Goal: Task Accomplishment & Management: Complete application form

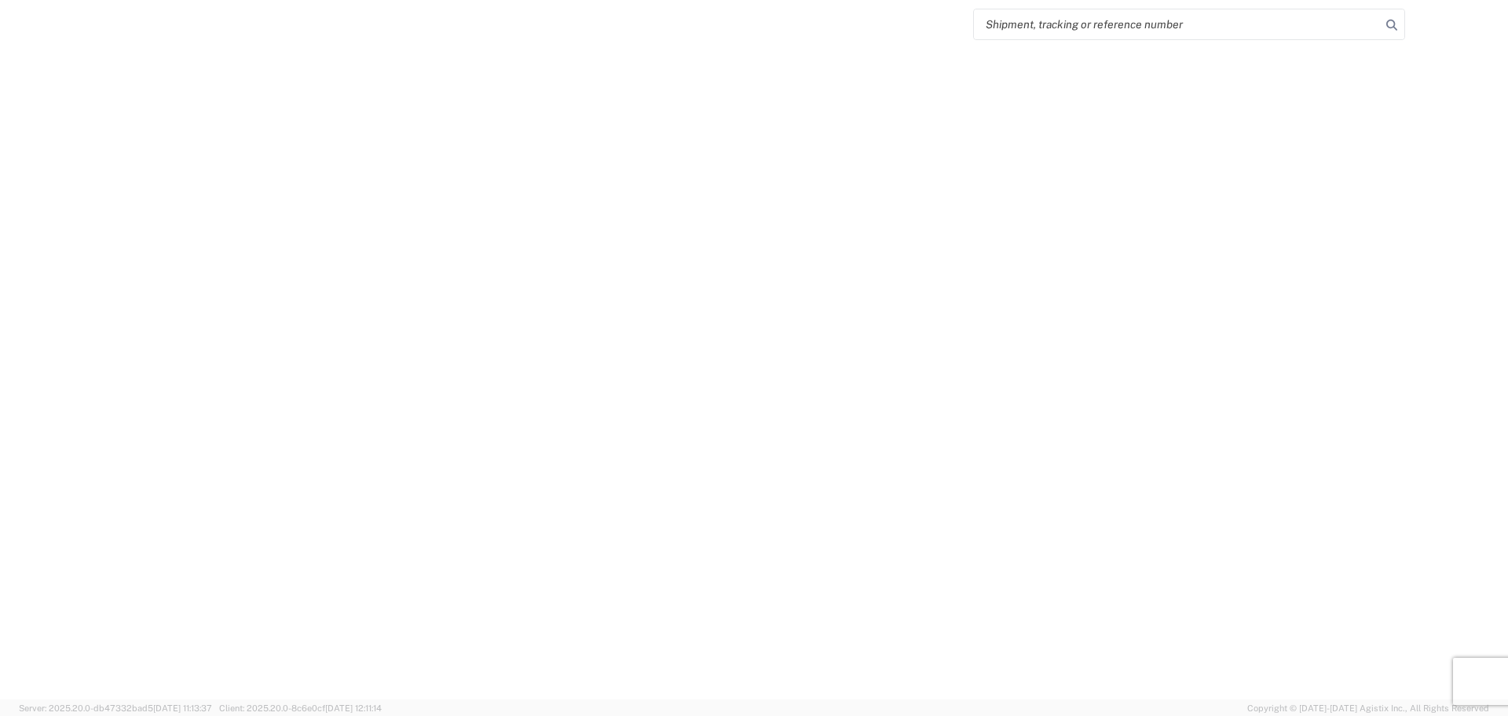
select select "FULL"
select select "LBS"
select select "IN"
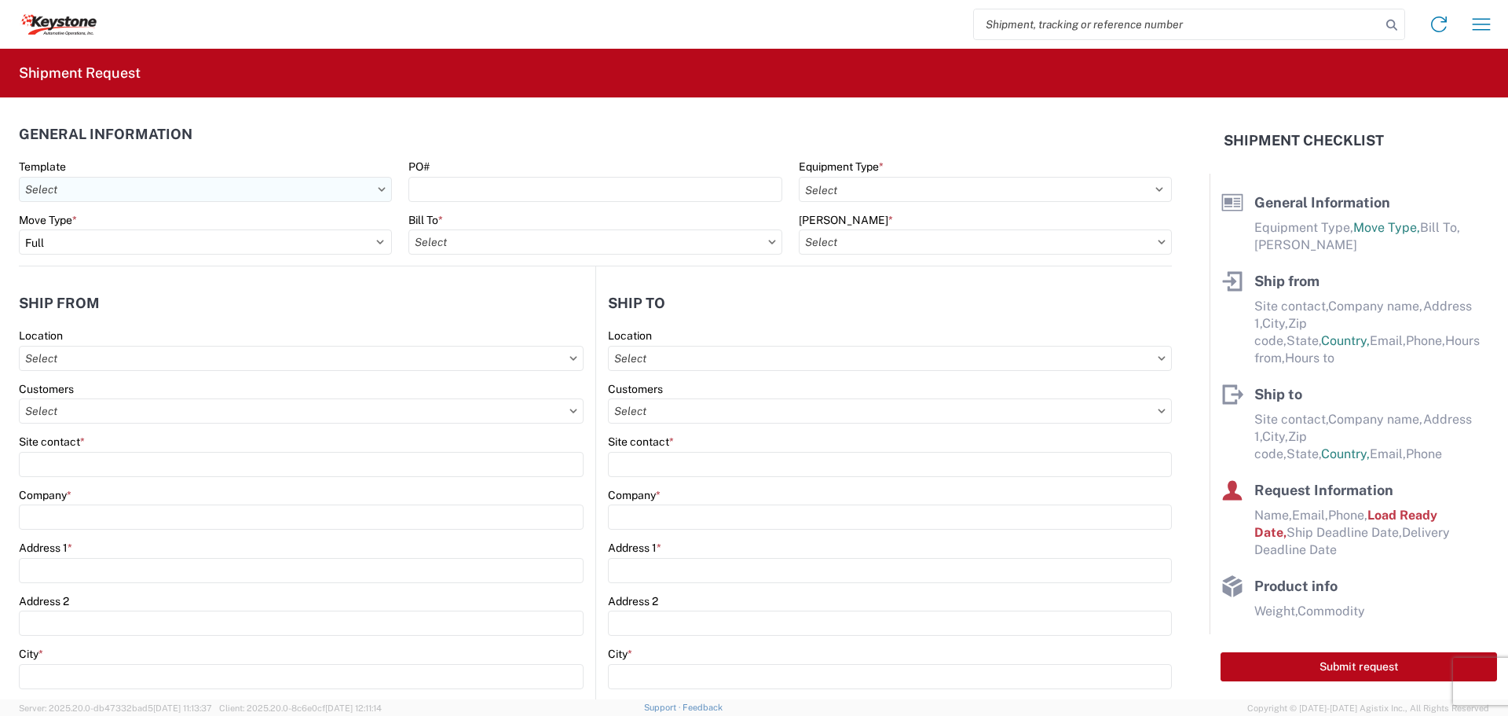
click at [69, 184] on input "text" at bounding box center [205, 189] width 373 height 25
click at [170, 302] on header "Ship from" at bounding box center [307, 302] width 577 height 35
click at [477, 244] on input "text" at bounding box center [595, 241] width 373 height 25
type input "8607"
click at [446, 307] on div "8607 - [GEOGRAPHIC_DATA], [GEOGRAPHIC_DATA] – KAO Warehouse" at bounding box center [591, 311] width 365 height 25
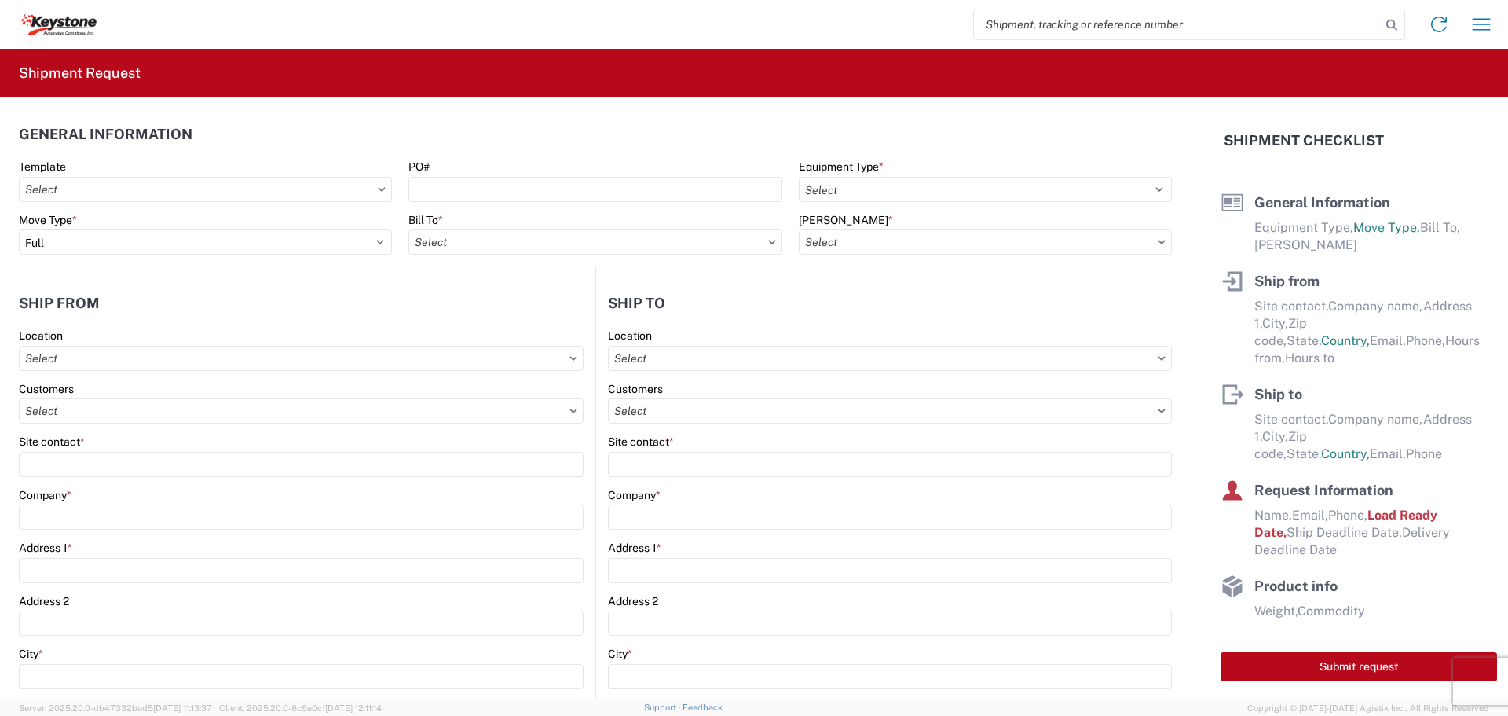
type input "8607 - [GEOGRAPHIC_DATA], [GEOGRAPHIC_DATA] – KAO Warehouse"
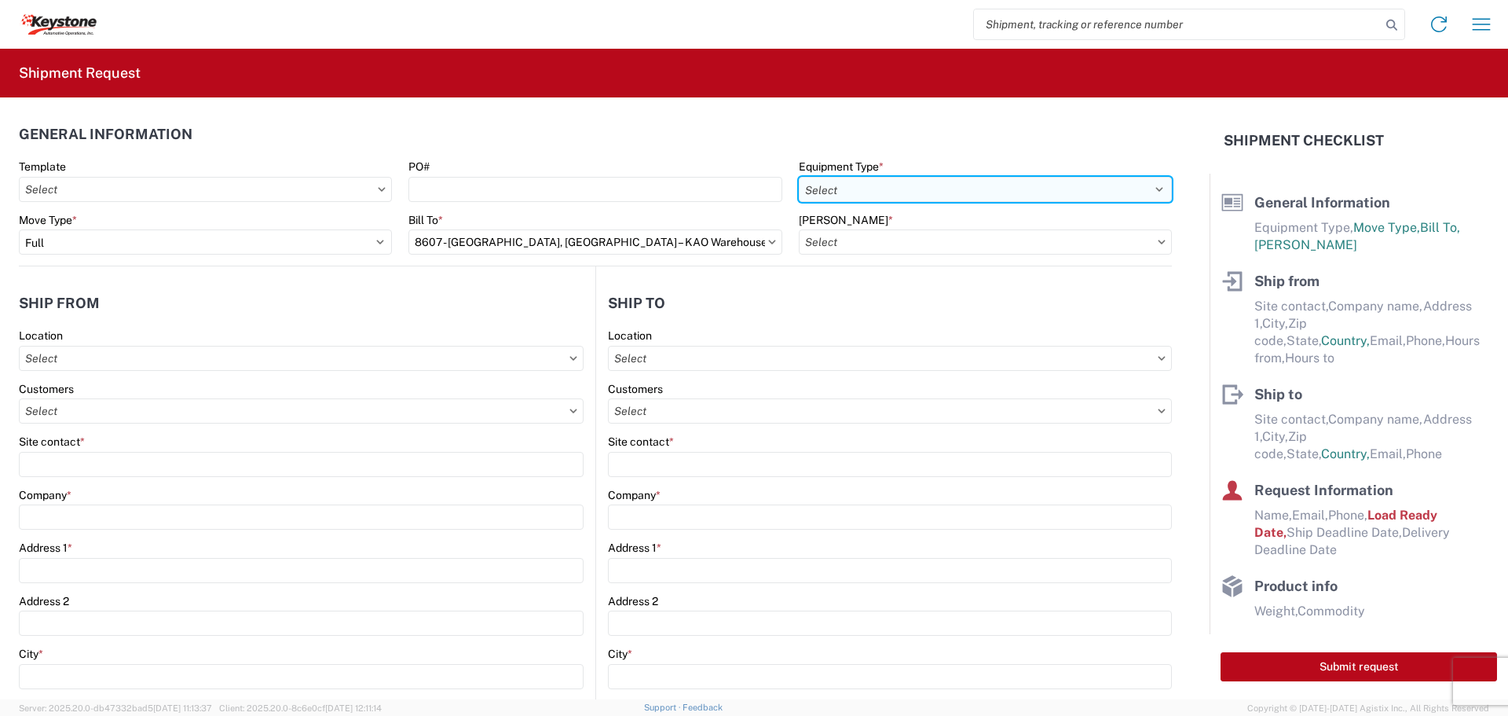
click at [823, 186] on select "Select 53’ Dry Van Flatbed Dropdeck (van) Lowboy (flatbed) Rail" at bounding box center [985, 189] width 373 height 25
select select "STDV"
click at [799, 177] on select "Select 53’ Dry Van Flatbed Dropdeck (van) Lowboy (flatbed) Rail" at bounding box center [985, 189] width 373 height 25
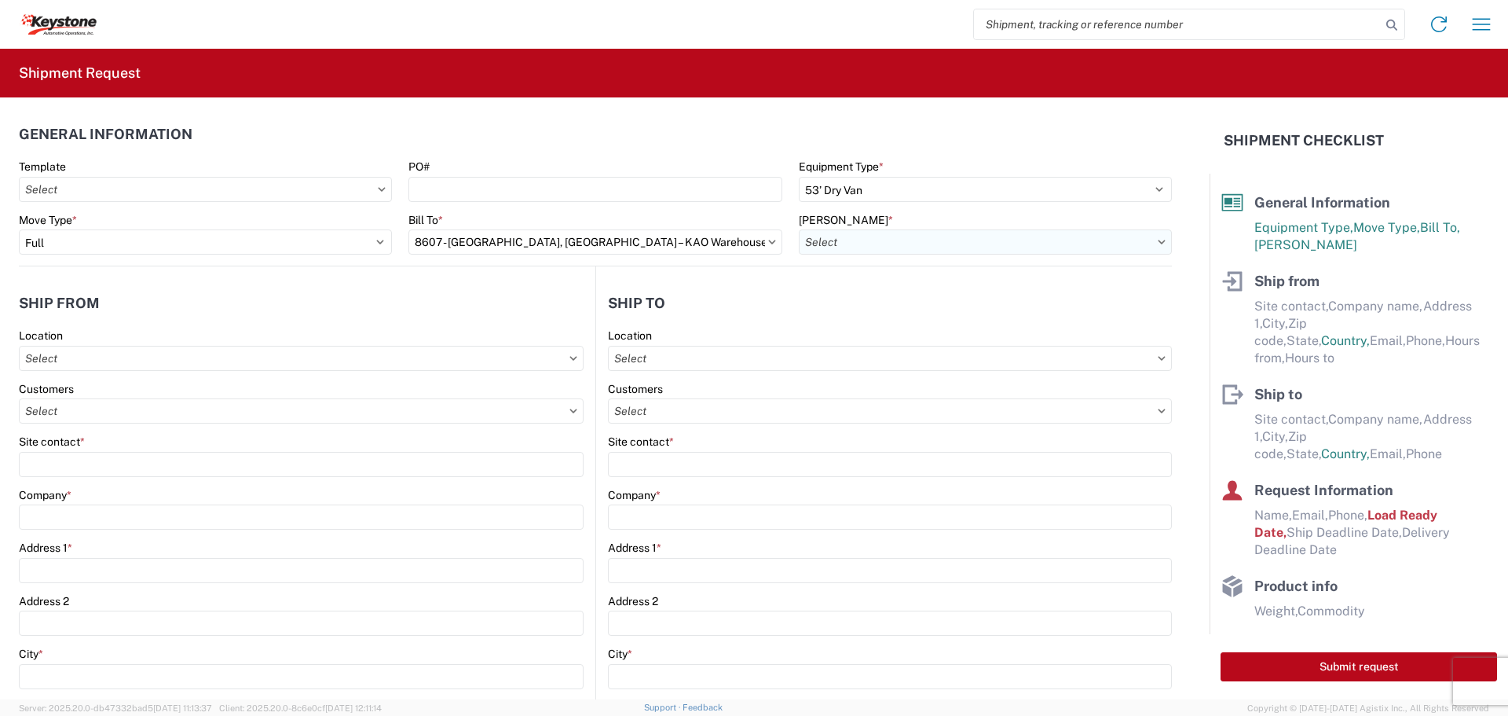
click at [823, 246] on input "text" at bounding box center [985, 241] width 373 height 25
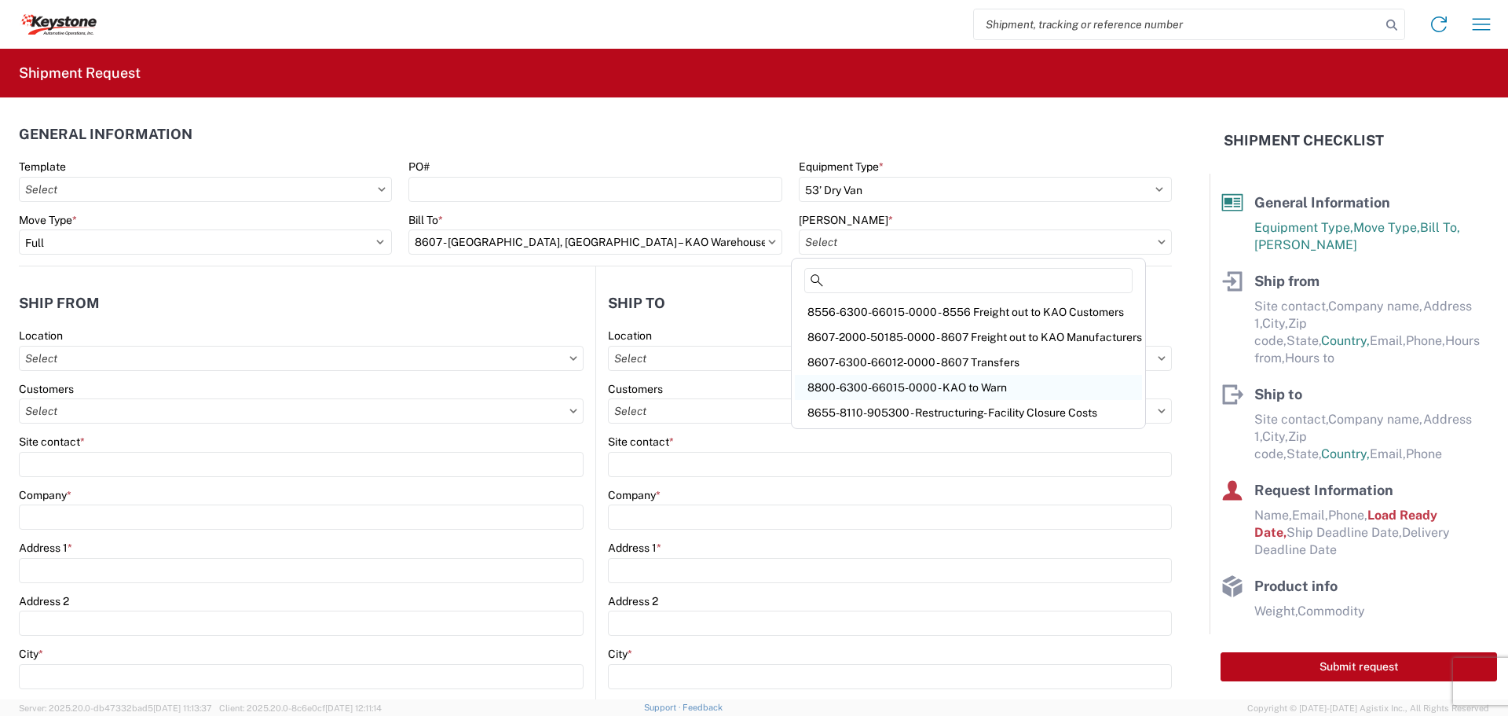
click at [836, 389] on div "8800-6300-66015-0000 - KAO to Warn" at bounding box center [968, 387] width 347 height 25
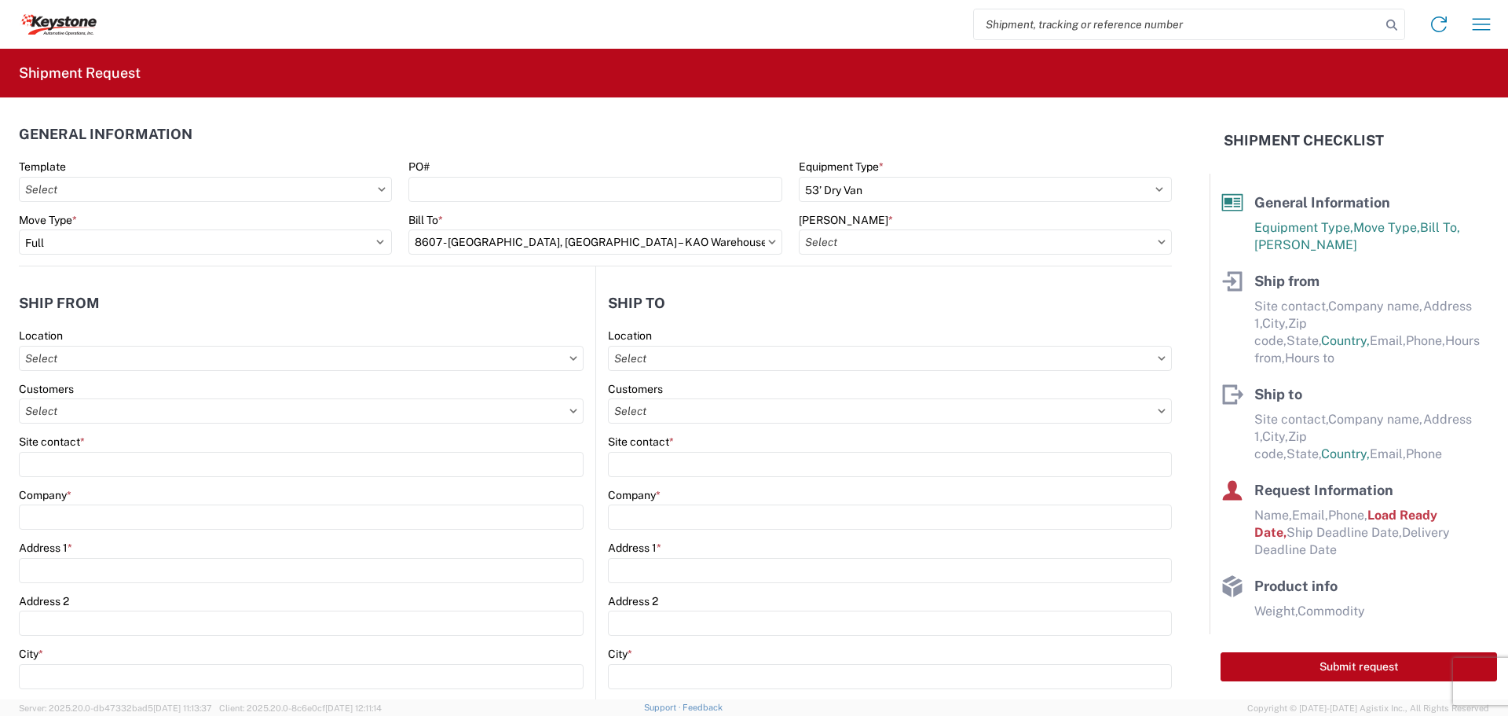
type input "8800-6300-66015-0000 - KAO to Warn"
click at [99, 361] on input "text" at bounding box center [301, 358] width 565 height 25
type input "8607"
click at [74, 424] on div "8607 - [GEOGRAPHIC_DATA], [GEOGRAPHIC_DATA] – KAO Warehouse" at bounding box center [205, 428] width 365 height 25
type input "8607 - [GEOGRAPHIC_DATA], [GEOGRAPHIC_DATA] – KAO Warehouse"
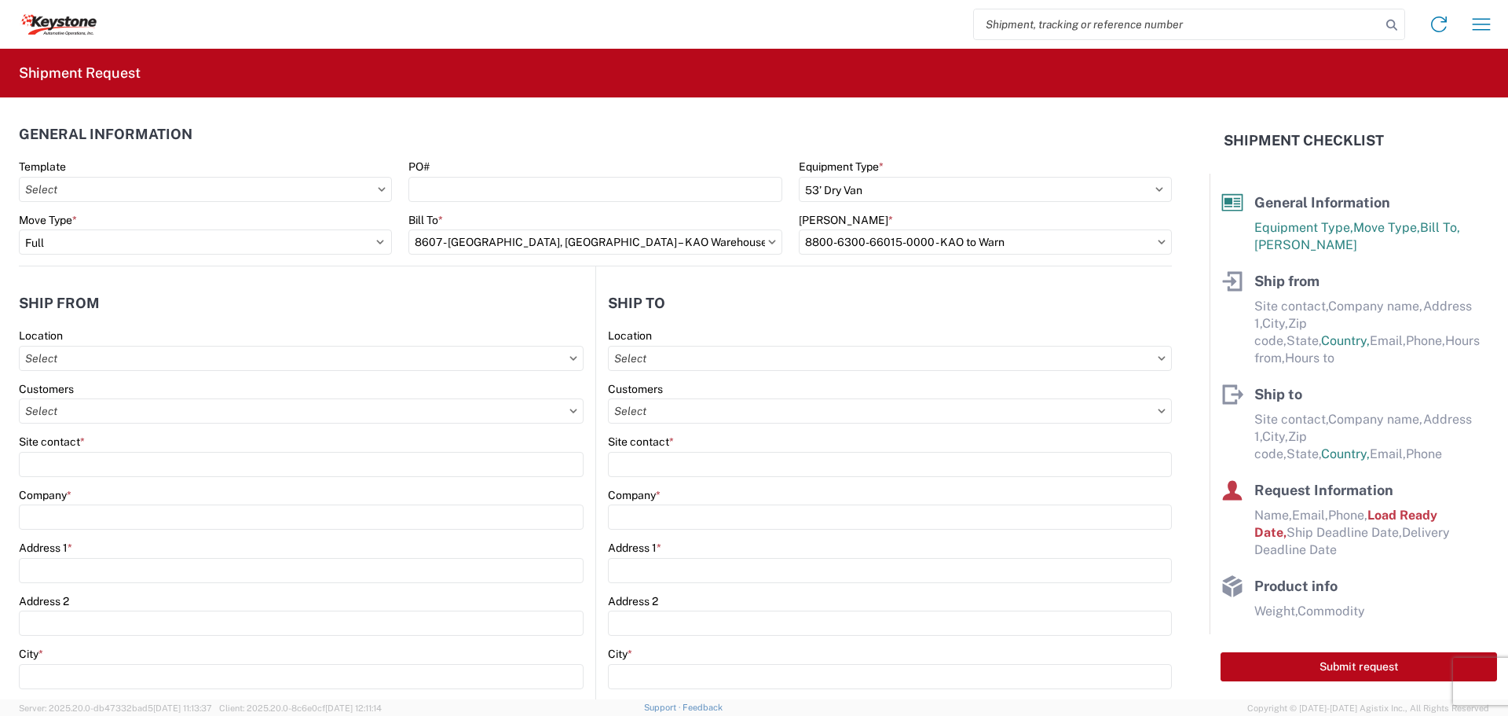
type input "KAO"
type input "[STREET_ADDRESS][PERSON_NAME]"
type input "[GEOGRAPHIC_DATA]"
type input "48193"
select select "MI"
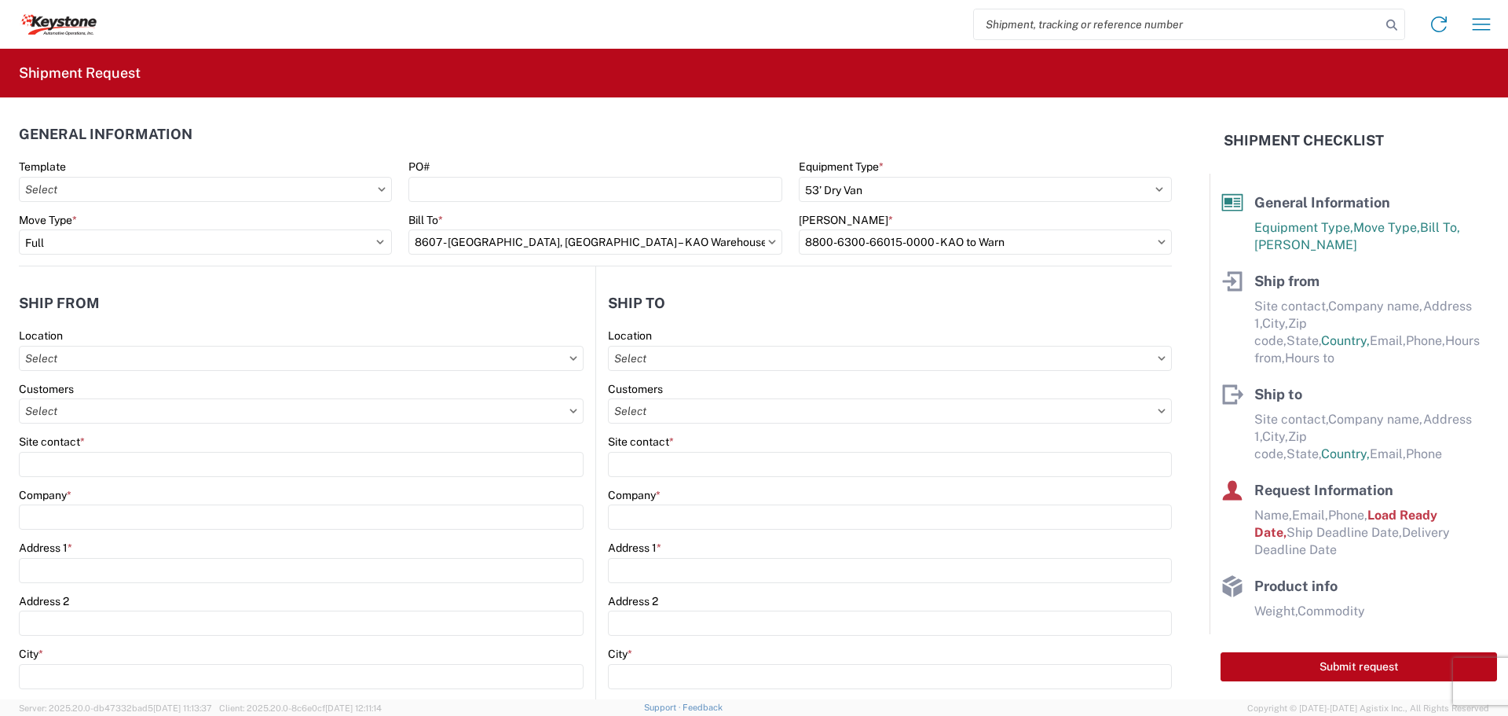
select select "US"
type input "07:00"
type input "17:00"
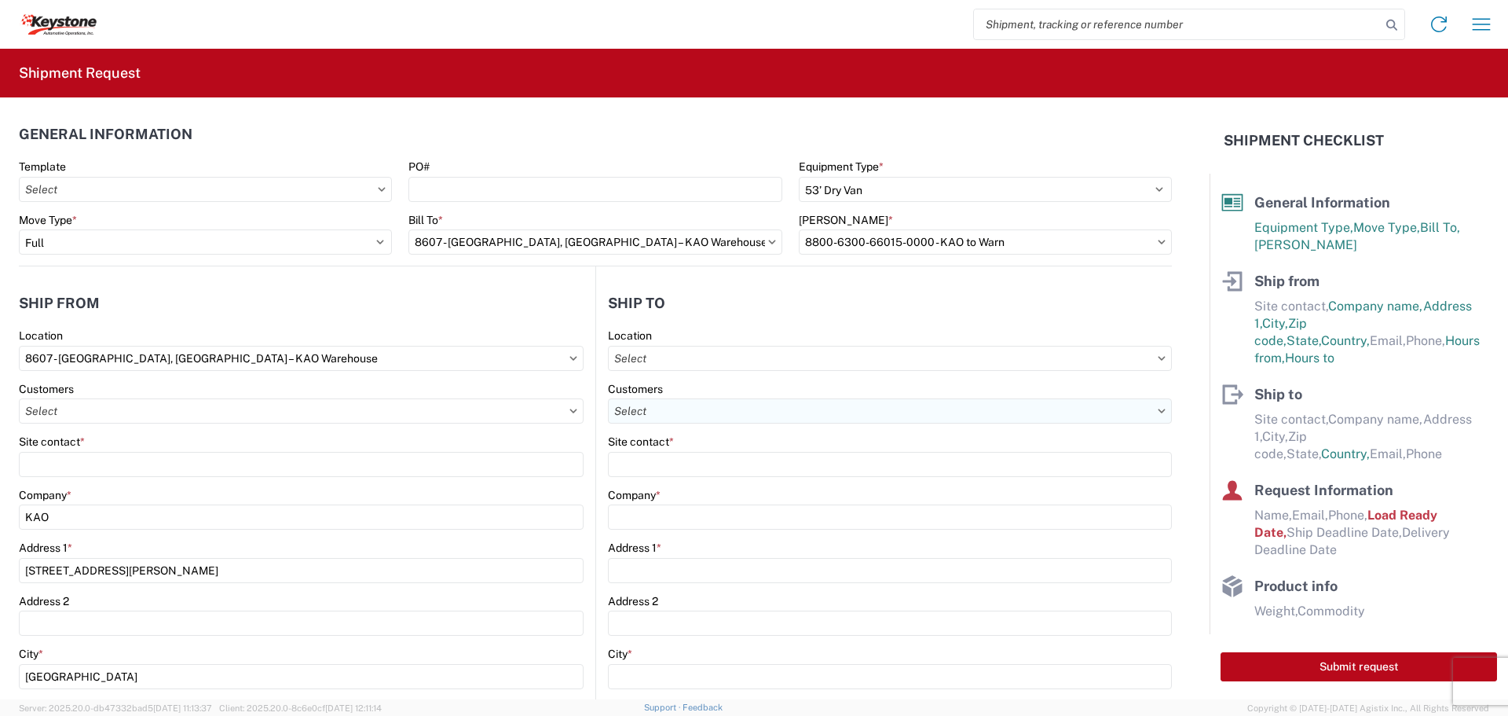
click at [646, 410] on input "text" at bounding box center [890, 410] width 564 height 25
click at [1155, 408] on input "text" at bounding box center [890, 410] width 564 height 25
click at [1158, 410] on icon at bounding box center [1162, 411] width 8 height 5
click at [734, 416] on input "text" at bounding box center [890, 410] width 564 height 25
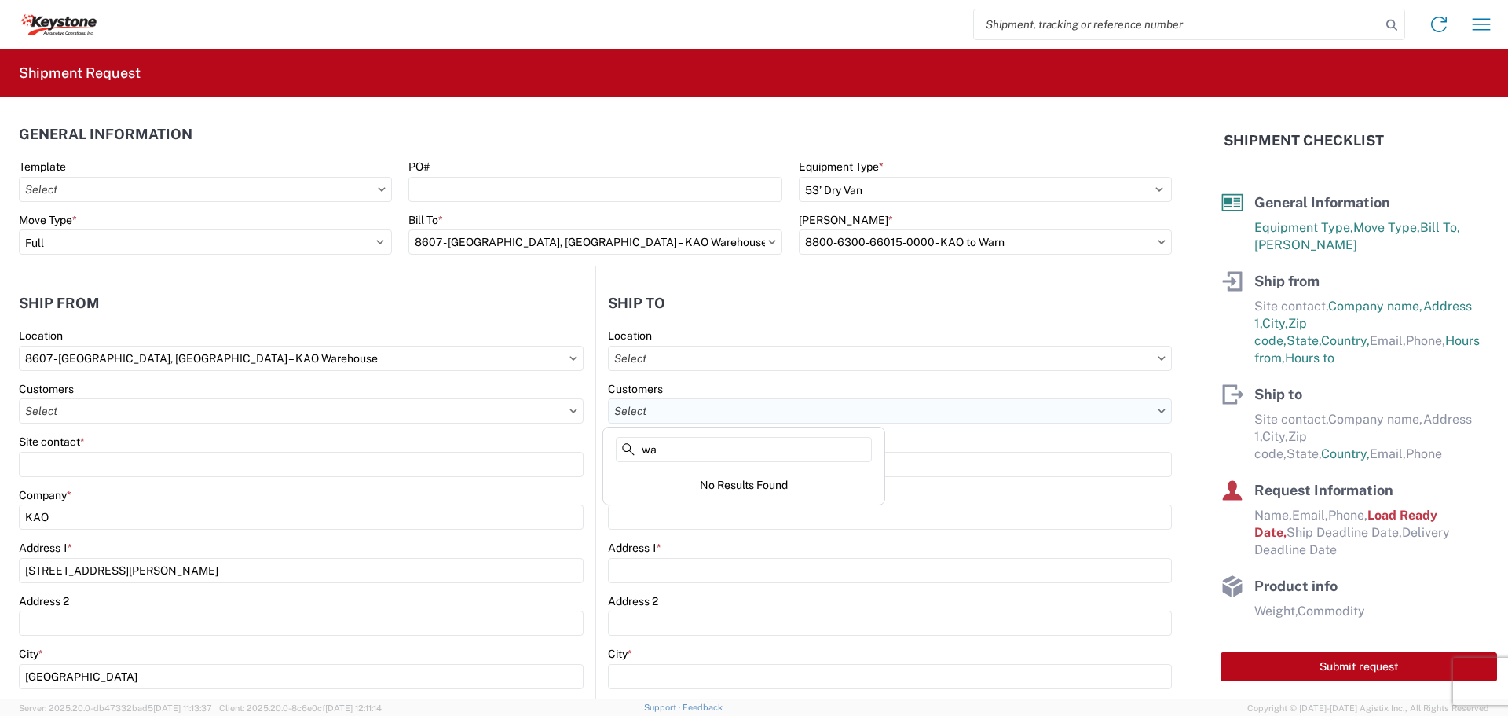
type input "w"
click at [736, 296] on header "Ship to" at bounding box center [884, 302] width 576 height 35
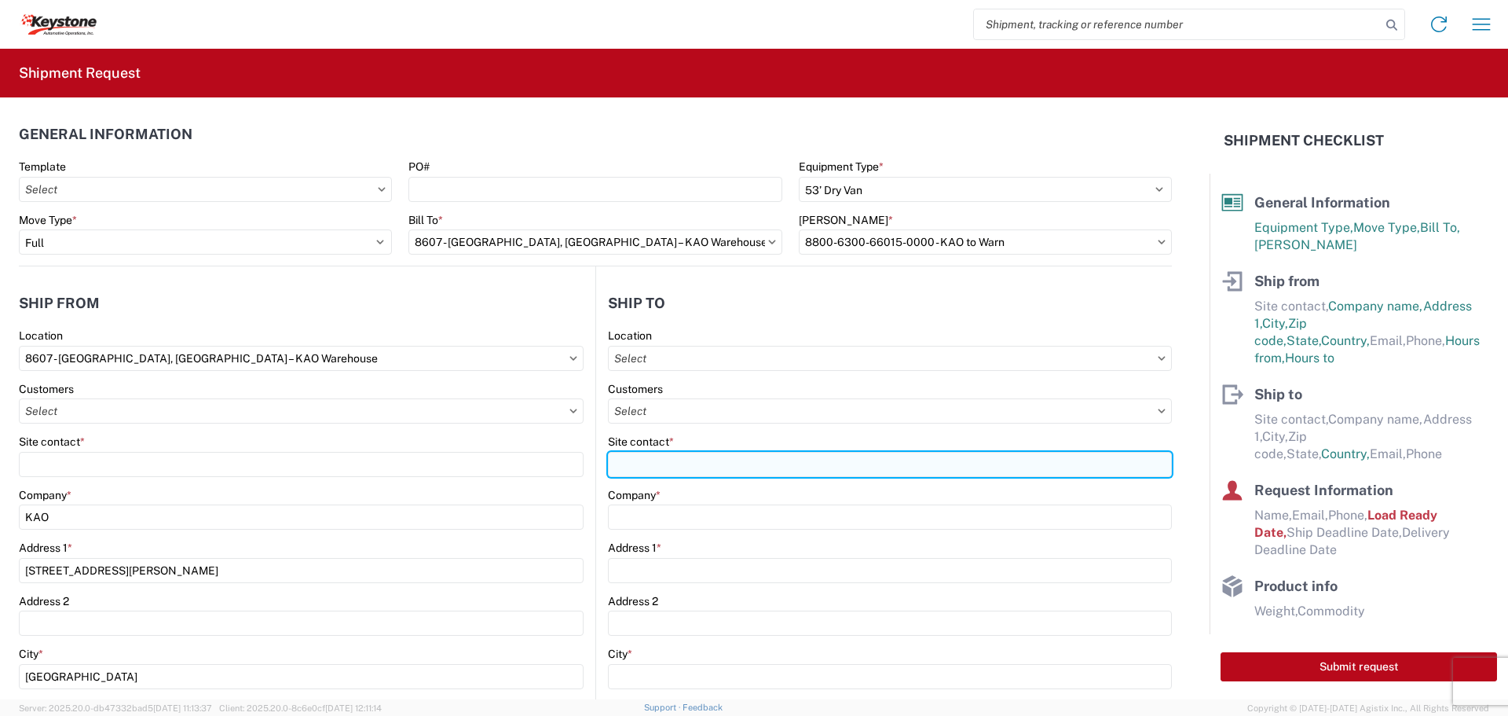
click at [640, 463] on input "Site contact *" at bounding box center [890, 464] width 564 height 25
type input "Receiving Dept"
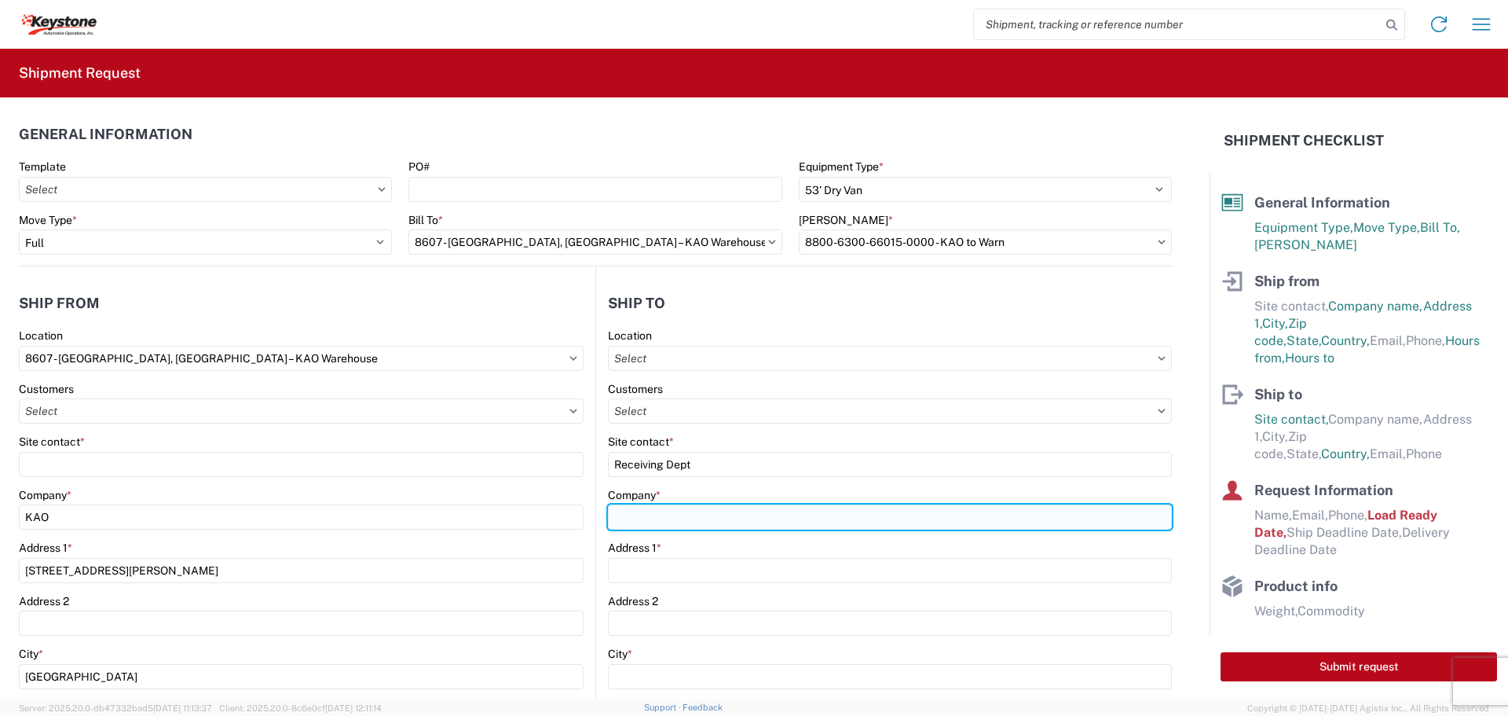
click at [626, 515] on input "Company *" at bounding box center [890, 516] width 564 height 25
type input "[PERSON_NAME] Distributing"
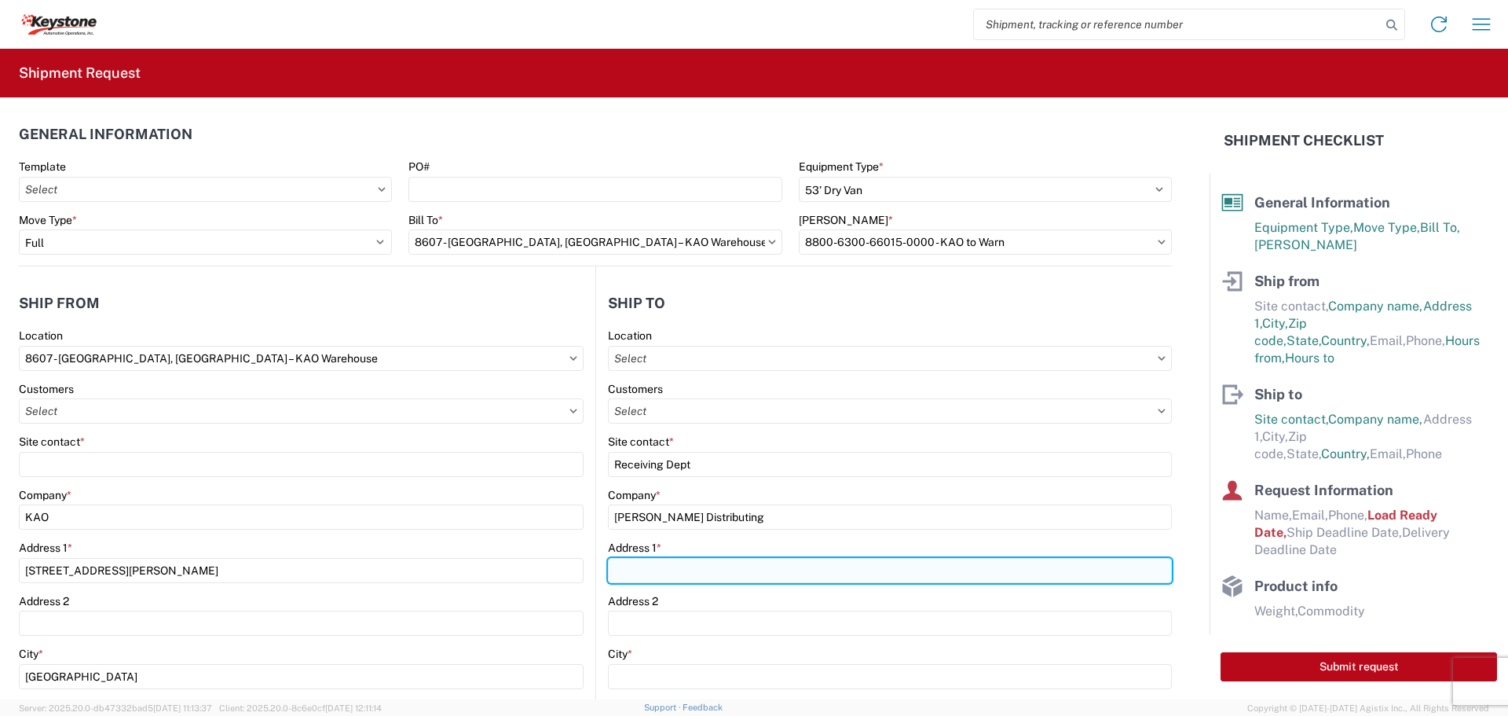
click at [635, 573] on input "Address 1 *" at bounding box center [890, 570] width 564 height 25
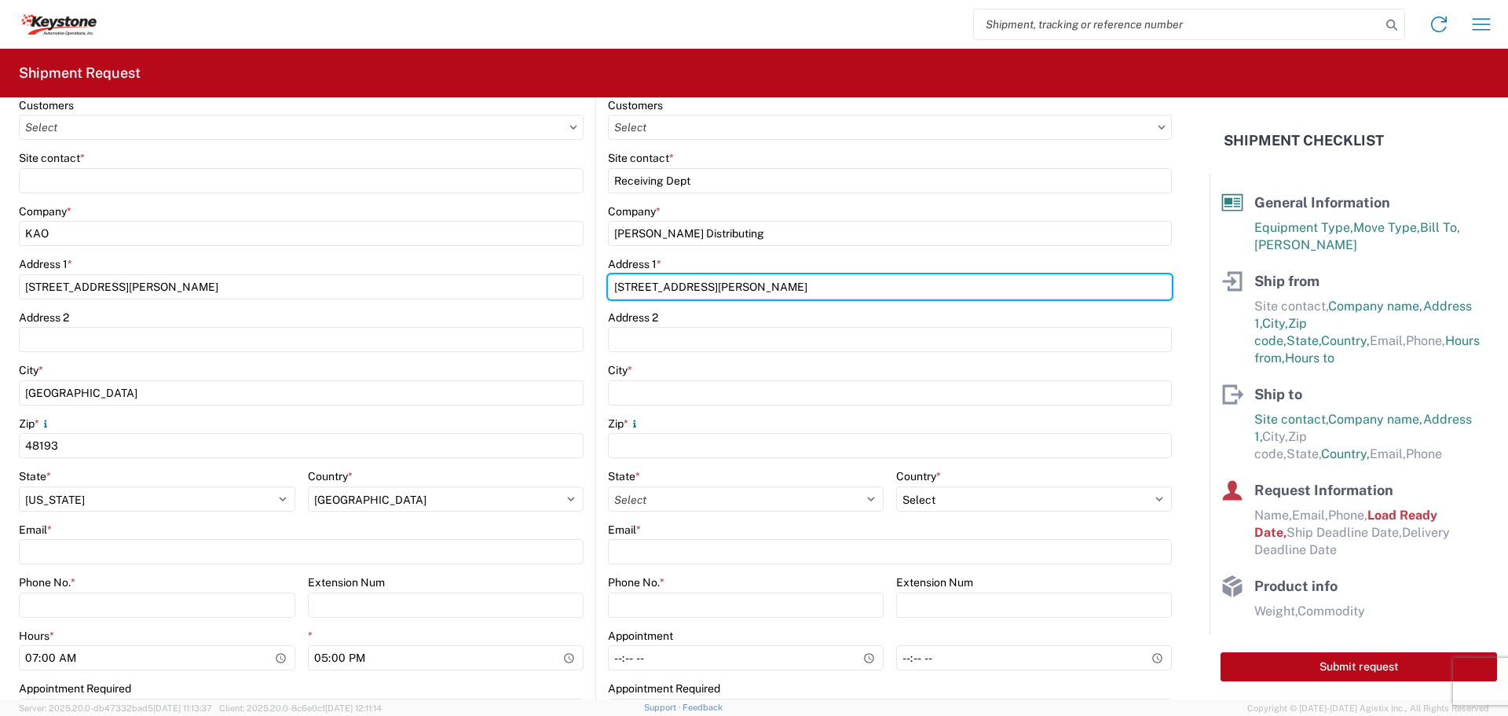
scroll to position [314, 0]
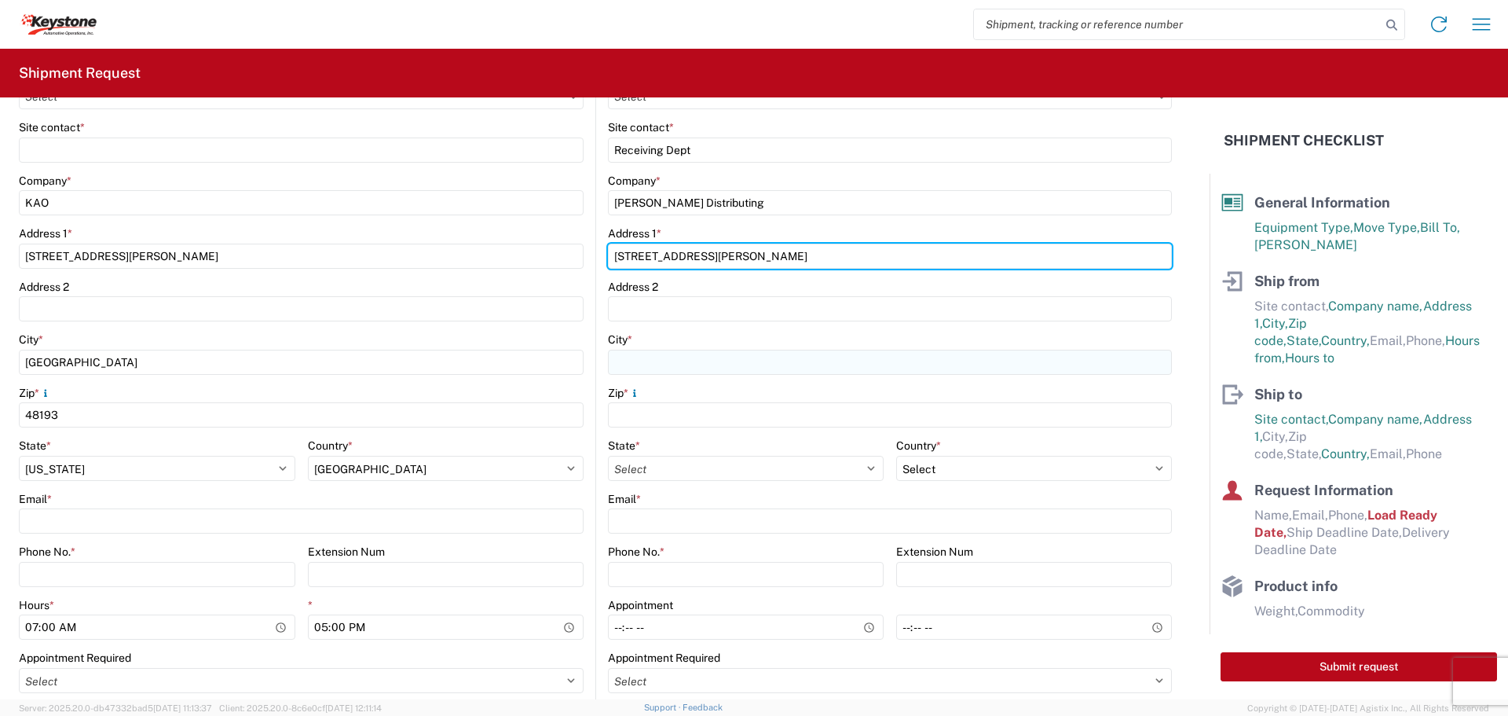
type input "[STREET_ADDRESS][PERSON_NAME]"
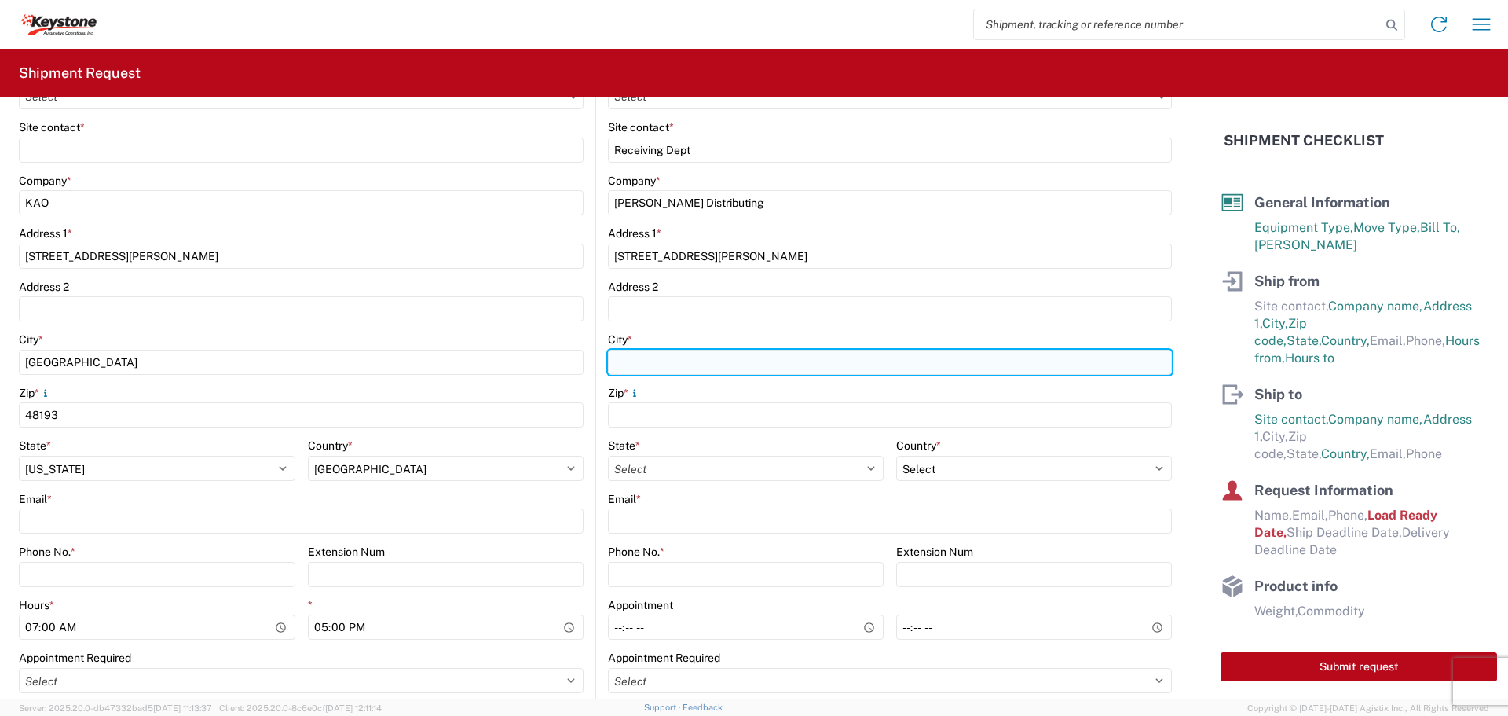
click at [643, 360] on input "City *" at bounding box center [890, 362] width 564 height 25
type input "Jasper"
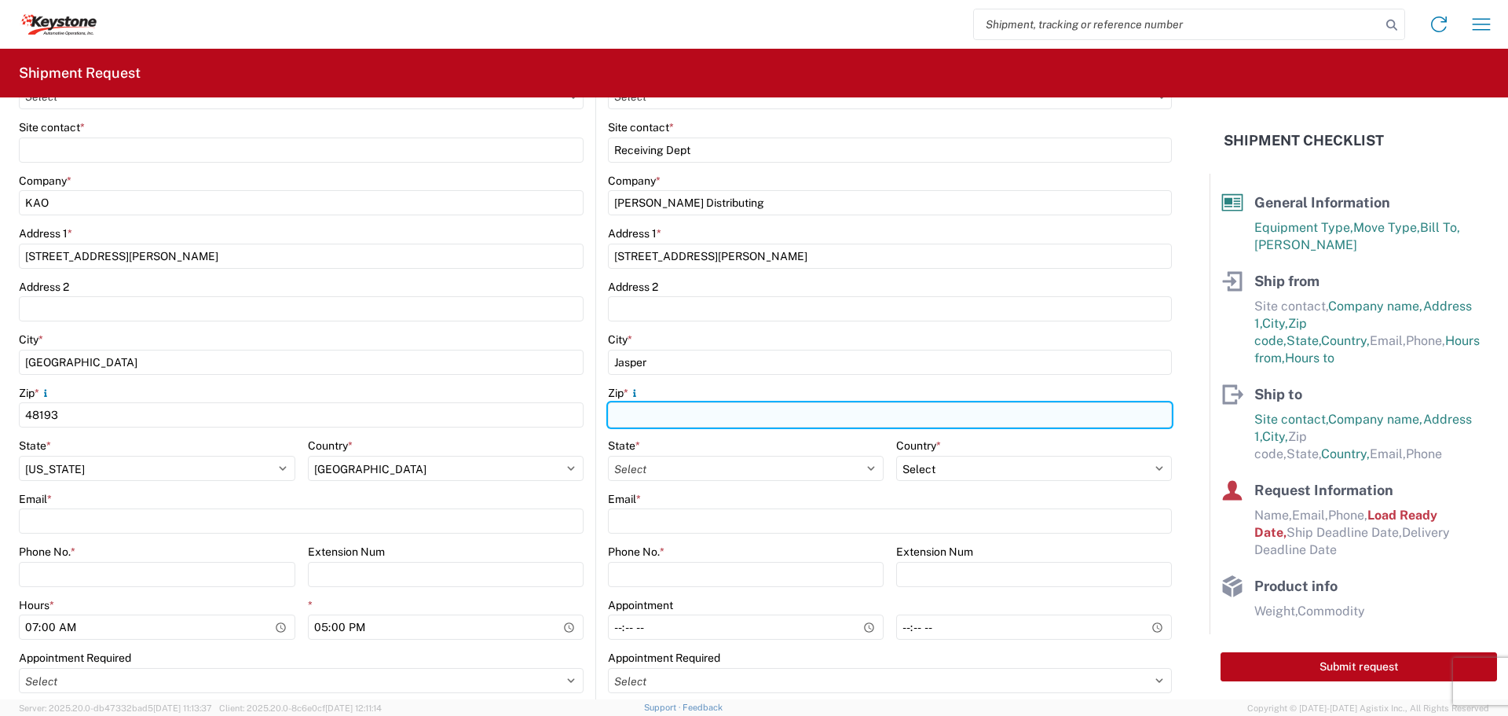
click at [659, 406] on input "Zip *" at bounding box center [890, 414] width 564 height 25
type input "7"
type input "47546"
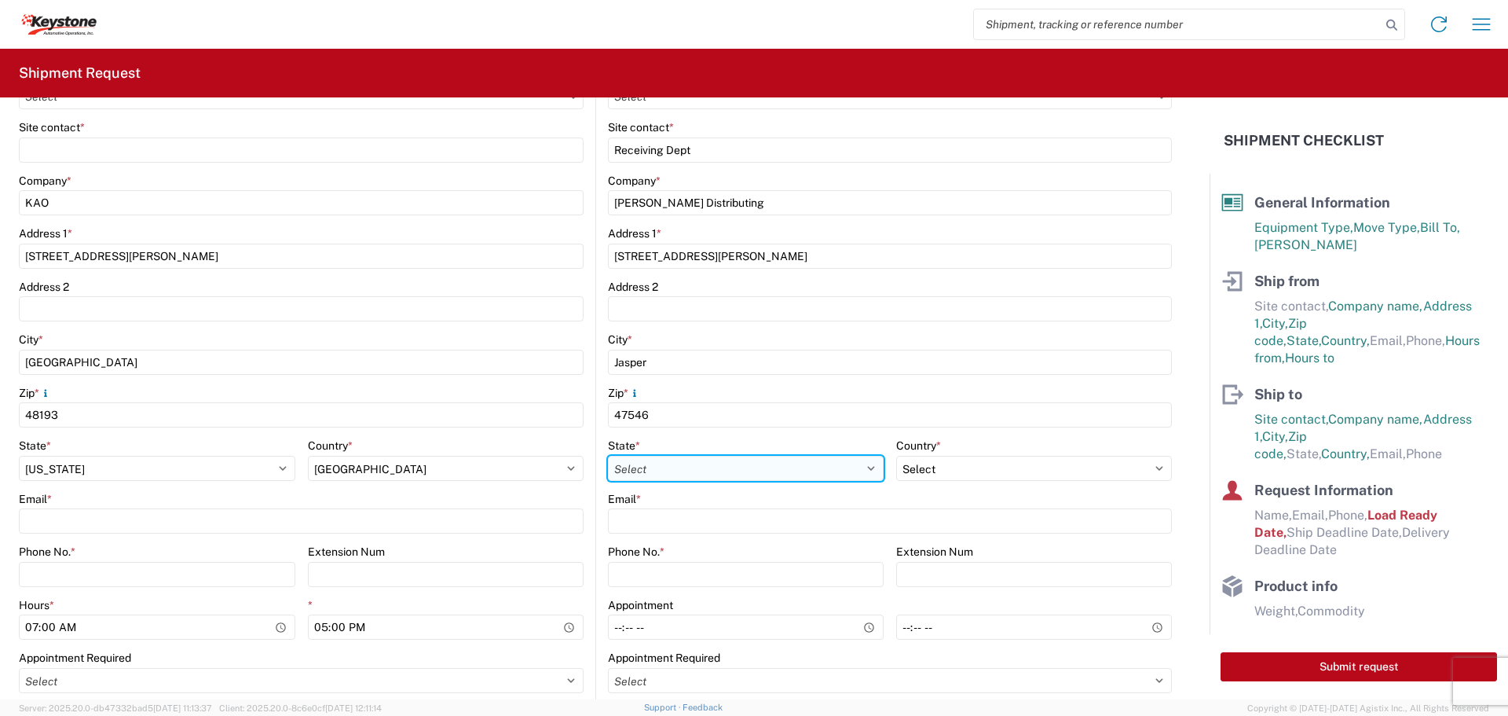
click at [634, 471] on select "Select [US_STATE] [US_STATE] [US_STATE] [US_STATE] Armed Forces Americas Armed …" at bounding box center [746, 468] width 276 height 25
select select "IN"
click at [608, 456] on select "Select [US_STATE] [US_STATE] [US_STATE] [US_STATE] Armed Forces Americas Armed …" at bounding box center [746, 468] width 276 height 25
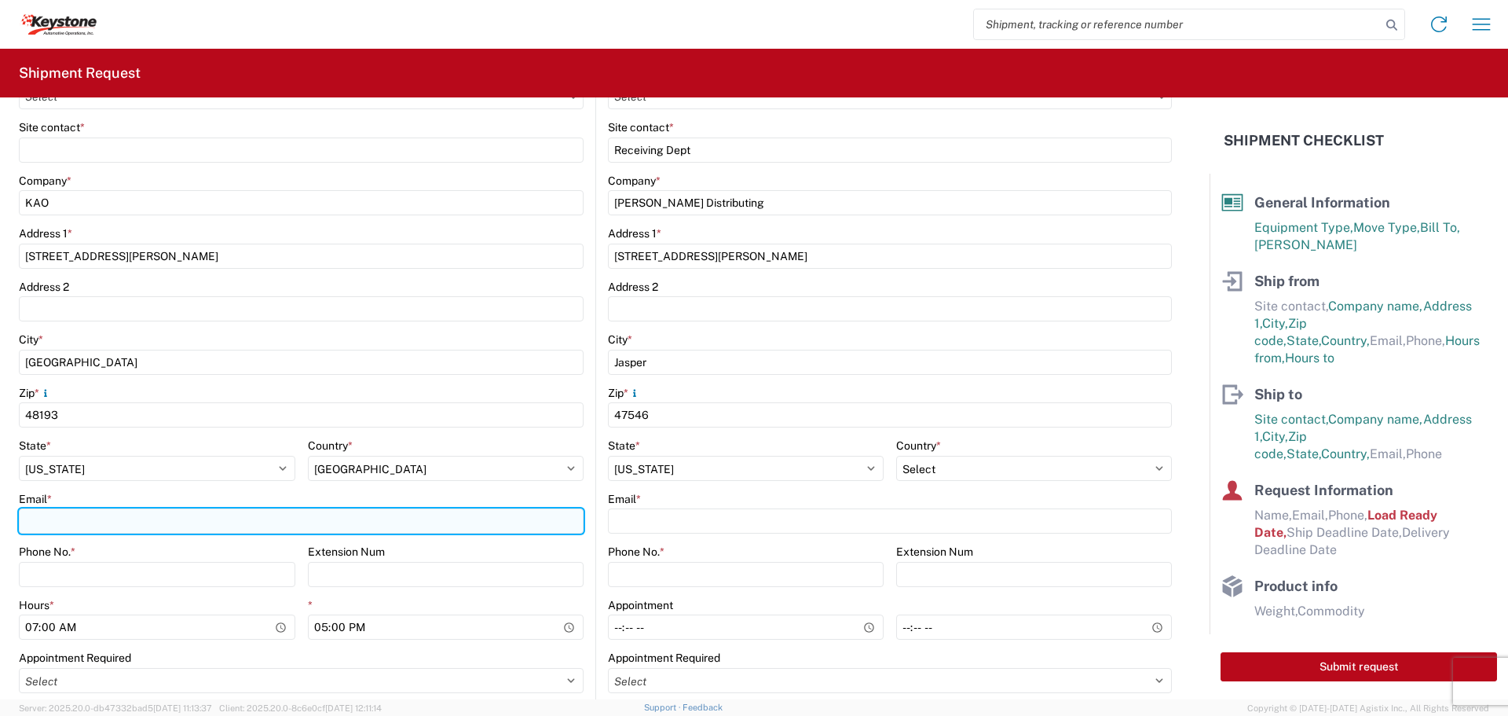
click at [34, 523] on input "Email *" at bounding box center [301, 520] width 565 height 25
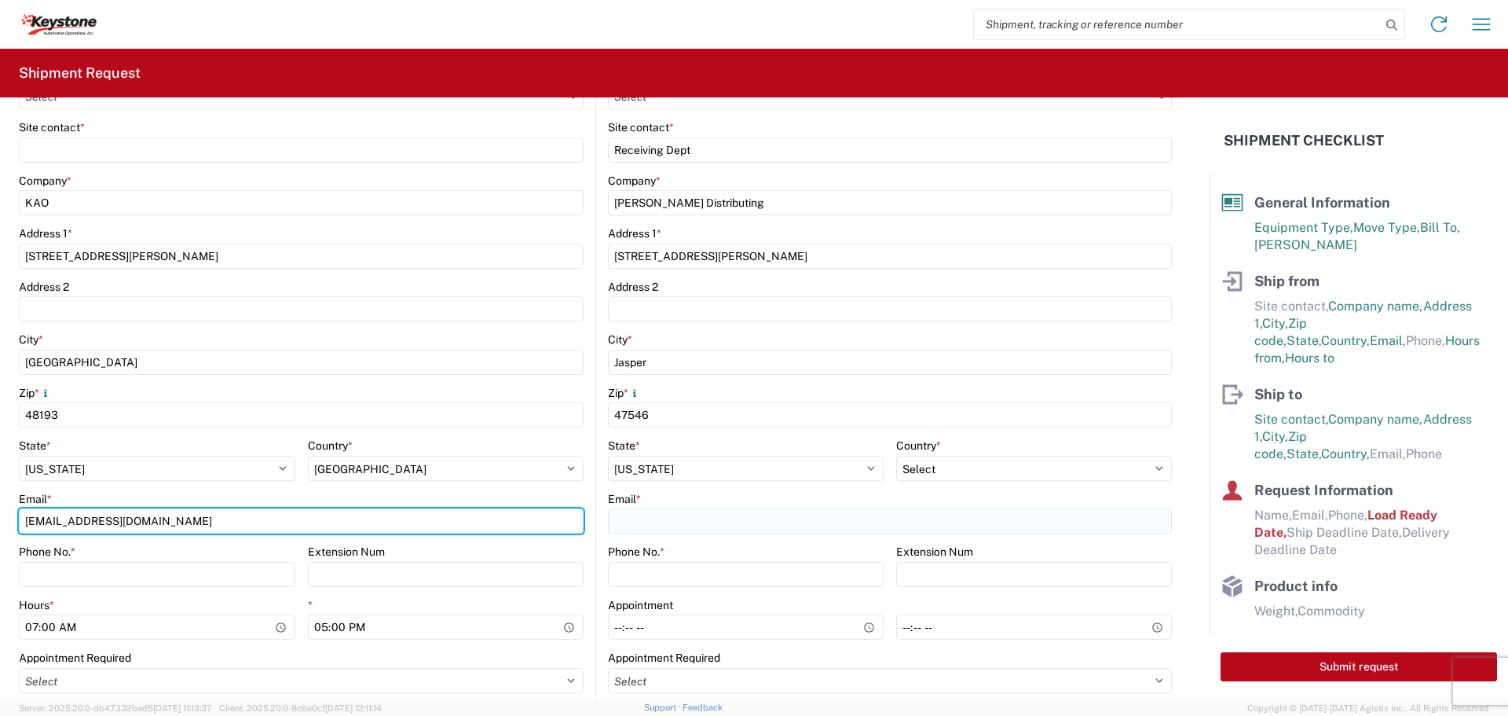
type input "[EMAIL_ADDRESS][DOMAIN_NAME]"
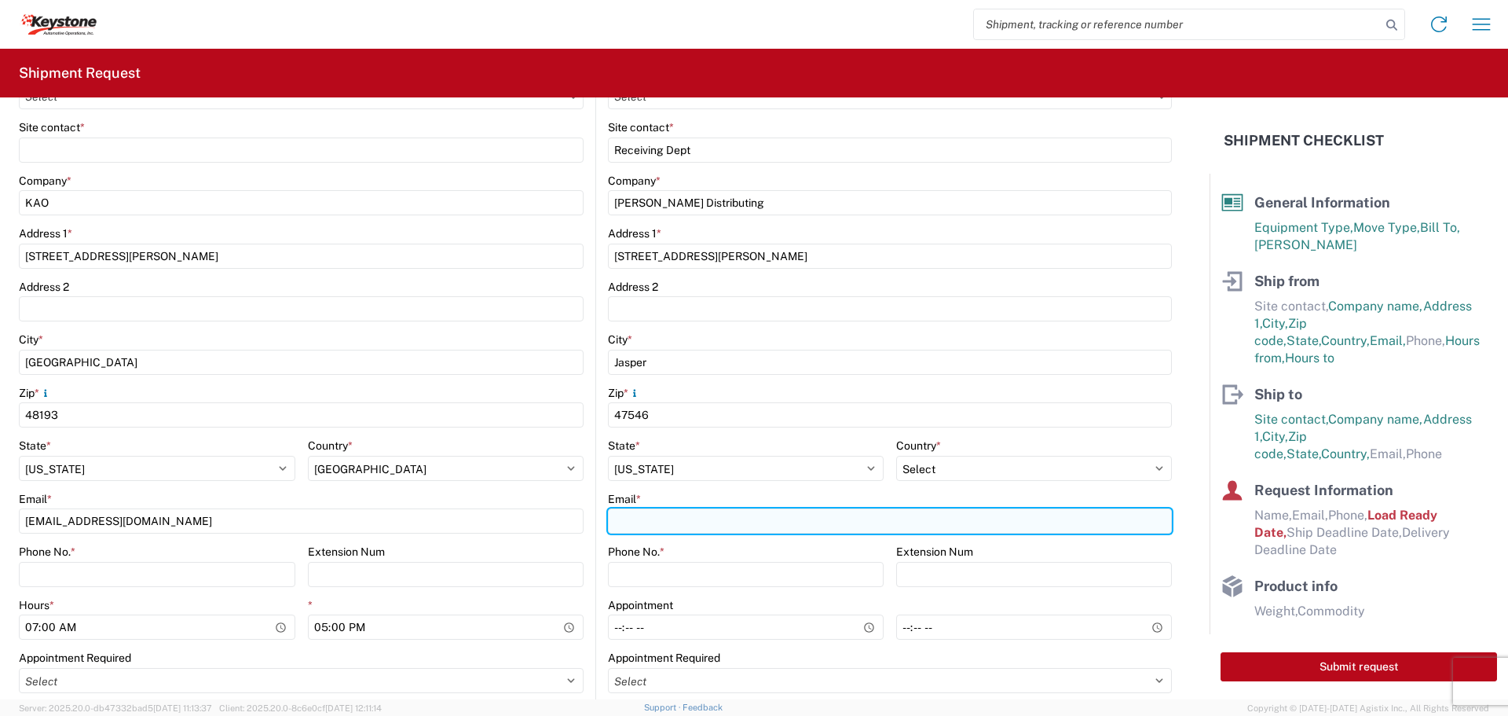
click at [633, 517] on input "Email *" at bounding box center [890, 520] width 564 height 25
type input "[EMAIL_ADDRESS][DOMAIN_NAME]"
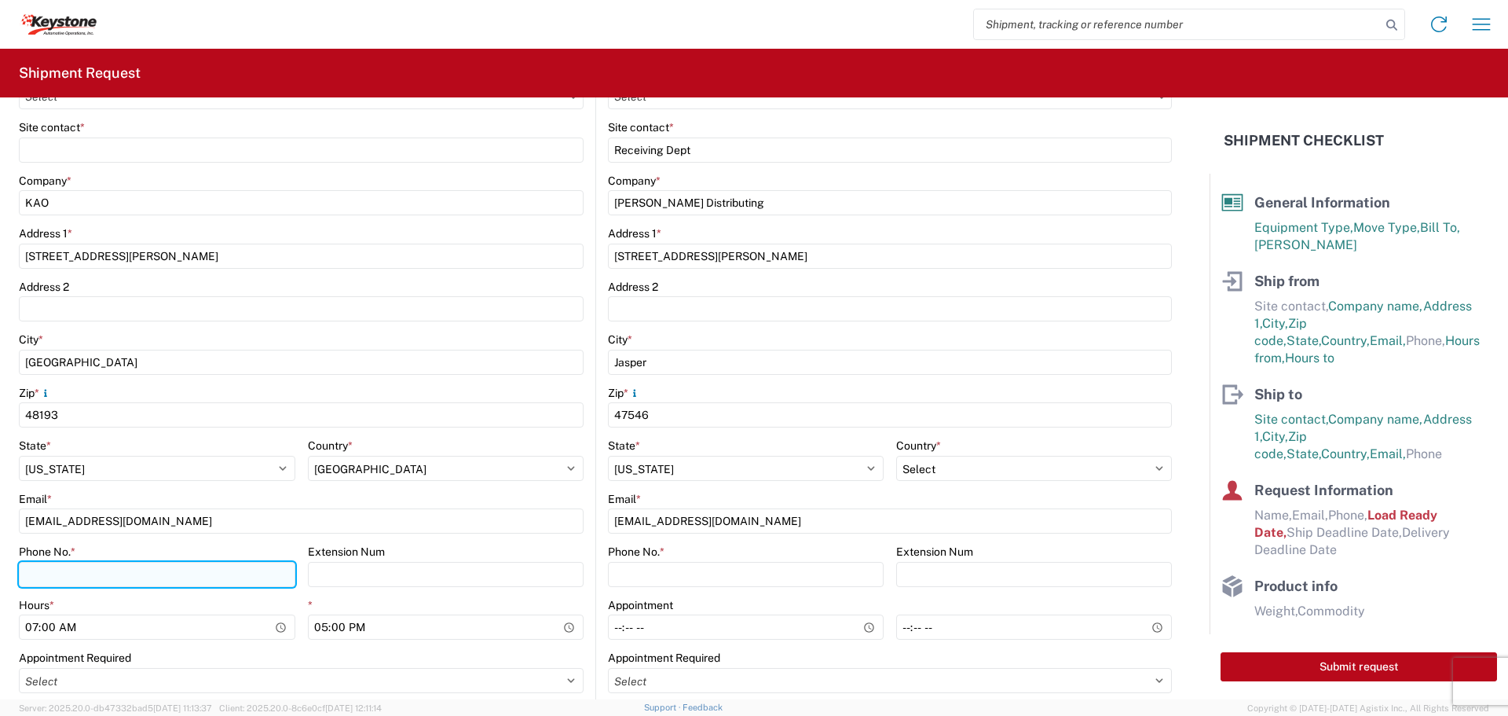
click at [25, 566] on input "Phone No. *" at bounding box center [157, 574] width 277 height 25
type input "[PHONE_NUMBER]"
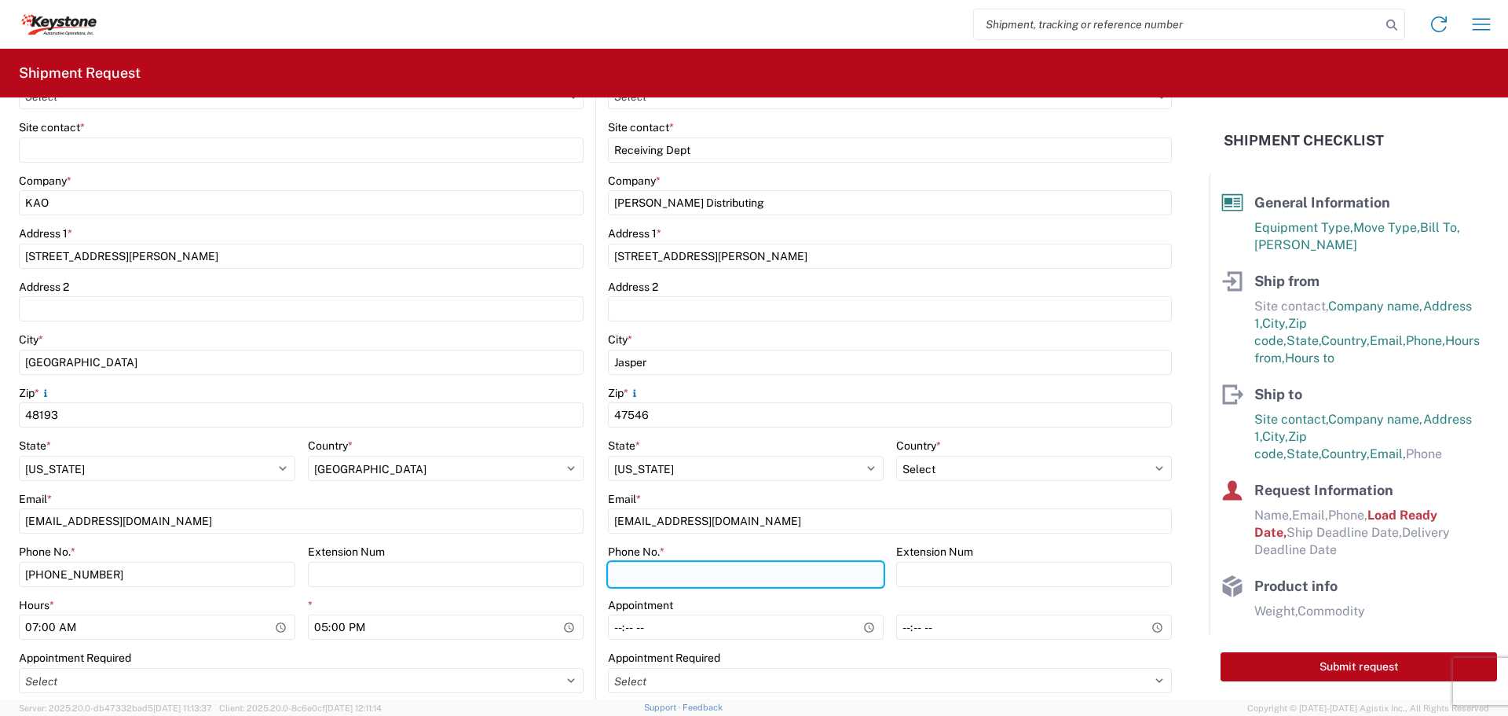
click at [644, 570] on input "Phone No. *" at bounding box center [746, 574] width 276 height 25
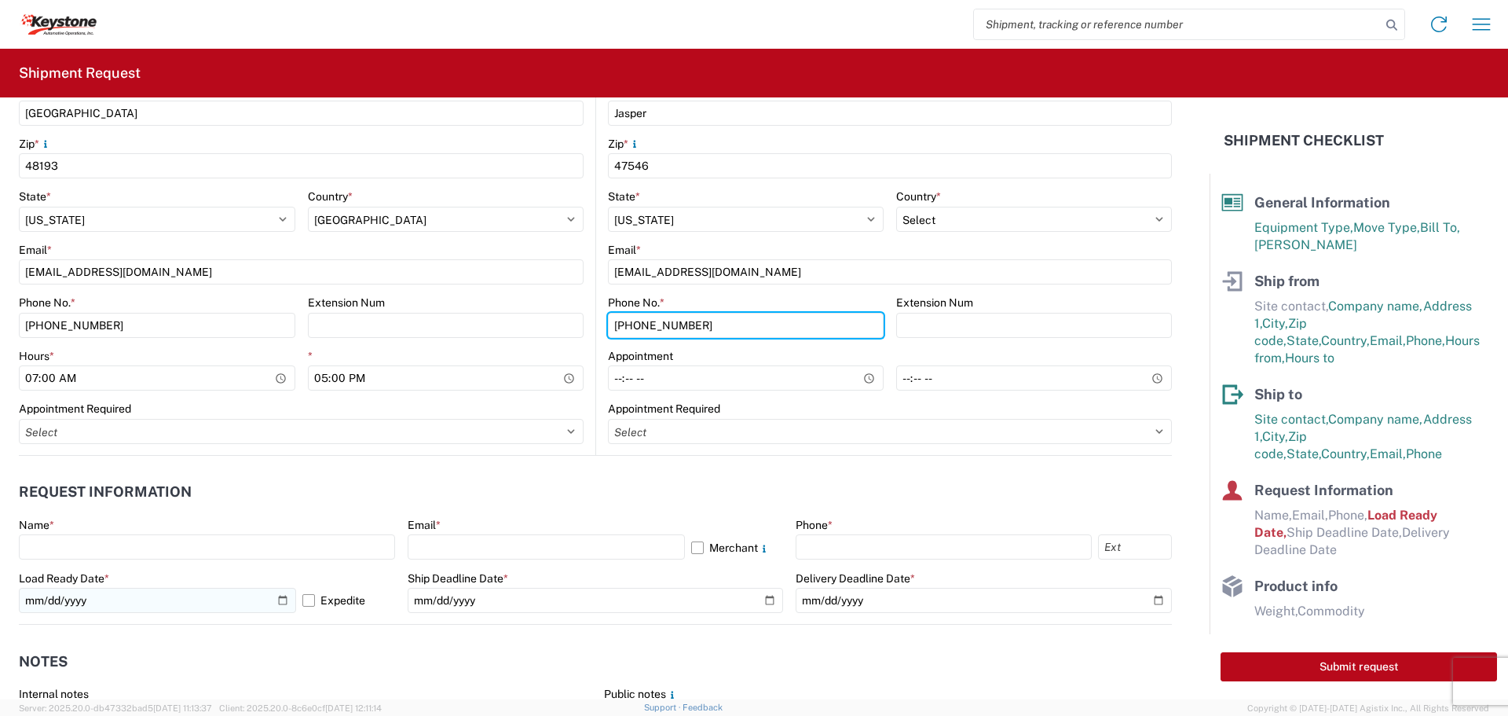
scroll to position [628, 0]
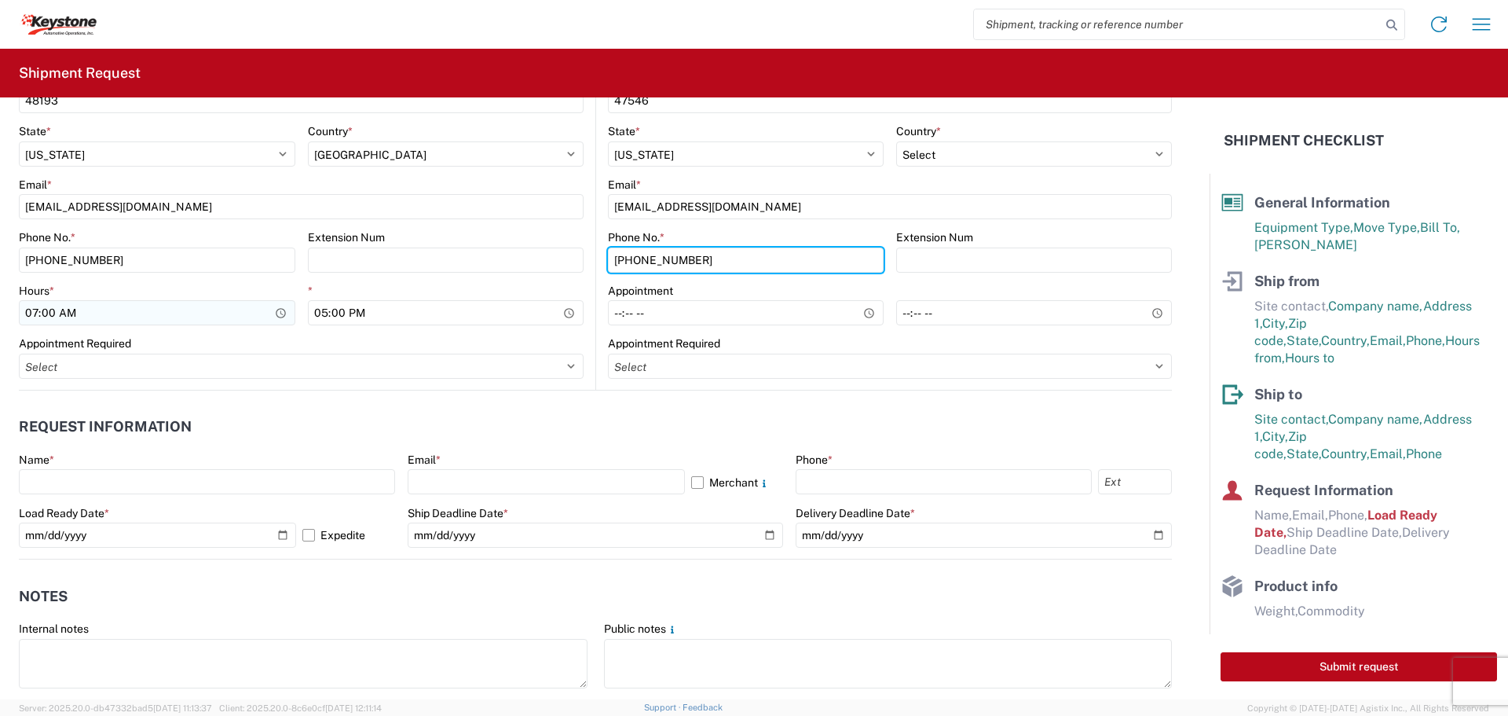
type input "[PHONE_NUMBER]"
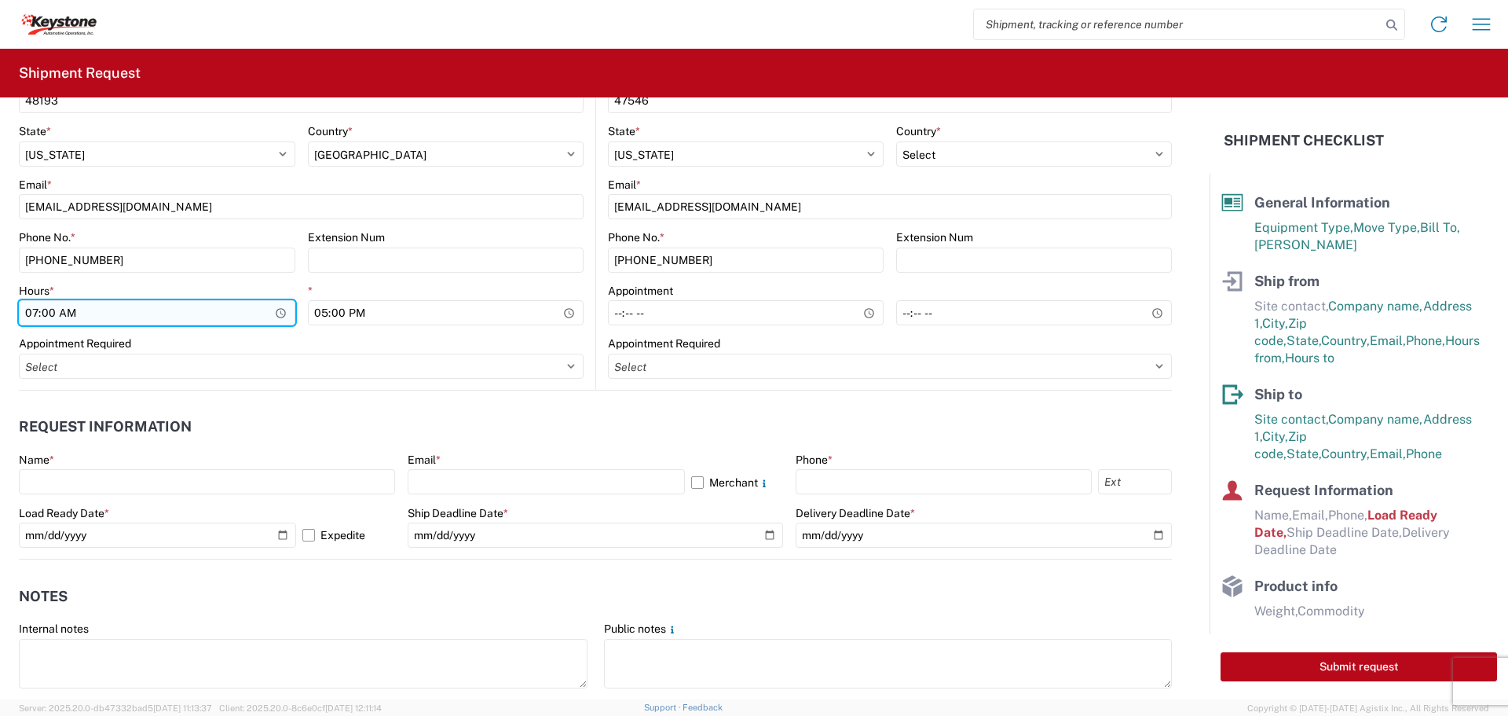
click at [28, 312] on input "07:00" at bounding box center [157, 312] width 277 height 25
type input "23:00"
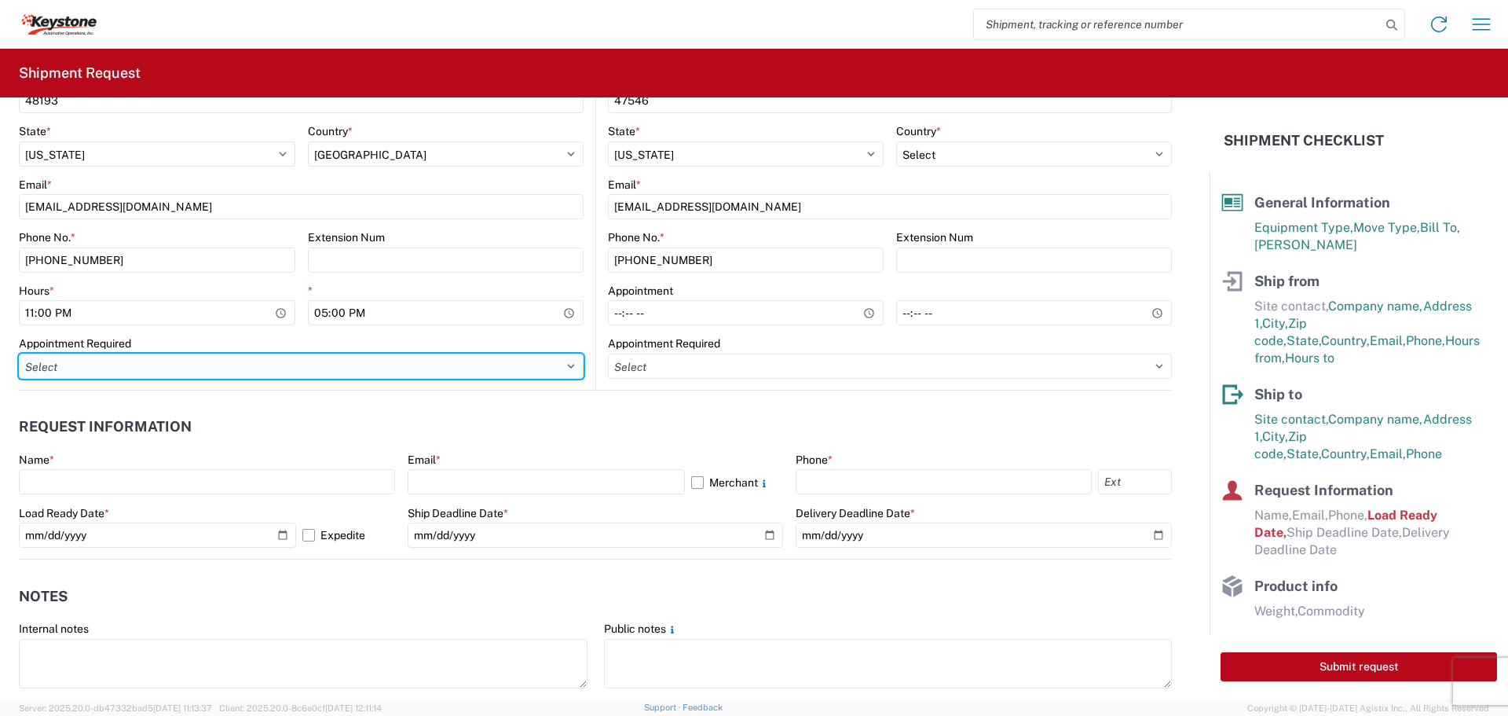
click at [566, 365] on select "Select Appt Required Appt Not Required Appt - First available" at bounding box center [301, 366] width 565 height 25
select select "apptRequired"
click at [19, 354] on select "Select Appt Required Appt Not Required Appt - First available" at bounding box center [301, 366] width 565 height 25
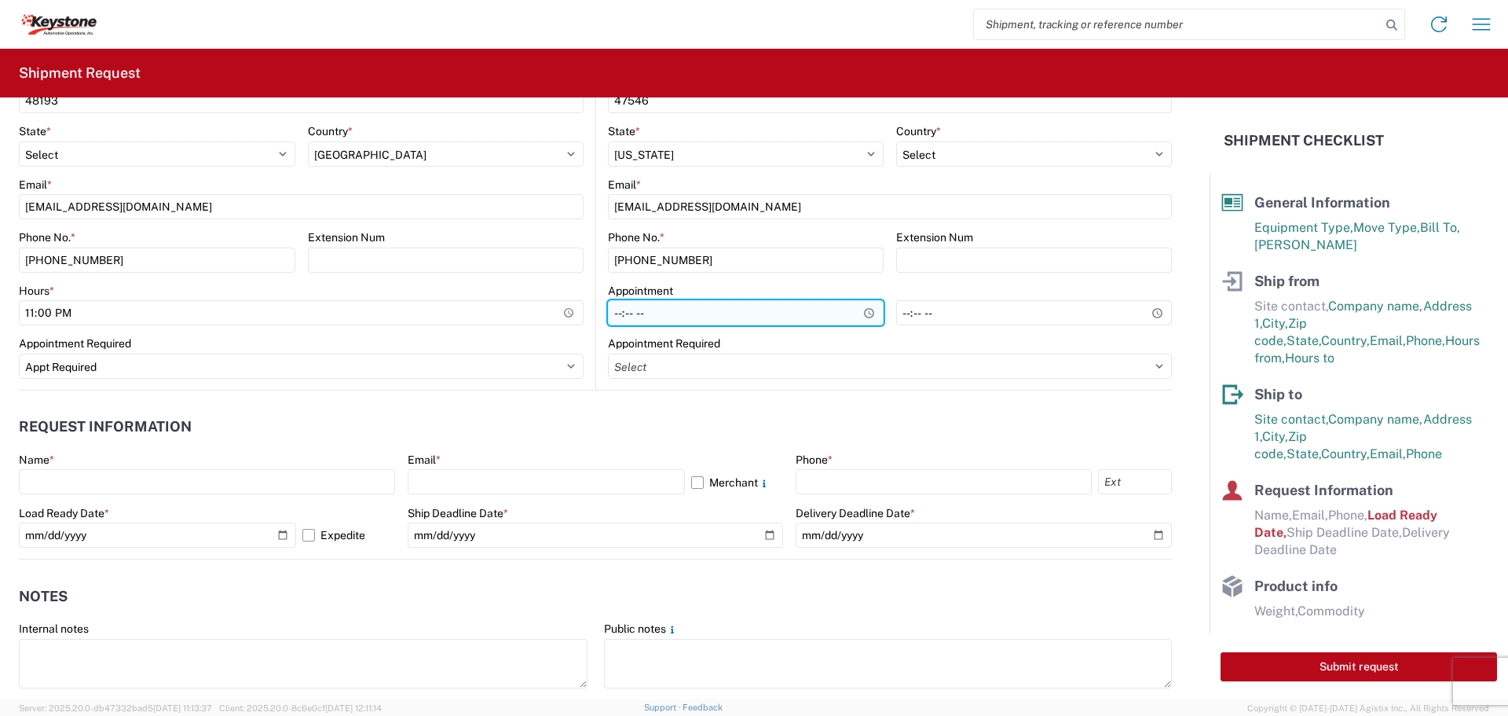
click at [615, 310] on input "Hours *" at bounding box center [746, 312] width 276 height 25
type input "08:00"
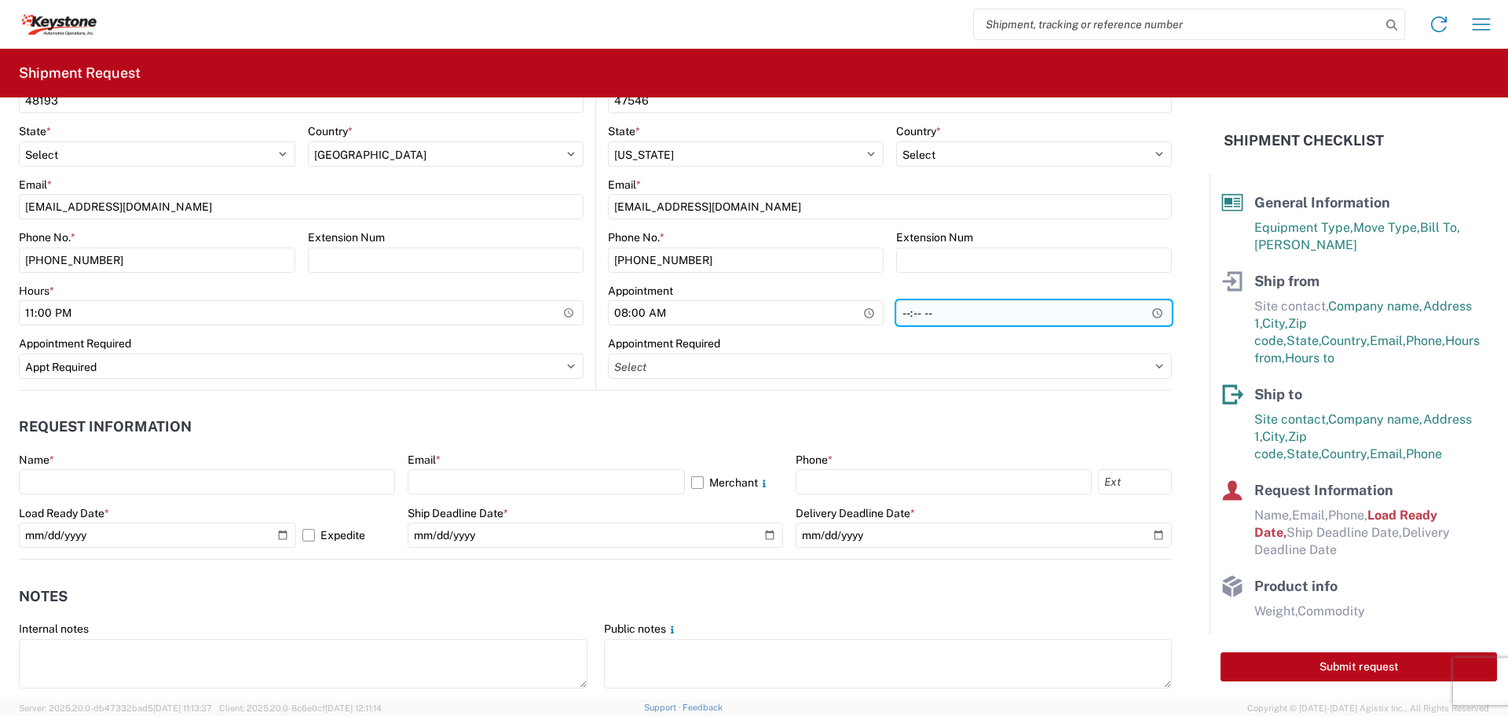
click at [896, 316] on input "time" at bounding box center [1034, 312] width 276 height 25
type input "08:00"
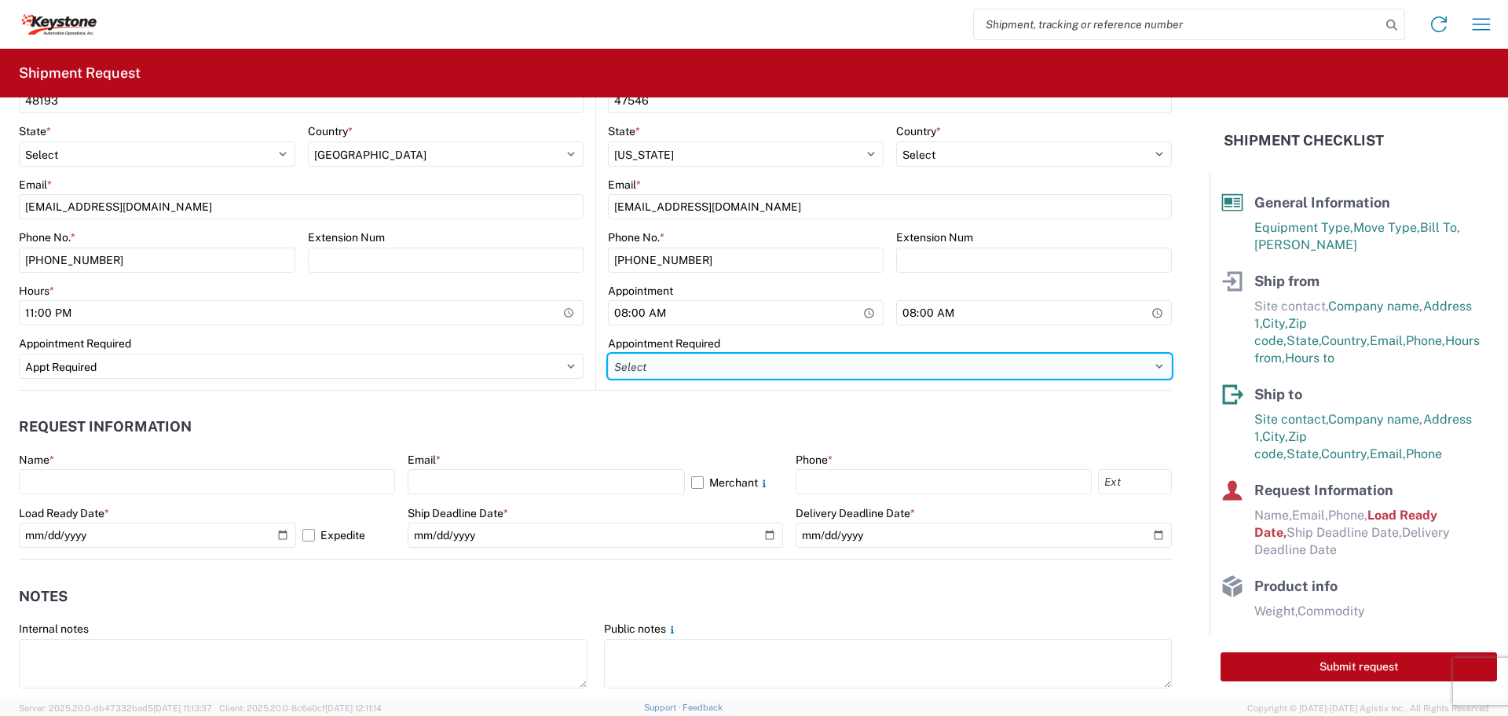
click at [645, 363] on select "Select Appt Required Appt Not Required Appt - First available" at bounding box center [890, 366] width 564 height 25
select select "apptRequired"
click at [608, 354] on select "Select Appt Required Appt Not Required Appt - First available" at bounding box center [890, 366] width 564 height 25
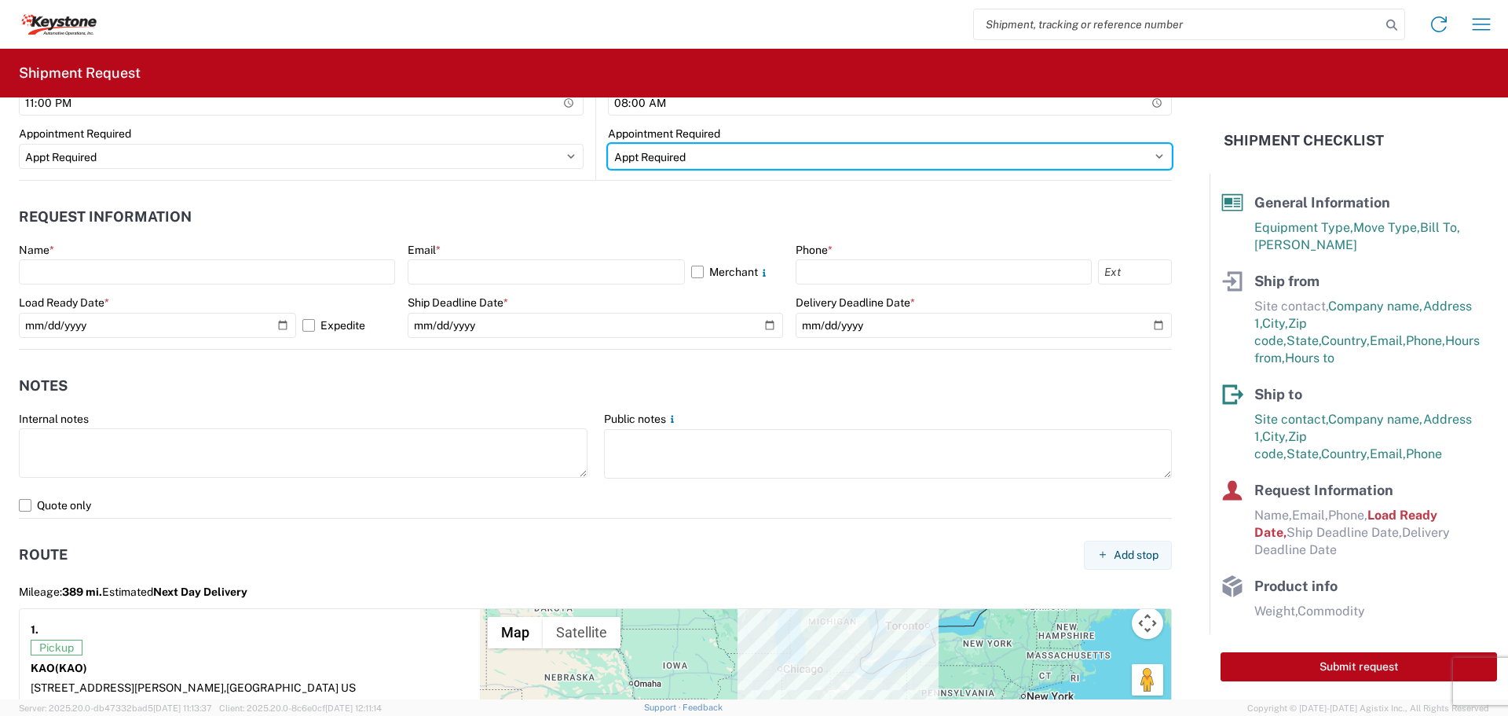
scroll to position [864, 0]
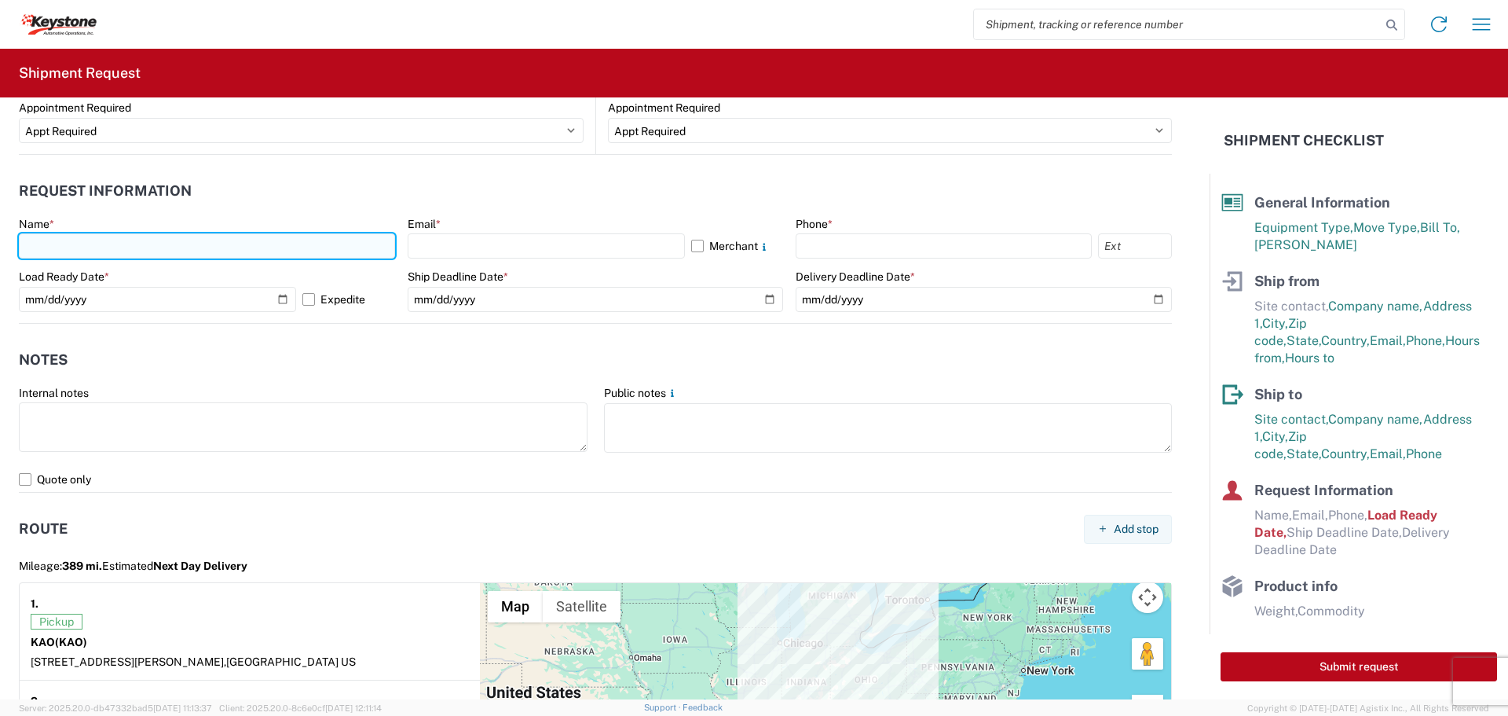
click at [72, 249] on input "text" at bounding box center [207, 245] width 376 height 25
type input "[PERSON_NAME]"
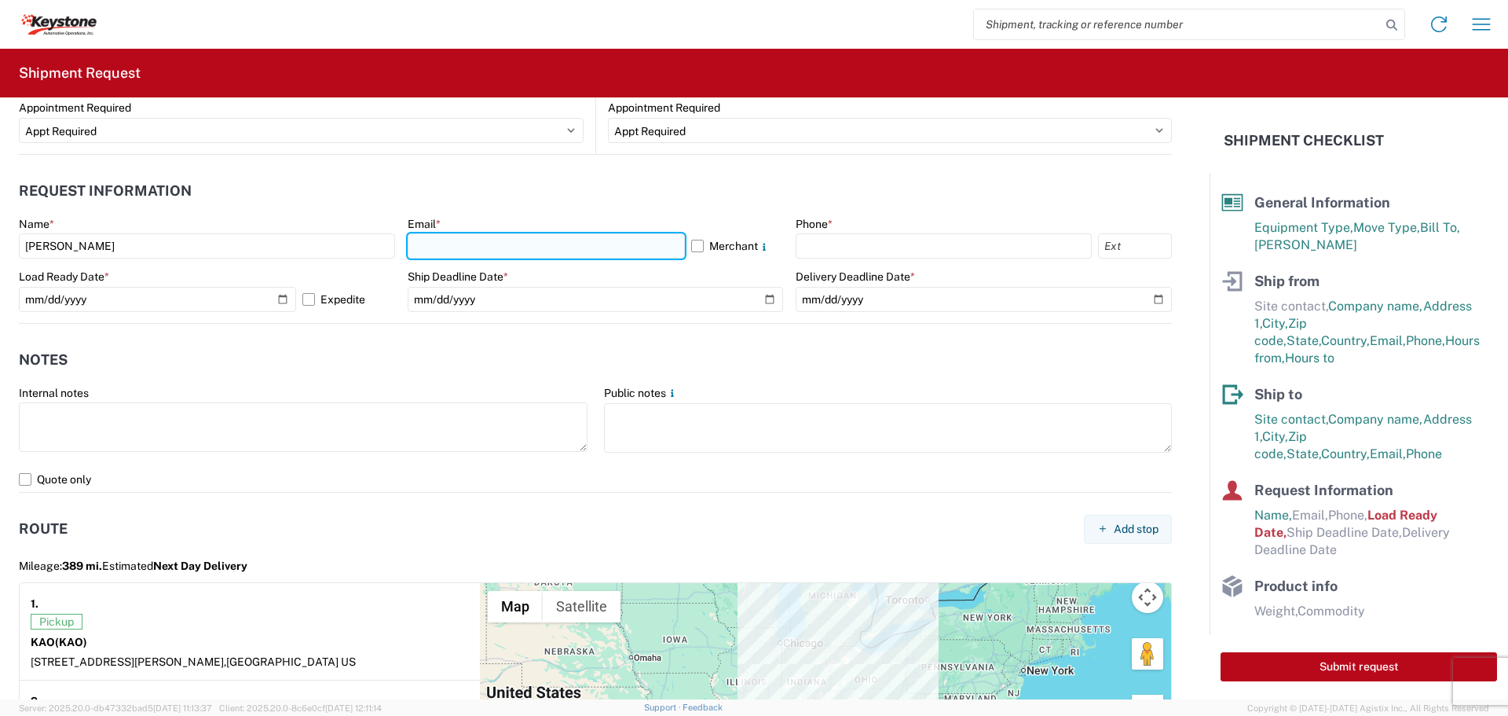
click at [466, 244] on input "text" at bounding box center [546, 245] width 277 height 25
type input "[EMAIL_ADDRESS][DOMAIN_NAME]"
click at [834, 233] on div "Phone *" at bounding box center [984, 238] width 376 height 42
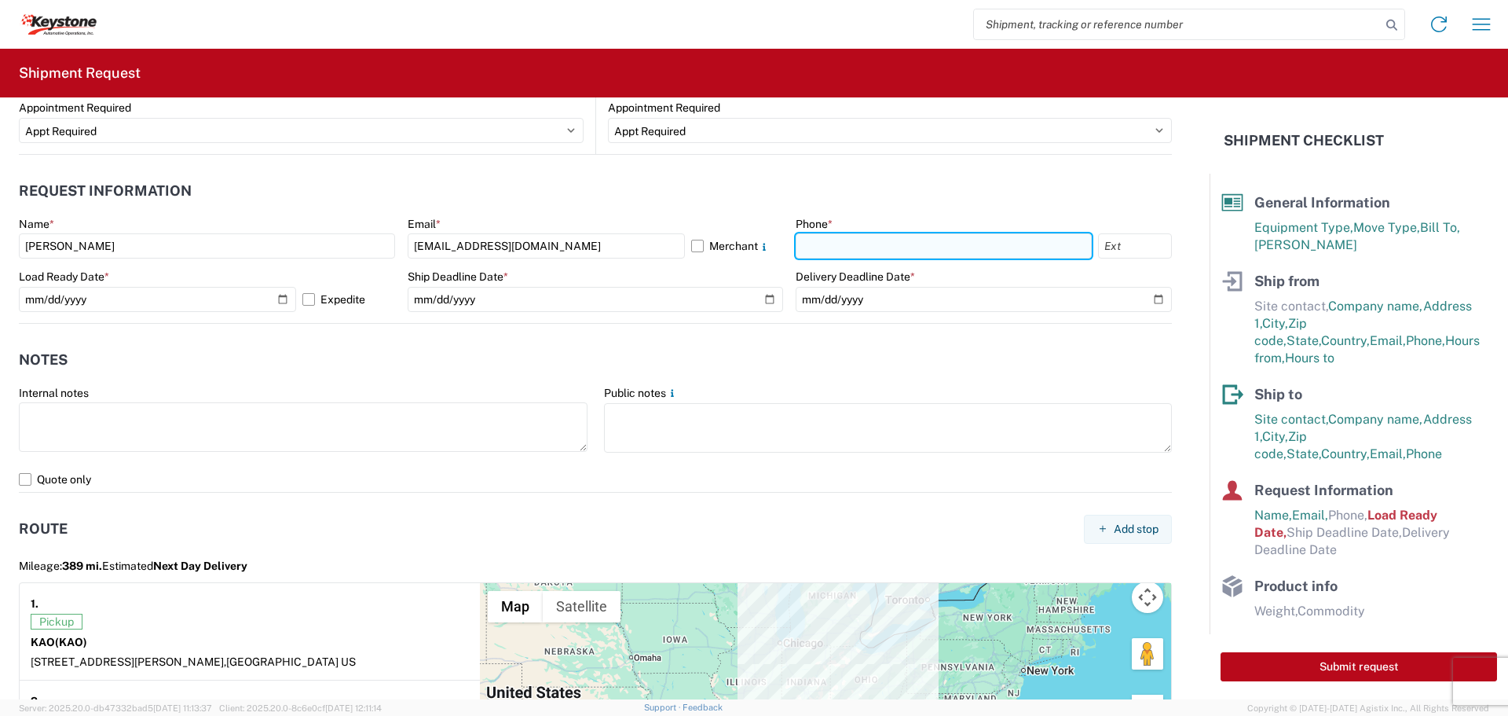
click at [815, 245] on input "text" at bounding box center [944, 245] width 296 height 25
type input "[PHONE_NUMBER]"
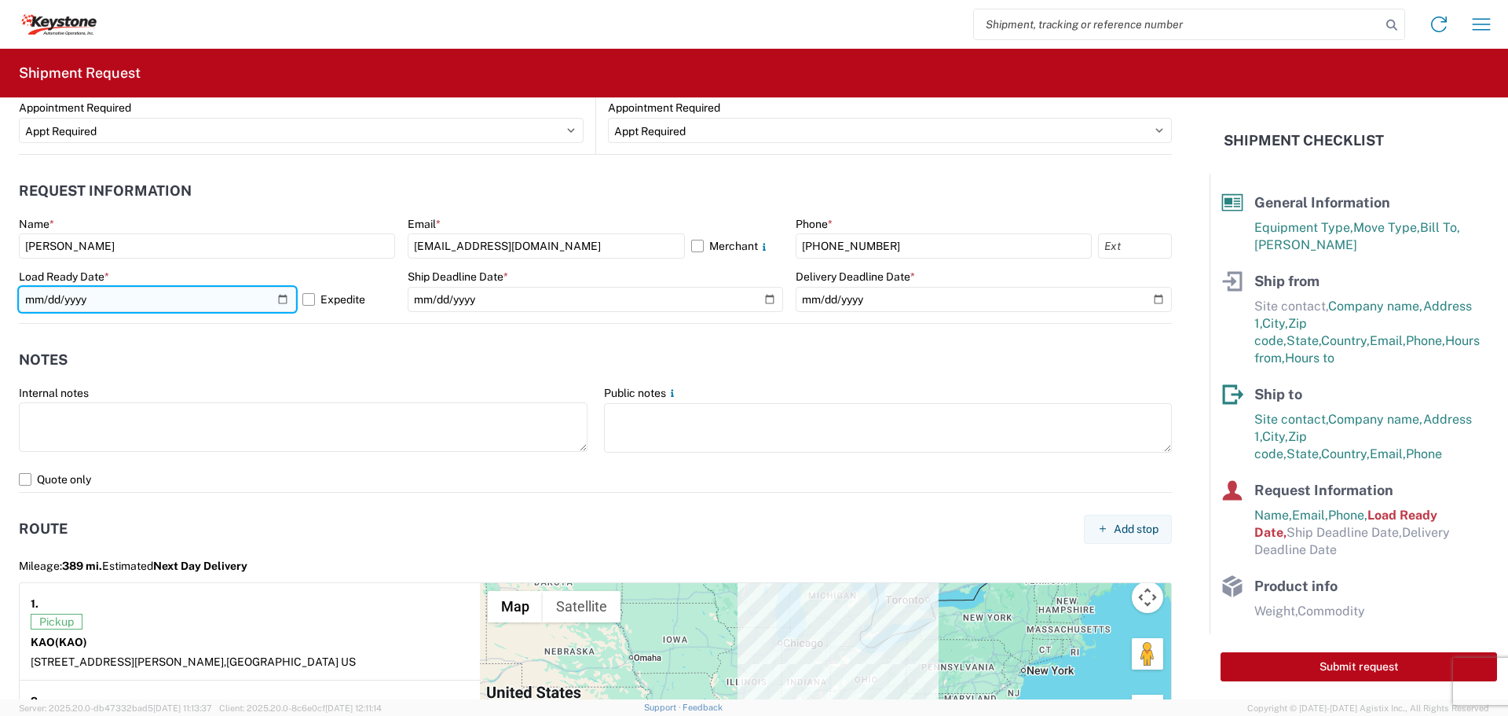
click at [37, 300] on input "[DATE]" at bounding box center [157, 299] width 277 height 25
click at [281, 299] on input "[DATE]" at bounding box center [157, 299] width 277 height 25
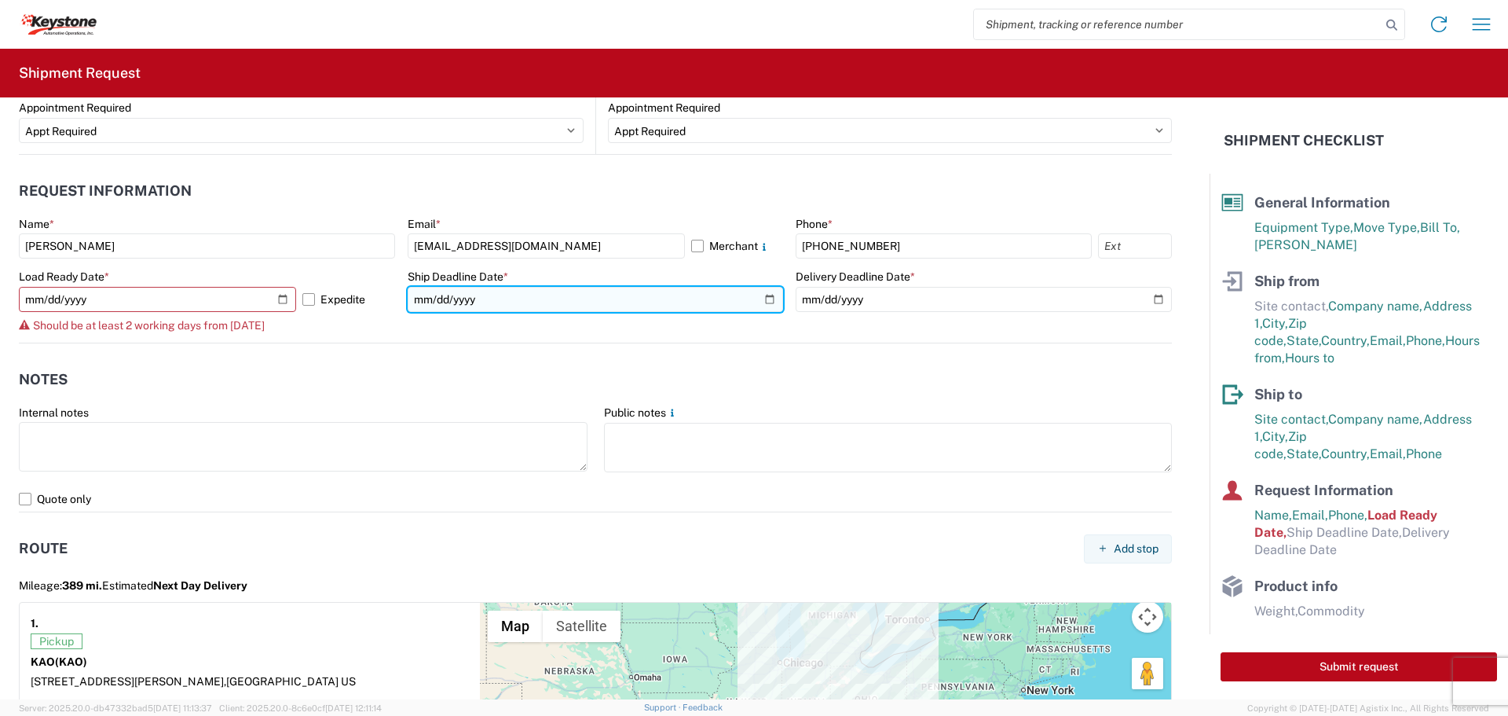
click at [766, 299] on input "date" at bounding box center [596, 299] width 376 height 25
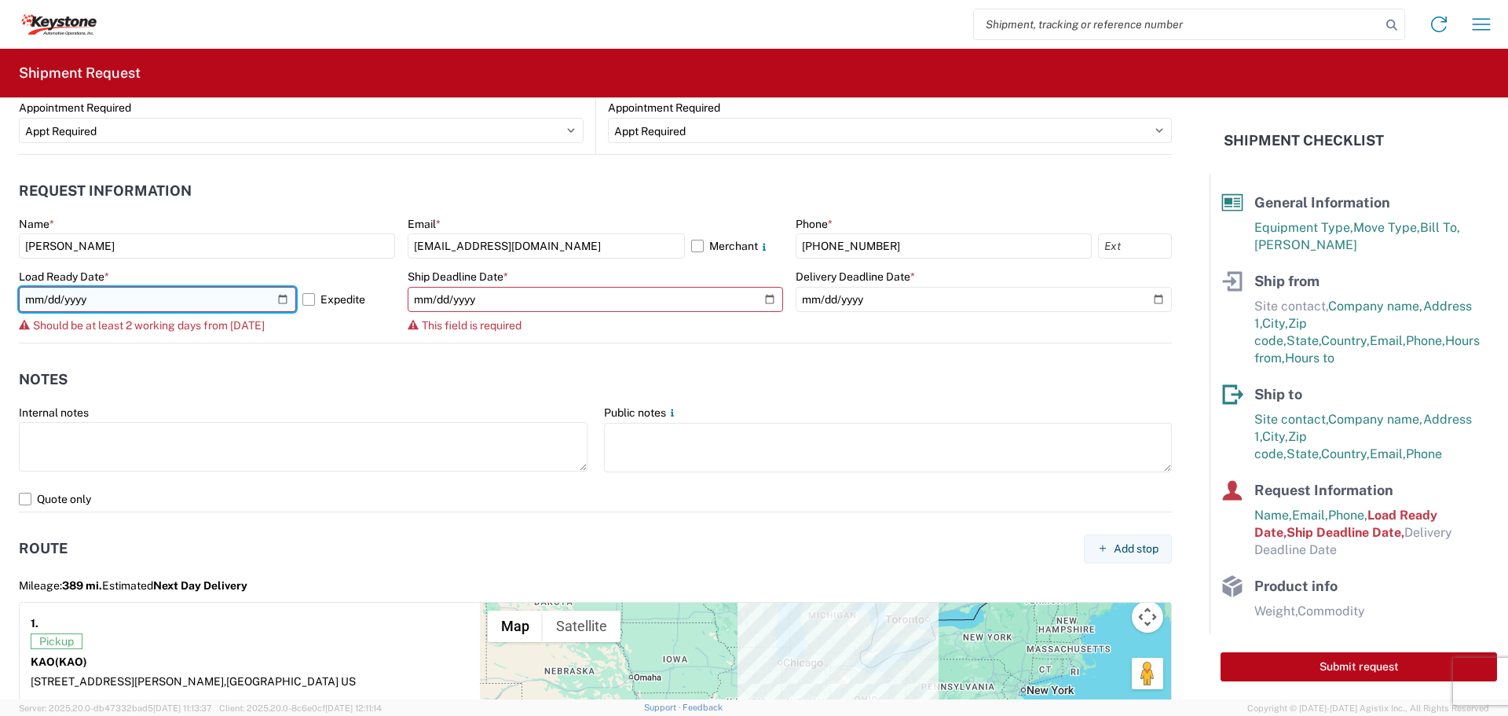
click at [49, 299] on input "[DATE]" at bounding box center [157, 299] width 277 height 25
click at [277, 301] on input "[DATE]" at bounding box center [157, 299] width 277 height 25
type input "[DATE]"
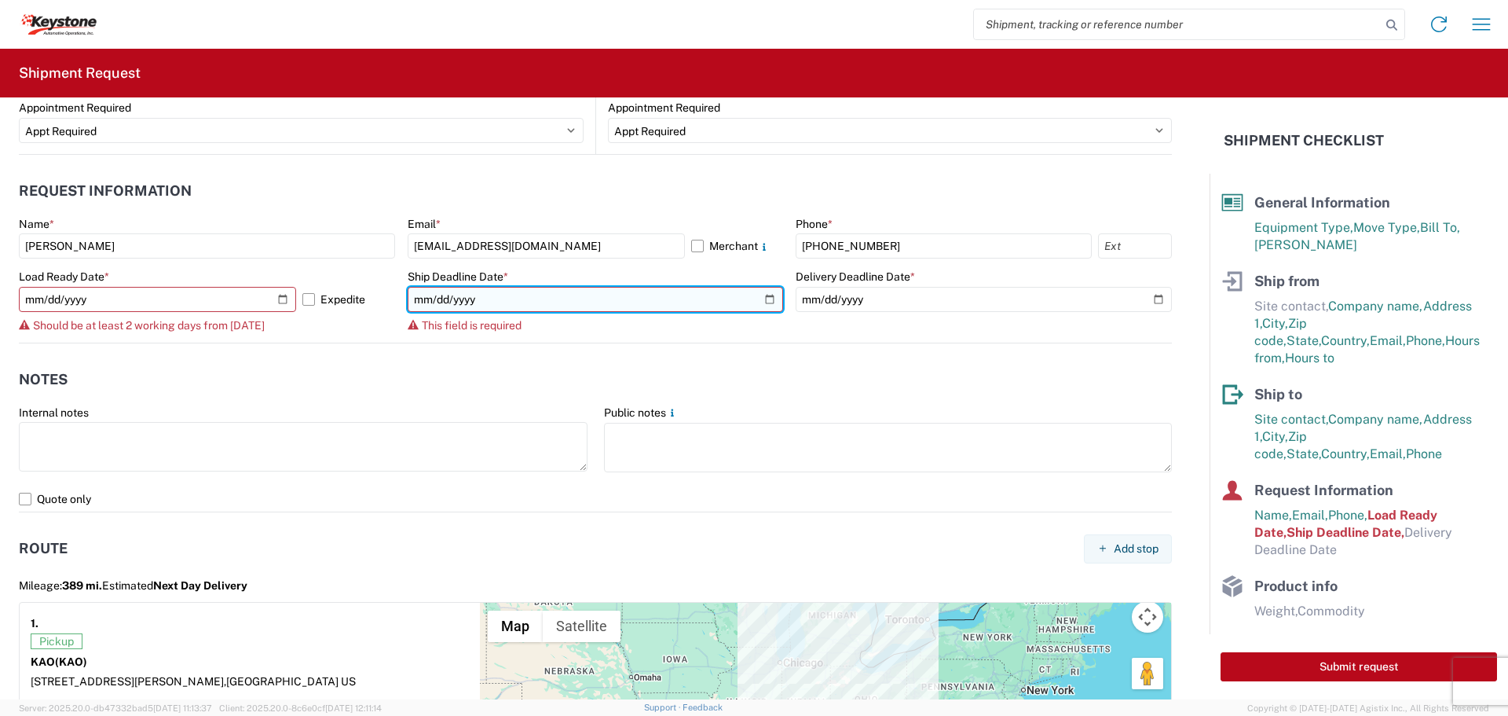
click at [417, 301] on input "date" at bounding box center [596, 299] width 376 height 25
click at [758, 294] on input "date" at bounding box center [596, 299] width 376 height 25
type input "[DATE]"
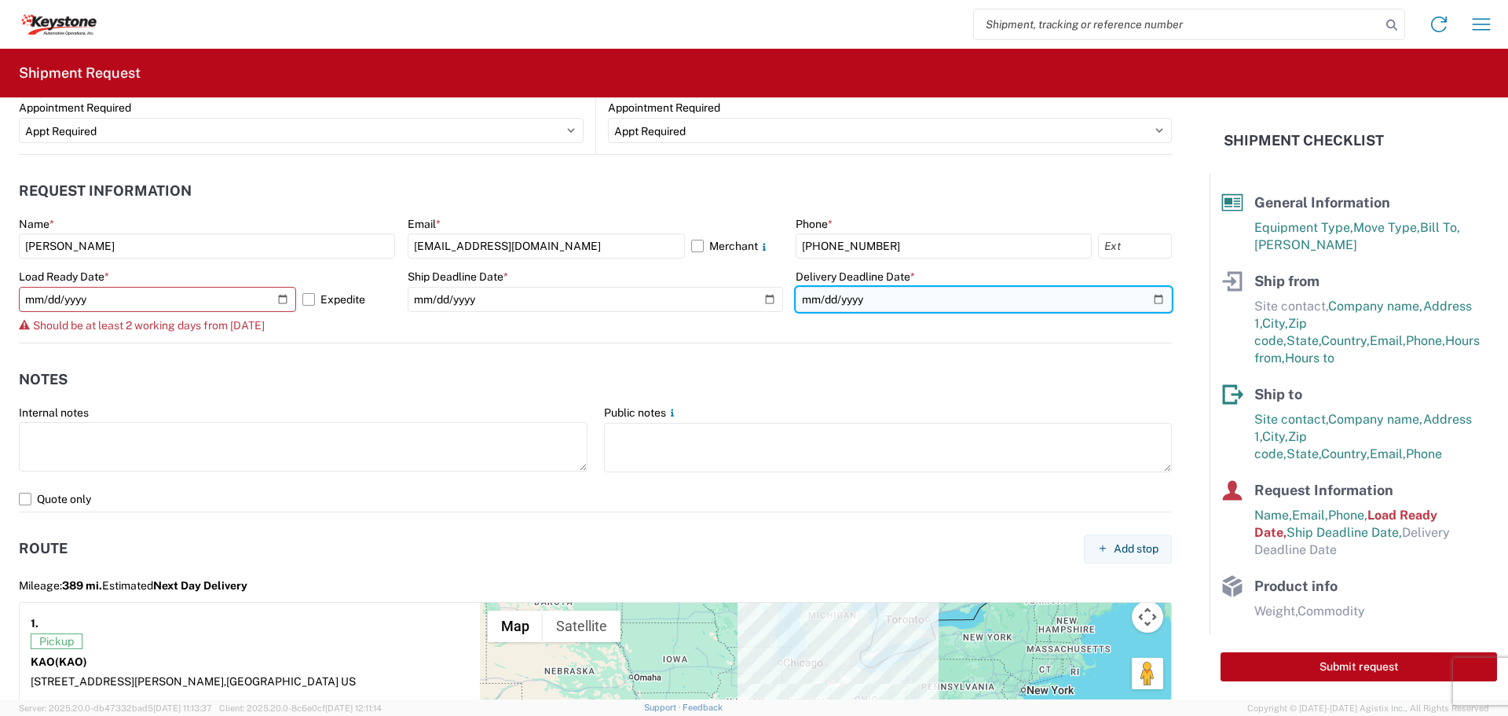
click at [1145, 296] on input "date" at bounding box center [984, 299] width 376 height 25
type input "[DATE]"
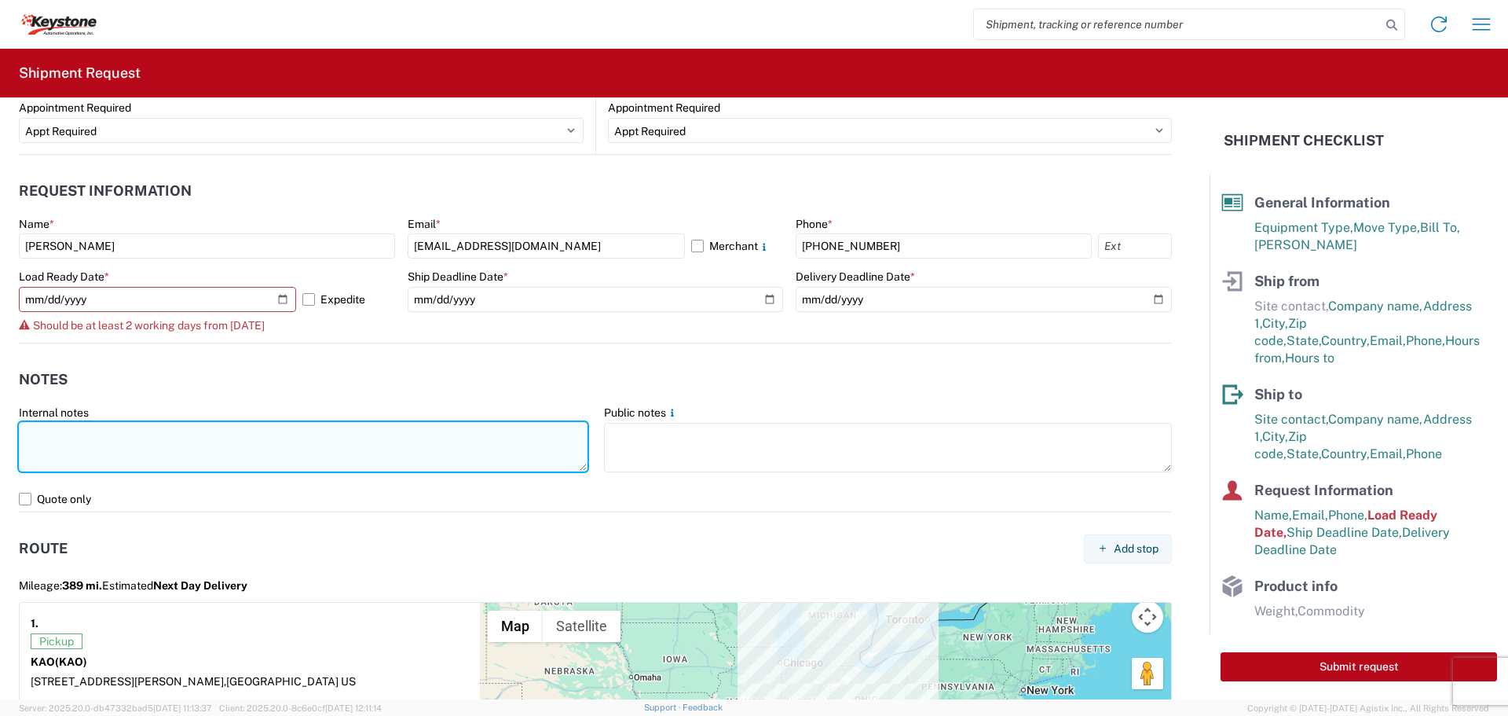
click at [60, 434] on textarea at bounding box center [303, 446] width 569 height 49
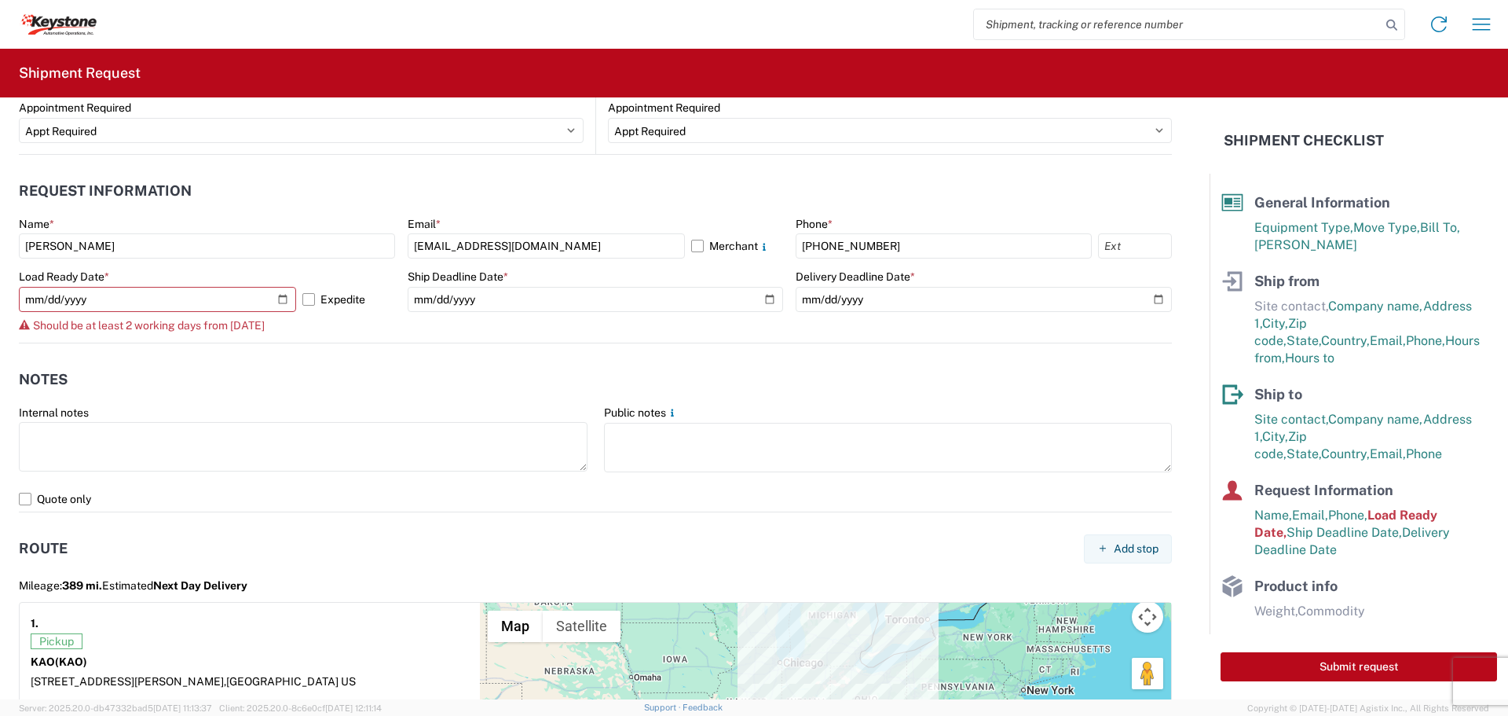
click at [219, 367] on header "Notes" at bounding box center [595, 379] width 1153 height 35
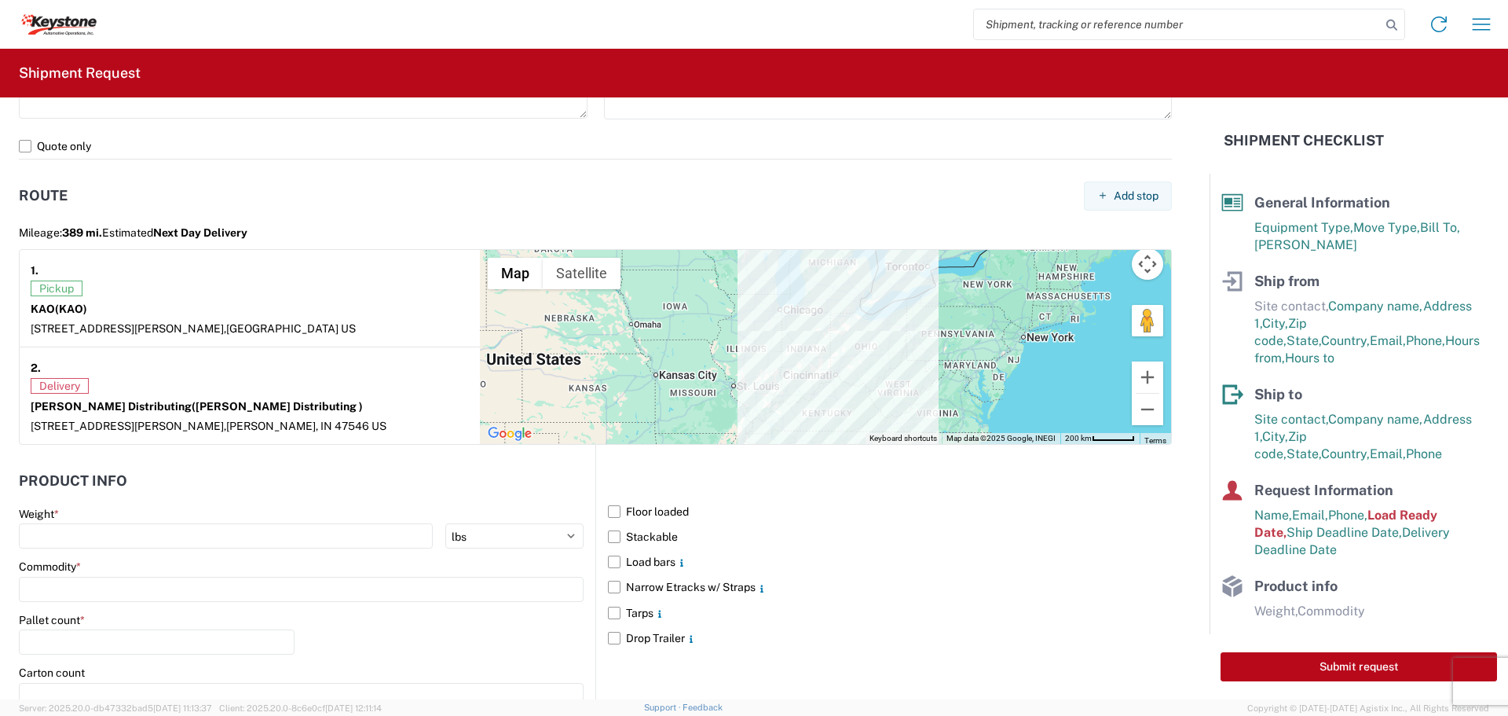
scroll to position [1257, 0]
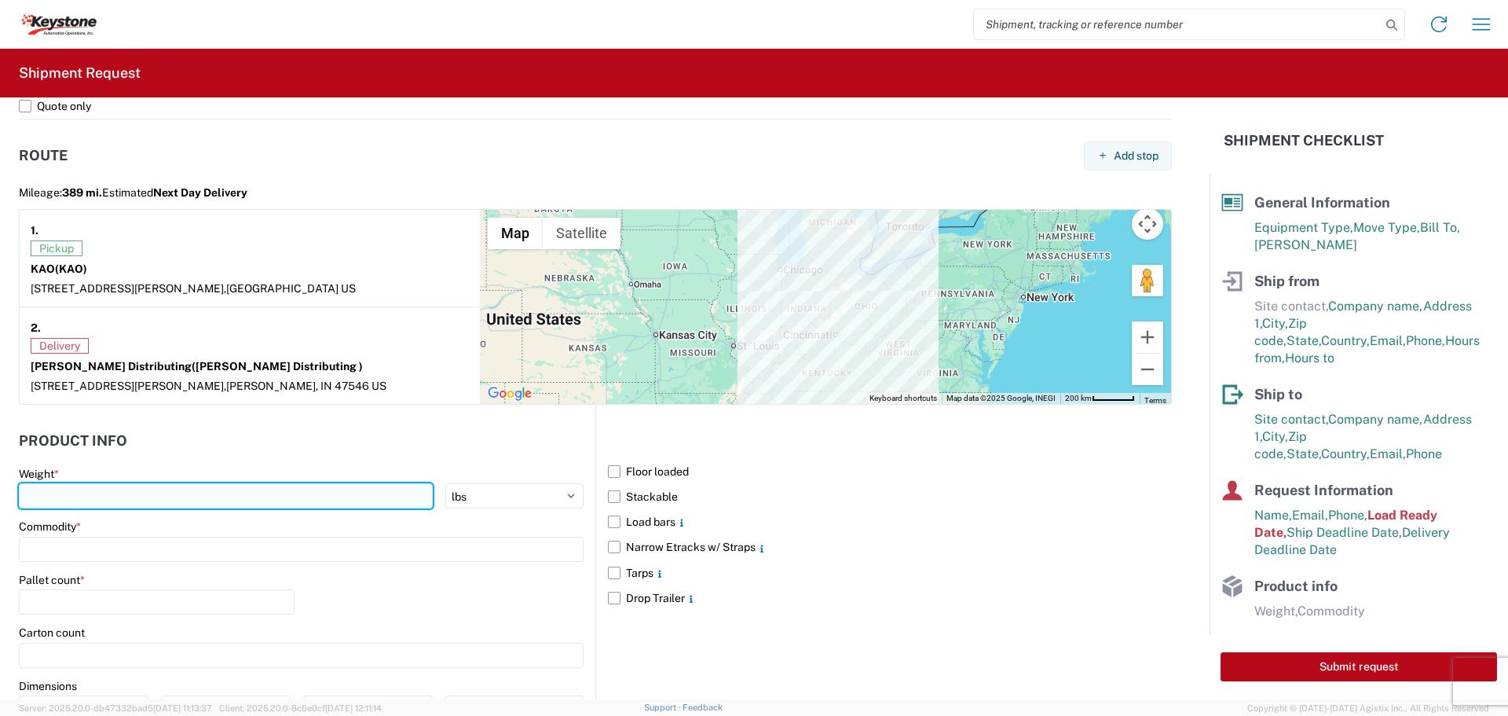
click at [68, 493] on input "number" at bounding box center [226, 495] width 414 height 25
type input "35000"
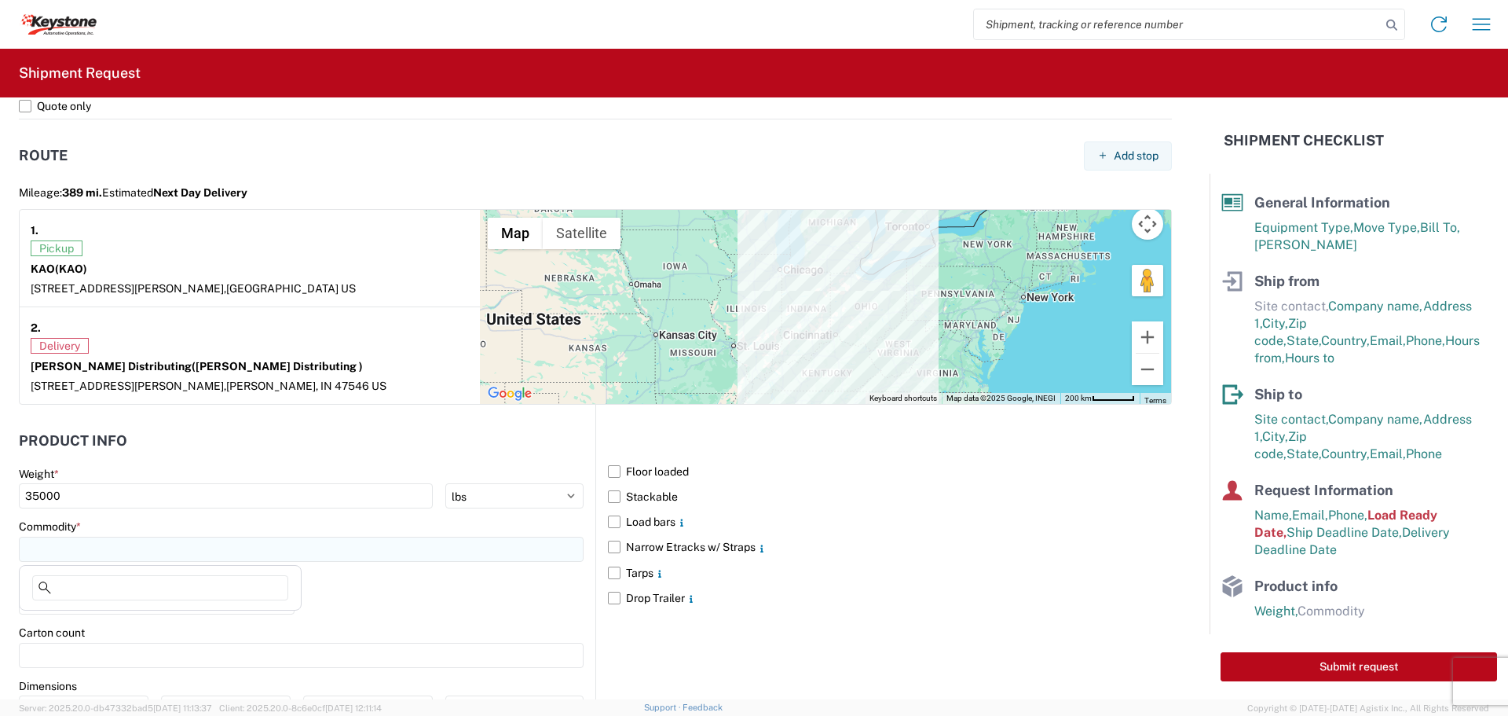
click at [30, 545] on input at bounding box center [301, 549] width 565 height 25
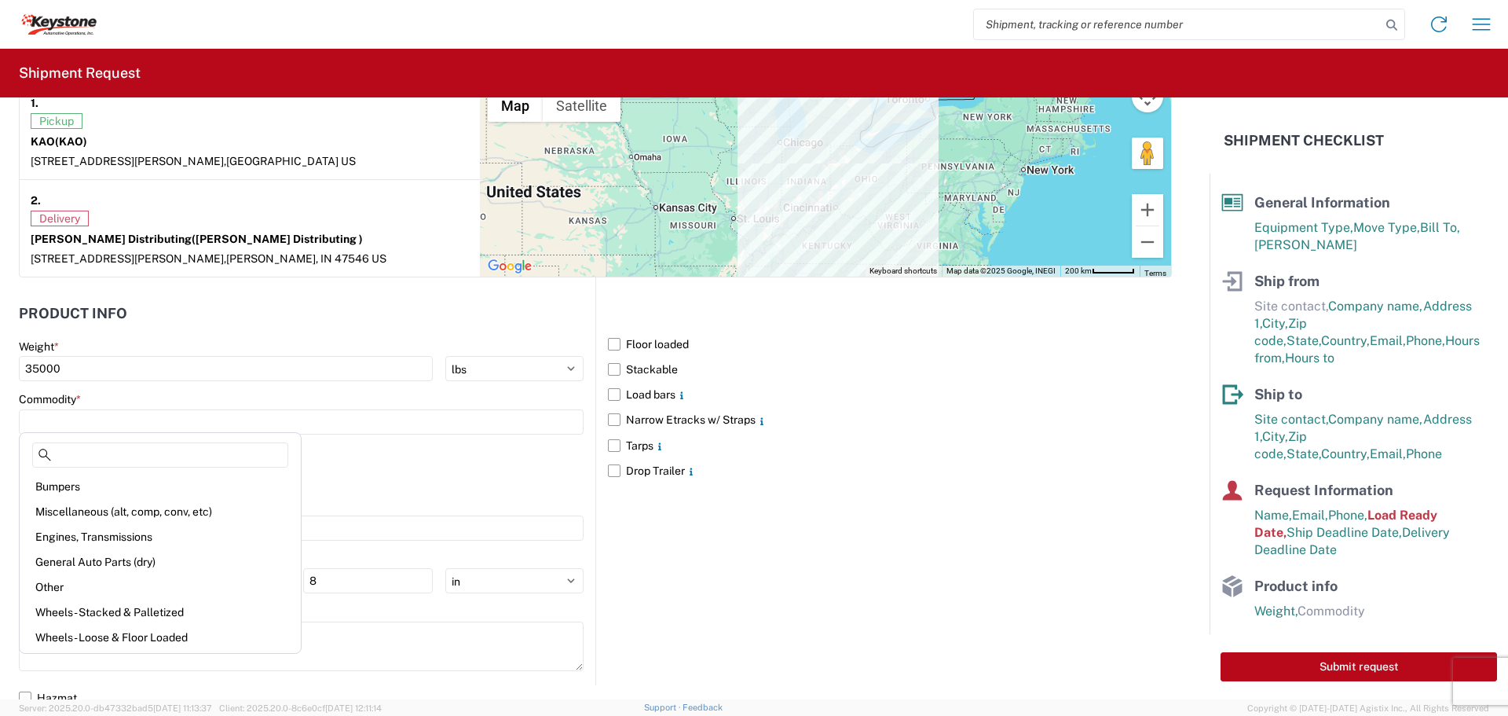
scroll to position [1395, 0]
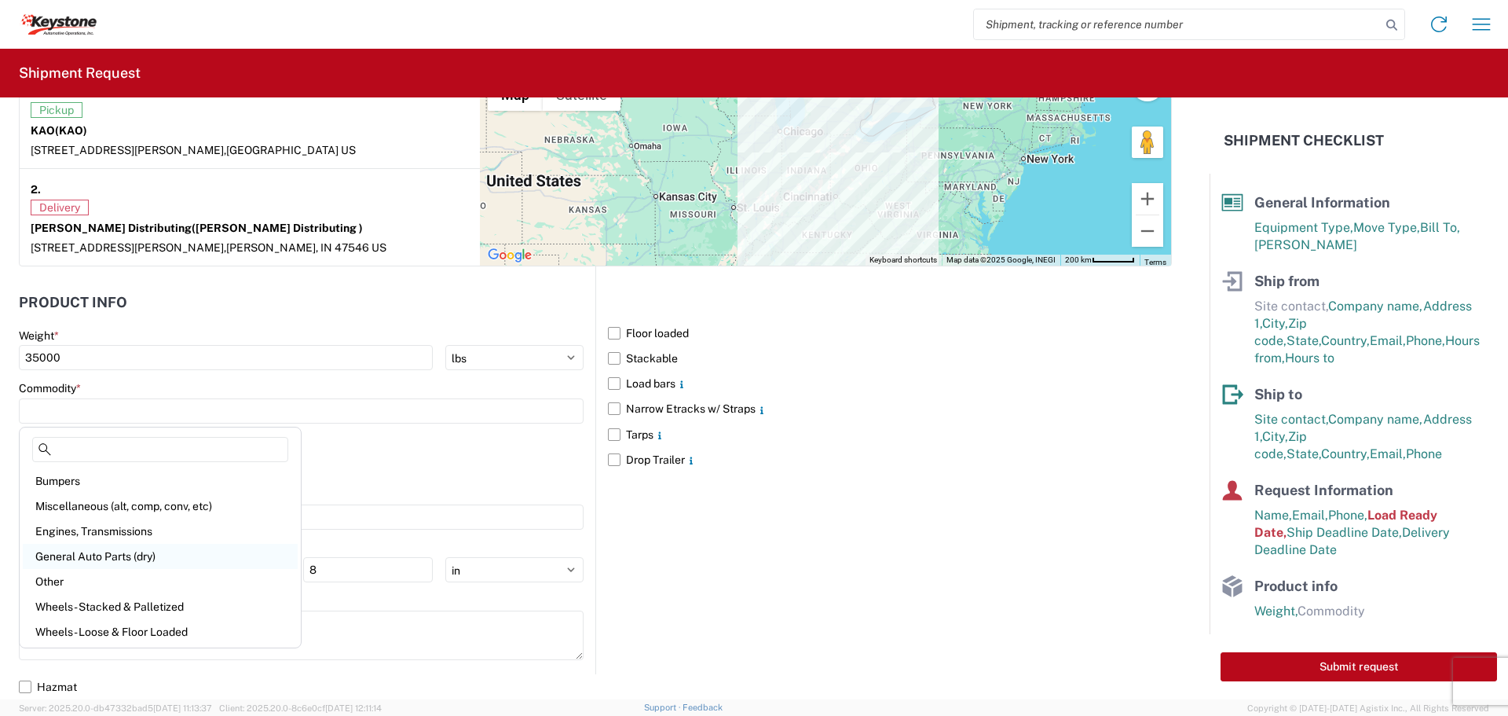
click at [53, 552] on div "General Auto Parts (dry)" at bounding box center [160, 556] width 275 height 25
type input "General Auto Parts (dry)"
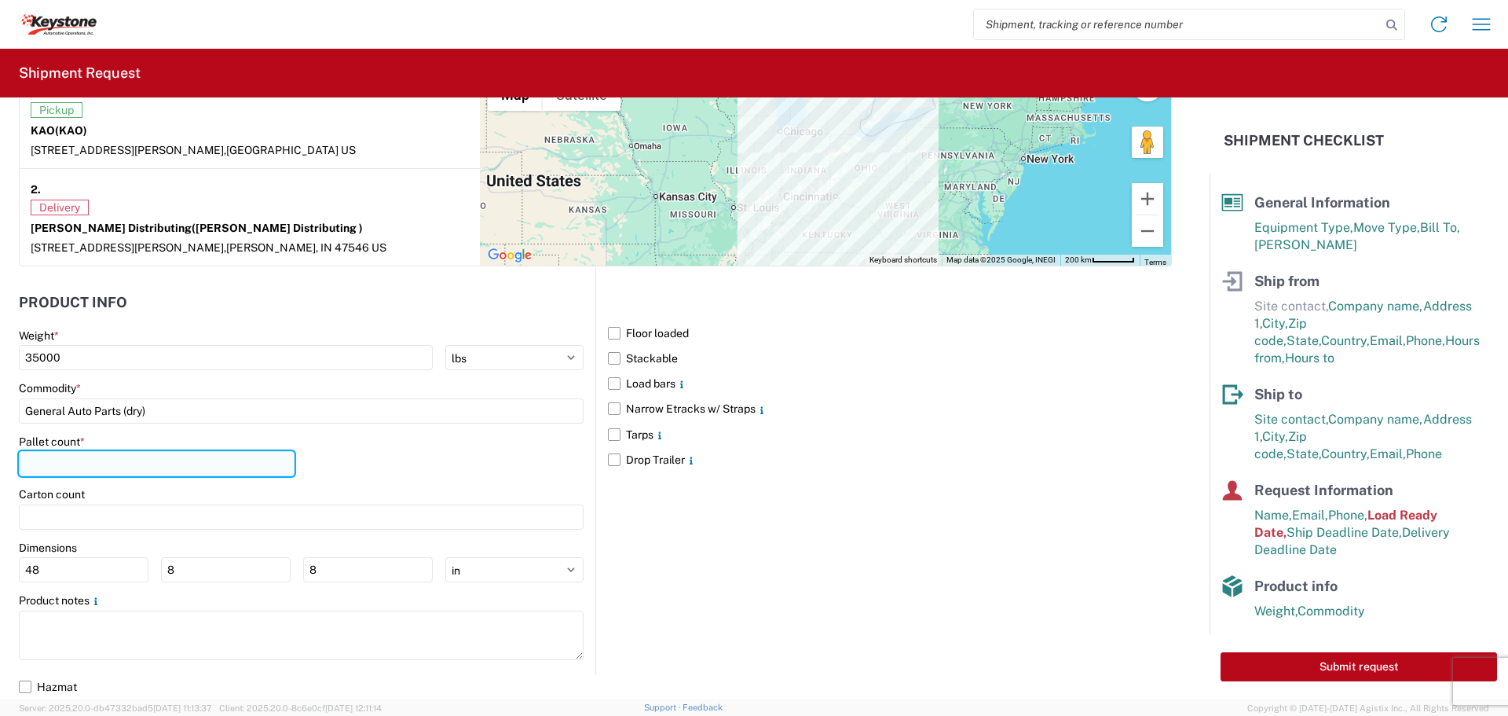
click at [51, 461] on input "number" at bounding box center [157, 463] width 276 height 25
type input "24"
click at [610, 409] on label "Narrow Etracks w/ Straps" at bounding box center [890, 408] width 564 height 25
click at [0, 0] on input "Narrow Etracks w/ Straps" at bounding box center [0, 0] width 0 height 0
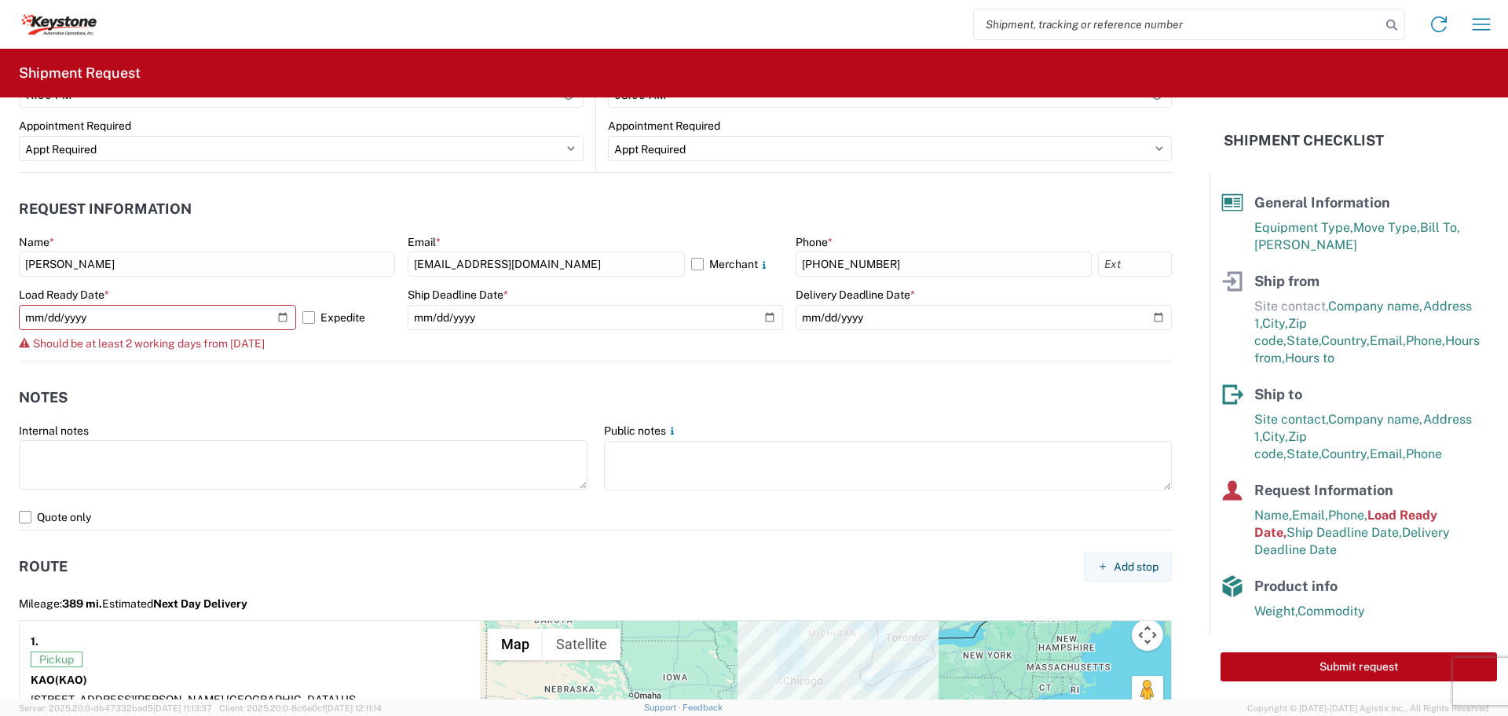
scroll to position [845, 0]
click at [280, 316] on input "[DATE]" at bounding box center [157, 318] width 277 height 25
type input "[DATE]"
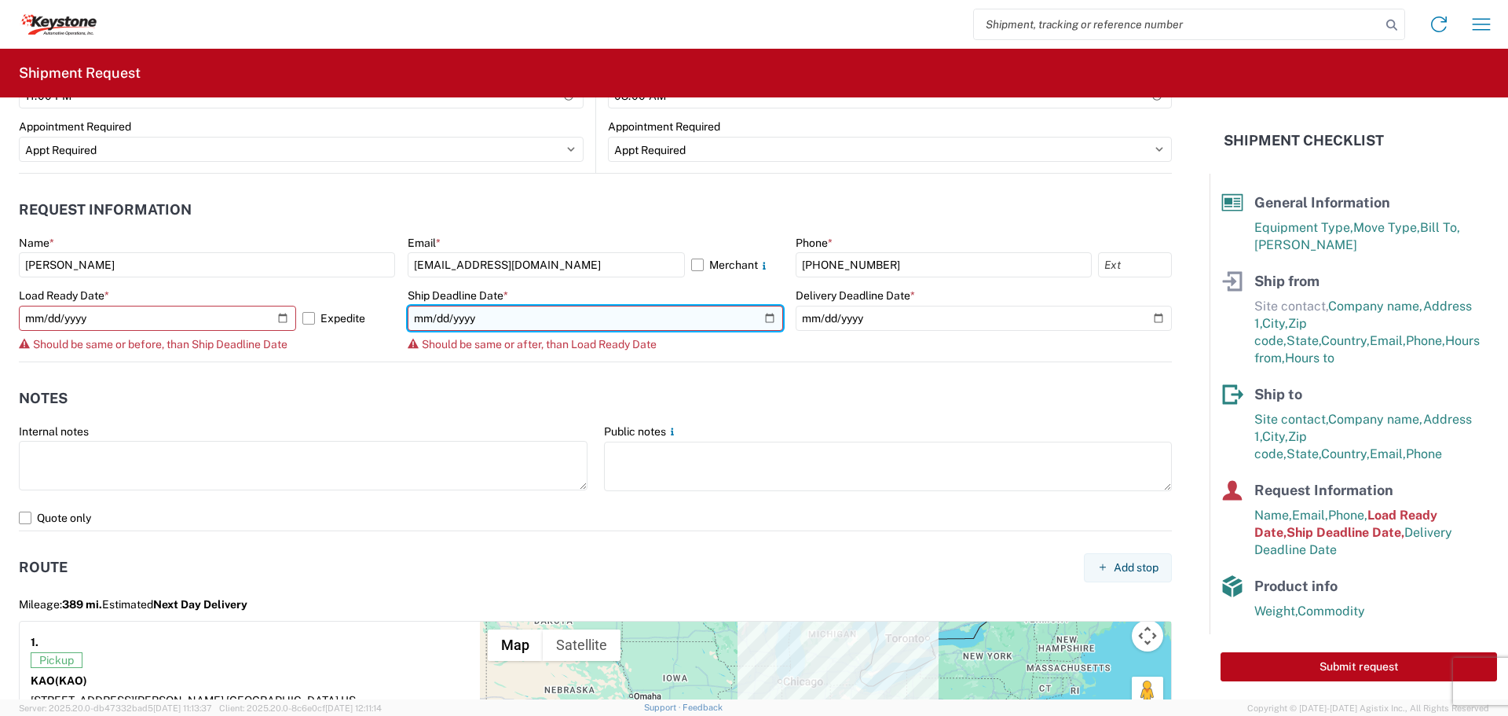
click at [765, 317] on input "[DATE]" at bounding box center [596, 318] width 376 height 25
type input "[DATE]"
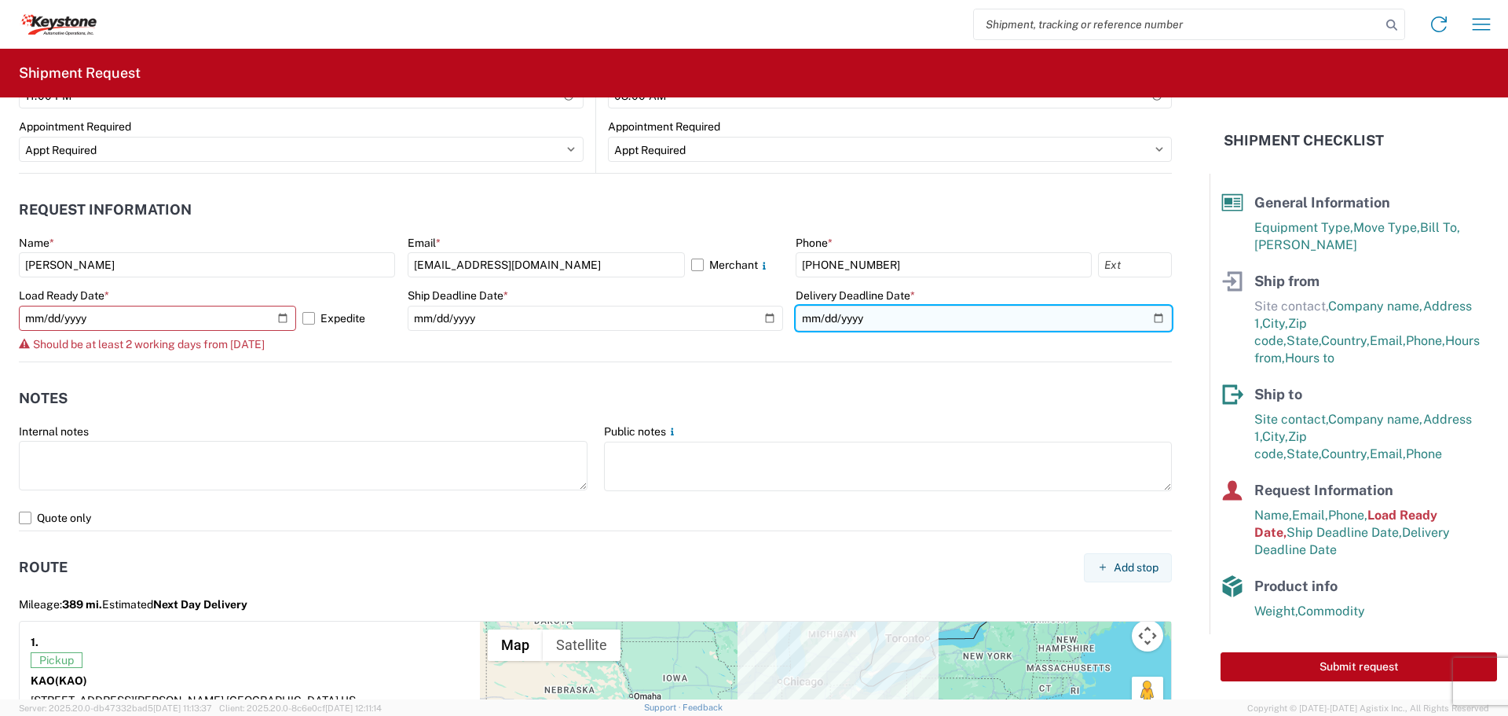
click at [1145, 320] on input "[DATE]" at bounding box center [984, 318] width 376 height 25
type input "[DATE]"
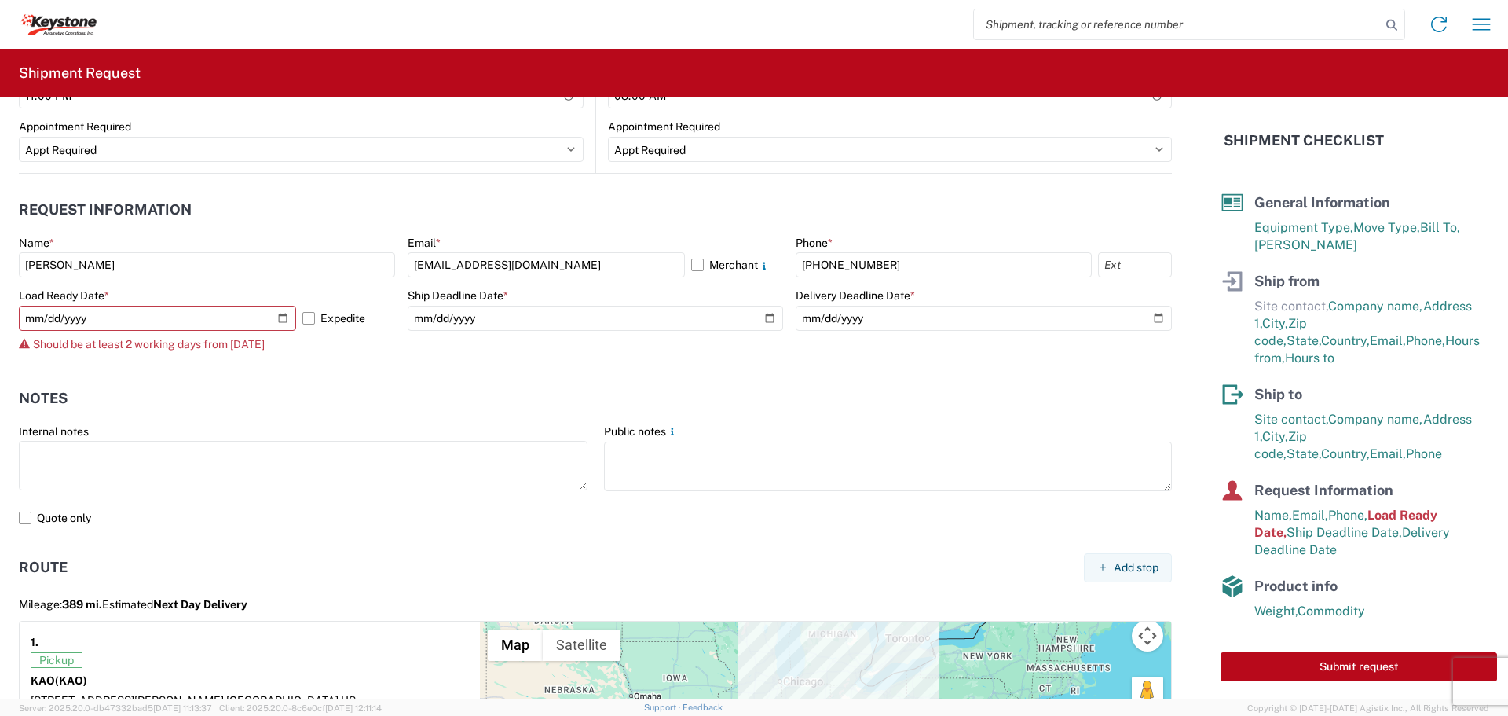
click at [613, 361] on agx-form-control-wrapper-v2 "Ship Deadline Date * [DATE]" at bounding box center [596, 324] width 376 height 73
click at [44, 321] on input "[DATE]" at bounding box center [157, 318] width 277 height 25
click at [282, 315] on input "[DATE]" at bounding box center [157, 318] width 277 height 25
type input "[DATE]"
click at [305, 316] on label "Expedite" at bounding box center [348, 318] width 93 height 25
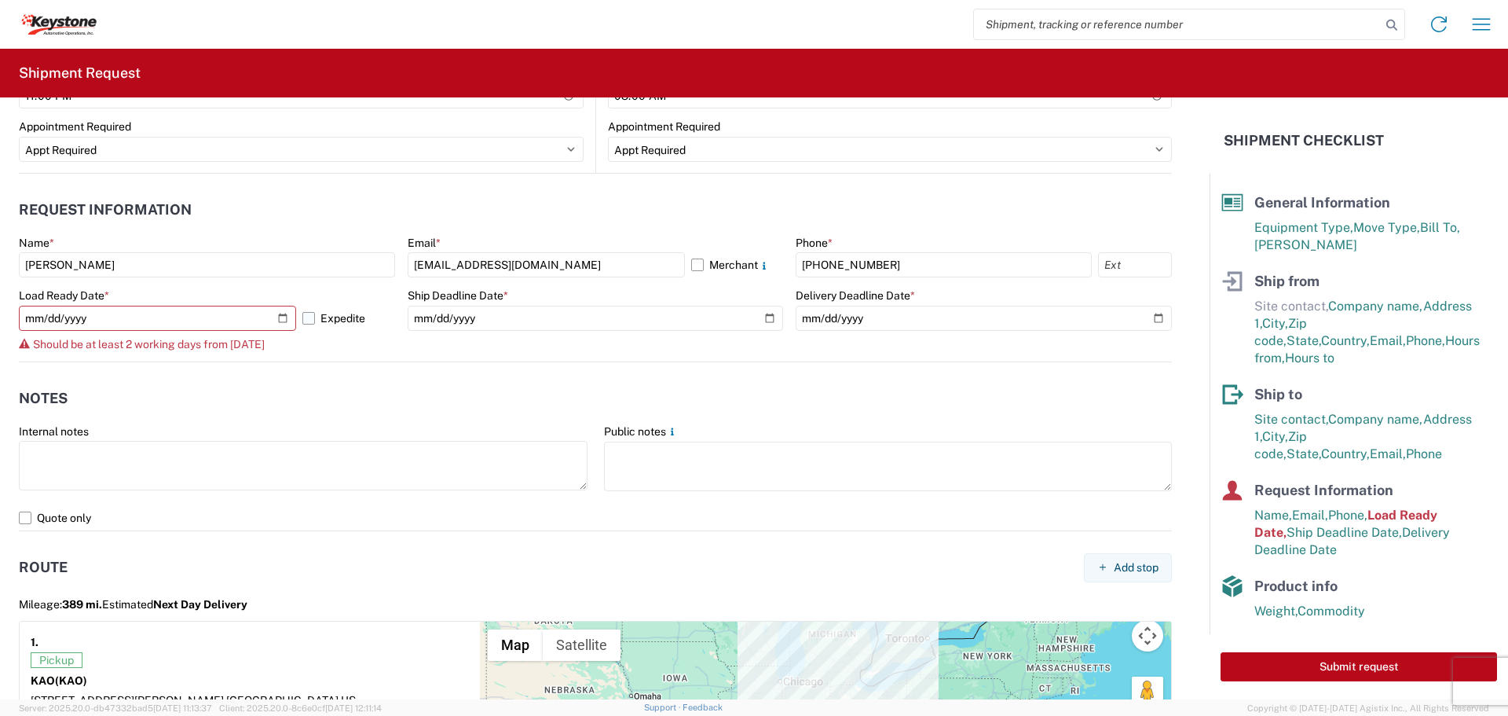
click at [0, 0] on input "Expedite" at bounding box center [0, 0] width 0 height 0
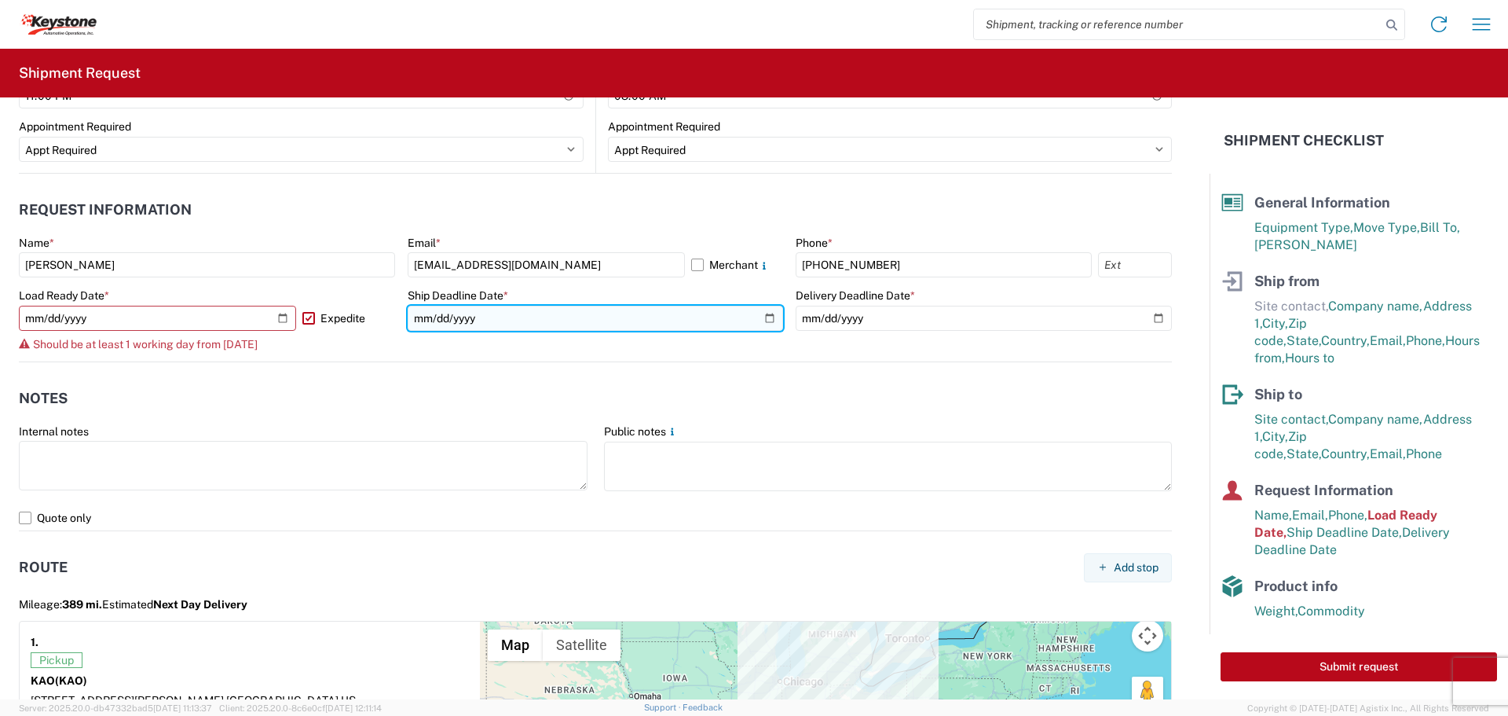
click at [434, 315] on input "[DATE]" at bounding box center [596, 318] width 376 height 25
click at [767, 320] on input "[DATE]" at bounding box center [596, 318] width 376 height 25
type input "[DATE]"
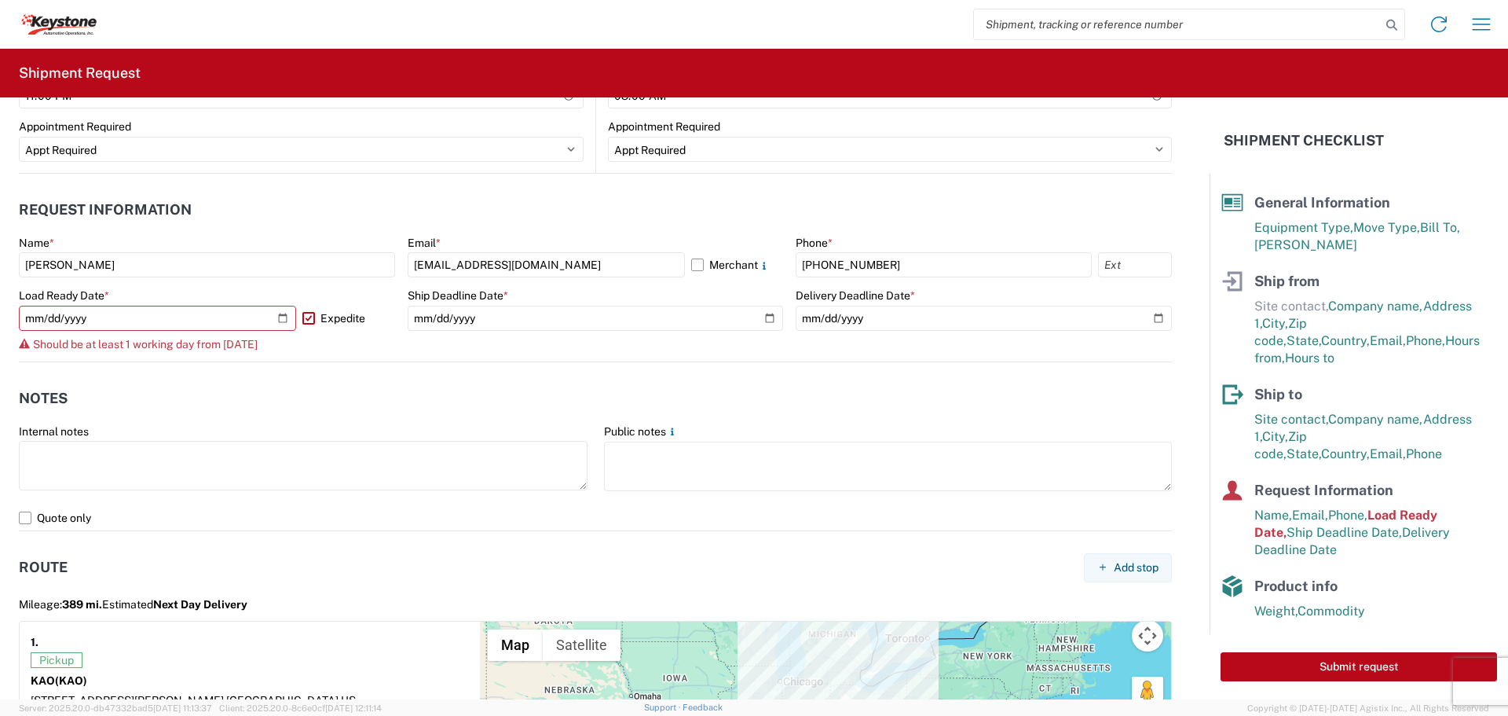
click at [707, 335] on agx-form-control-wrapper-v2 "Ship Deadline Date * [DATE]" at bounding box center [596, 324] width 376 height 73
click at [46, 322] on input "[DATE]" at bounding box center [157, 318] width 277 height 25
type input "[DATE]"
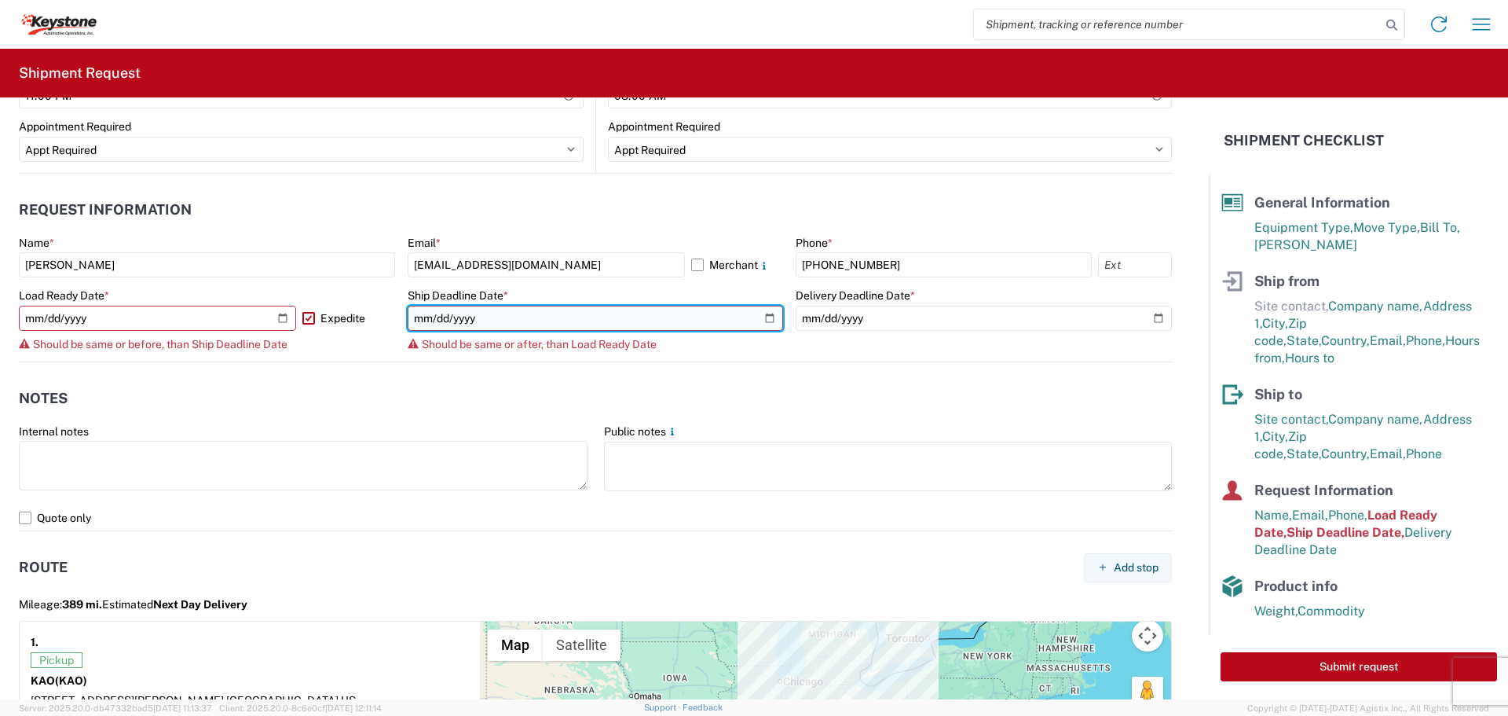
click at [428, 313] on input "[DATE]" at bounding box center [596, 318] width 376 height 25
type input "[DATE]"
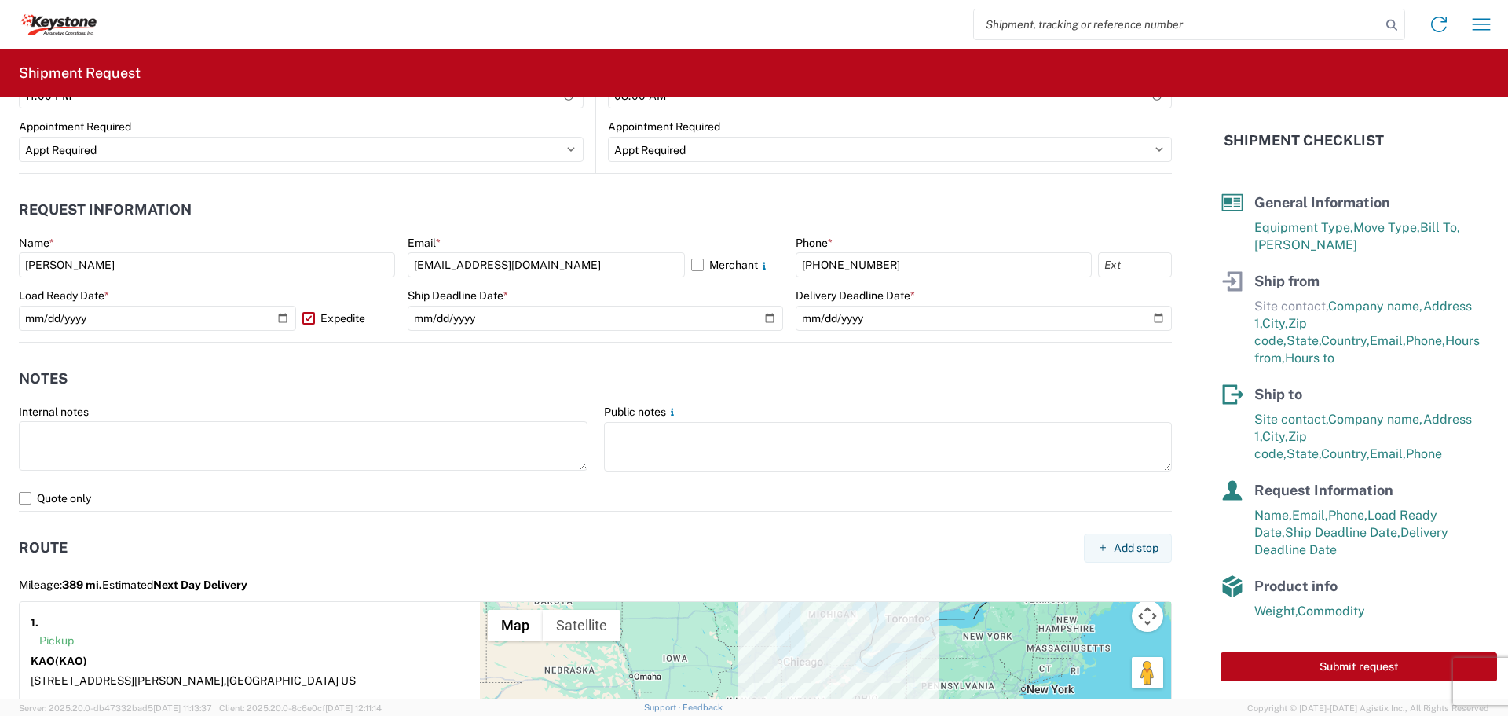
click at [1194, 294] on form "General Information Template PO# Equipment Type * Select 53’ Dry Van Flatbed Dr…" at bounding box center [605, 398] width 1210 height 602
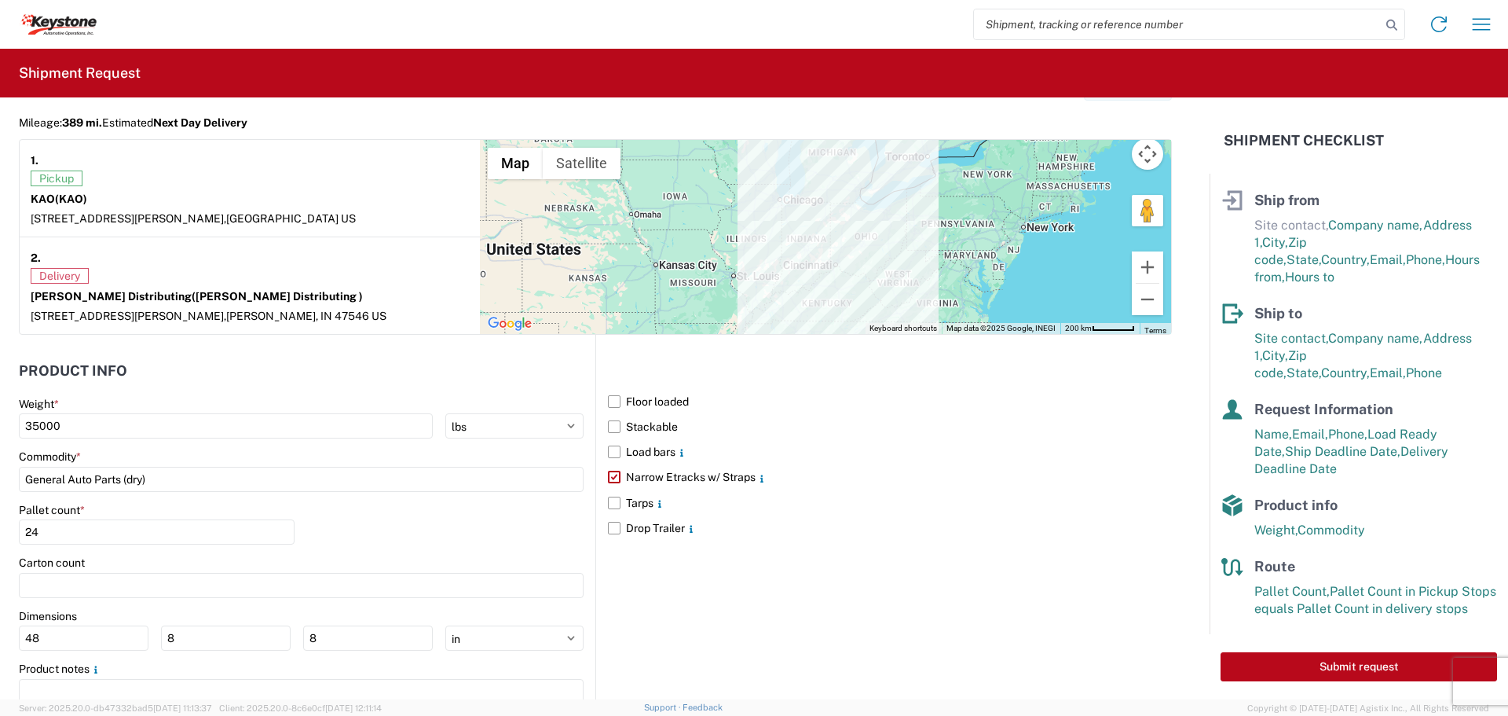
scroll to position [1376, 0]
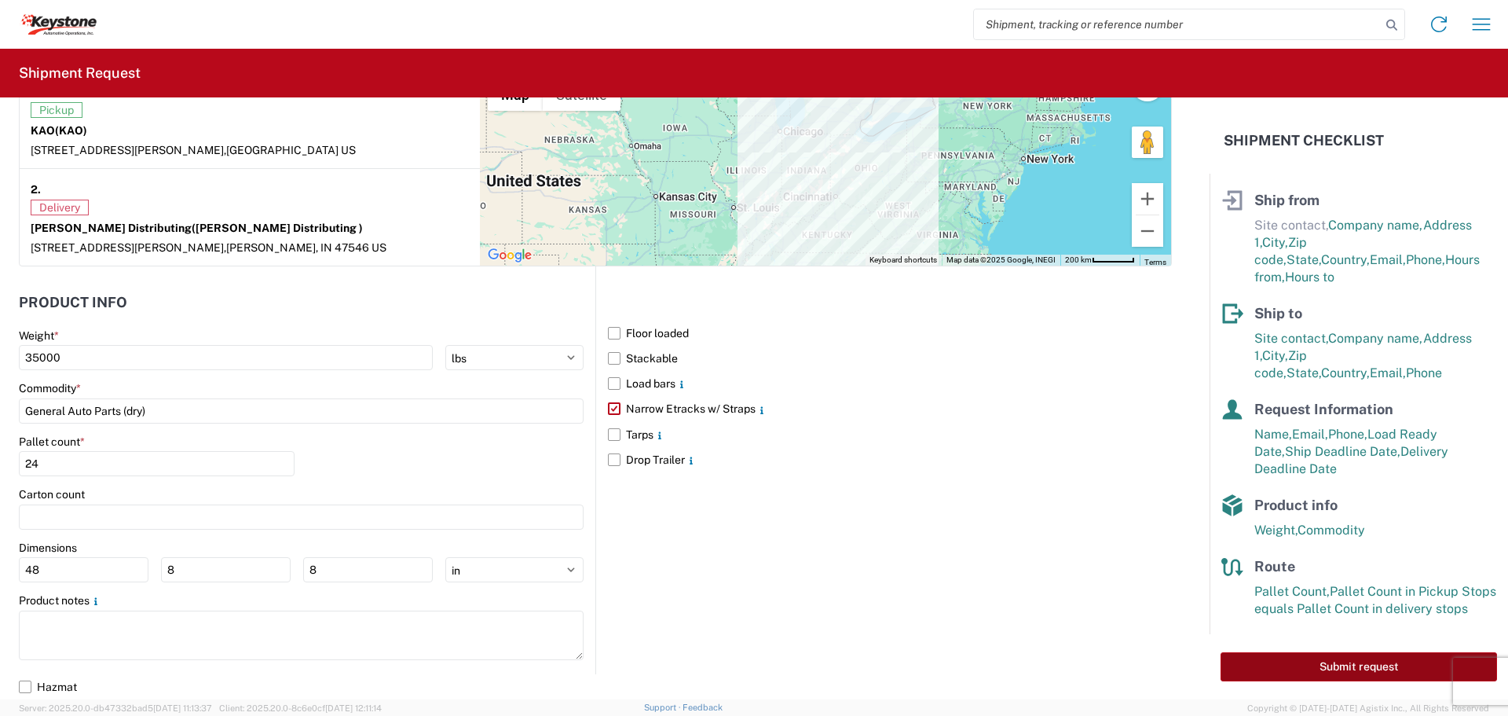
click at [1284, 661] on button "Submit request" at bounding box center [1359, 666] width 277 height 29
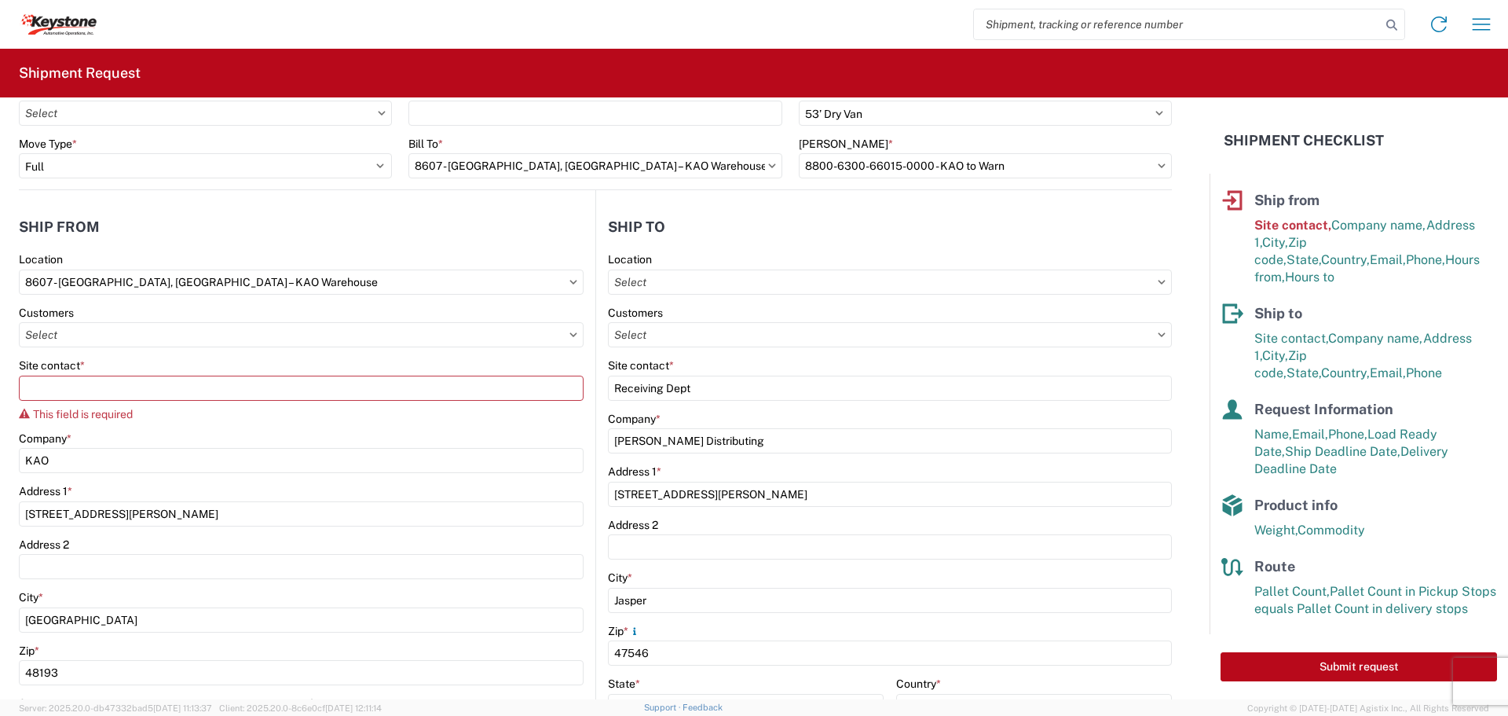
scroll to position [0, 0]
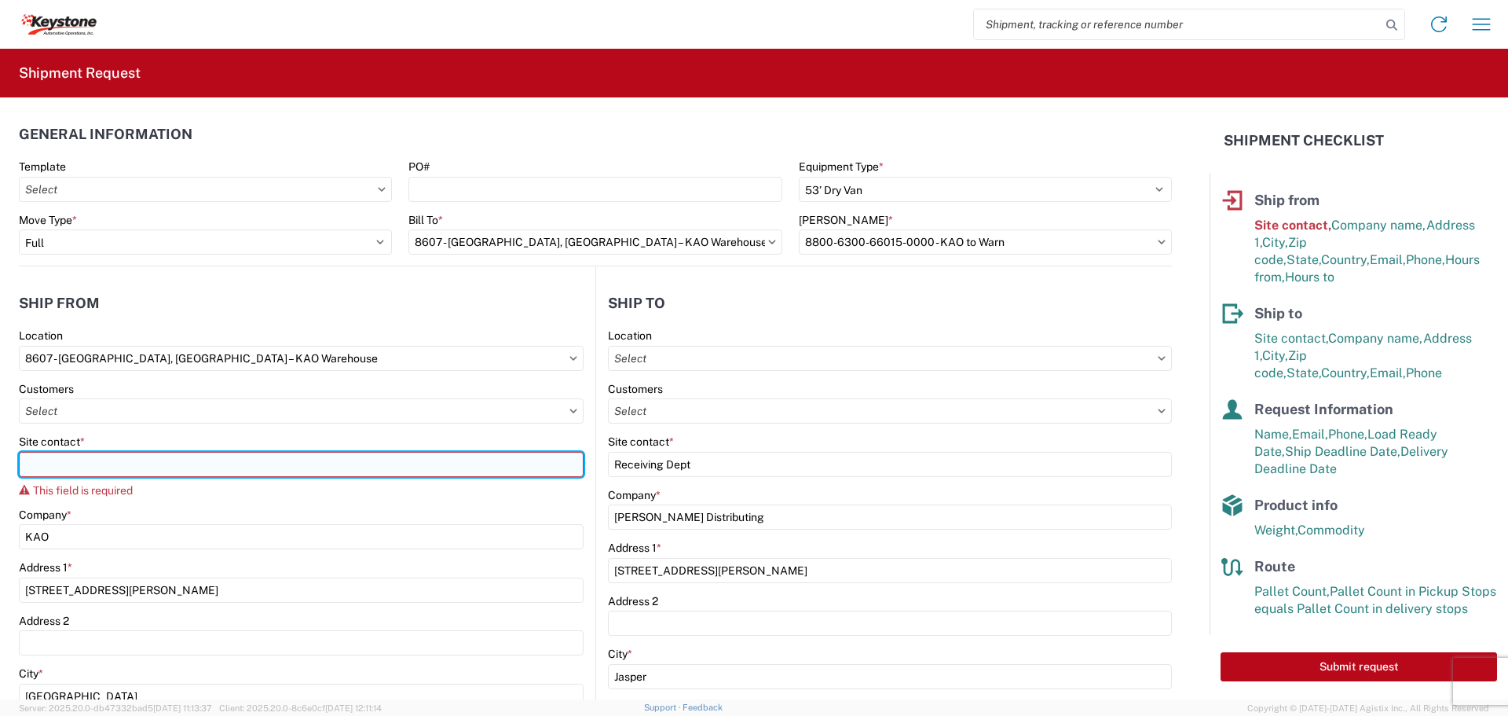
click at [90, 471] on input "Site contact *" at bounding box center [301, 464] width 565 height 25
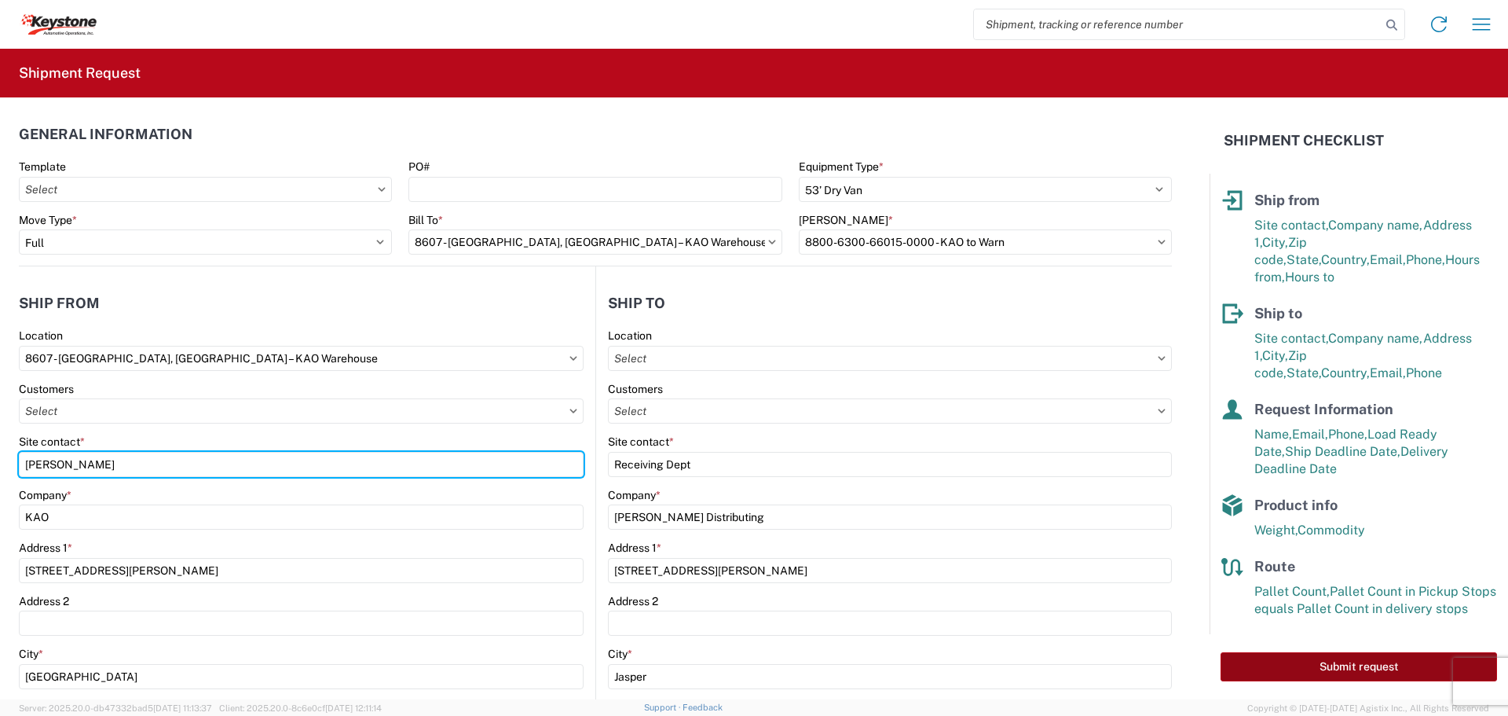
type input "[PERSON_NAME]"
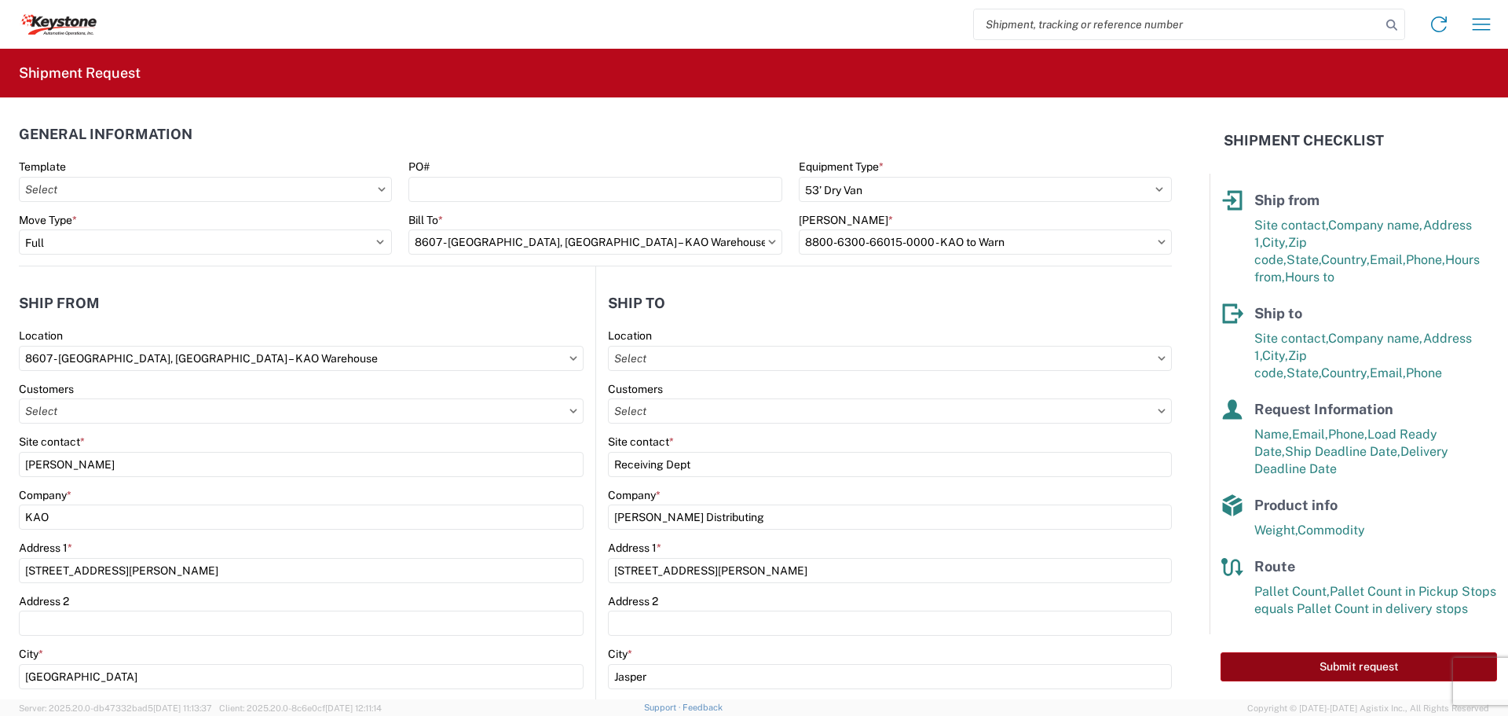
click at [1312, 658] on button "Submit request" at bounding box center [1359, 666] width 277 height 29
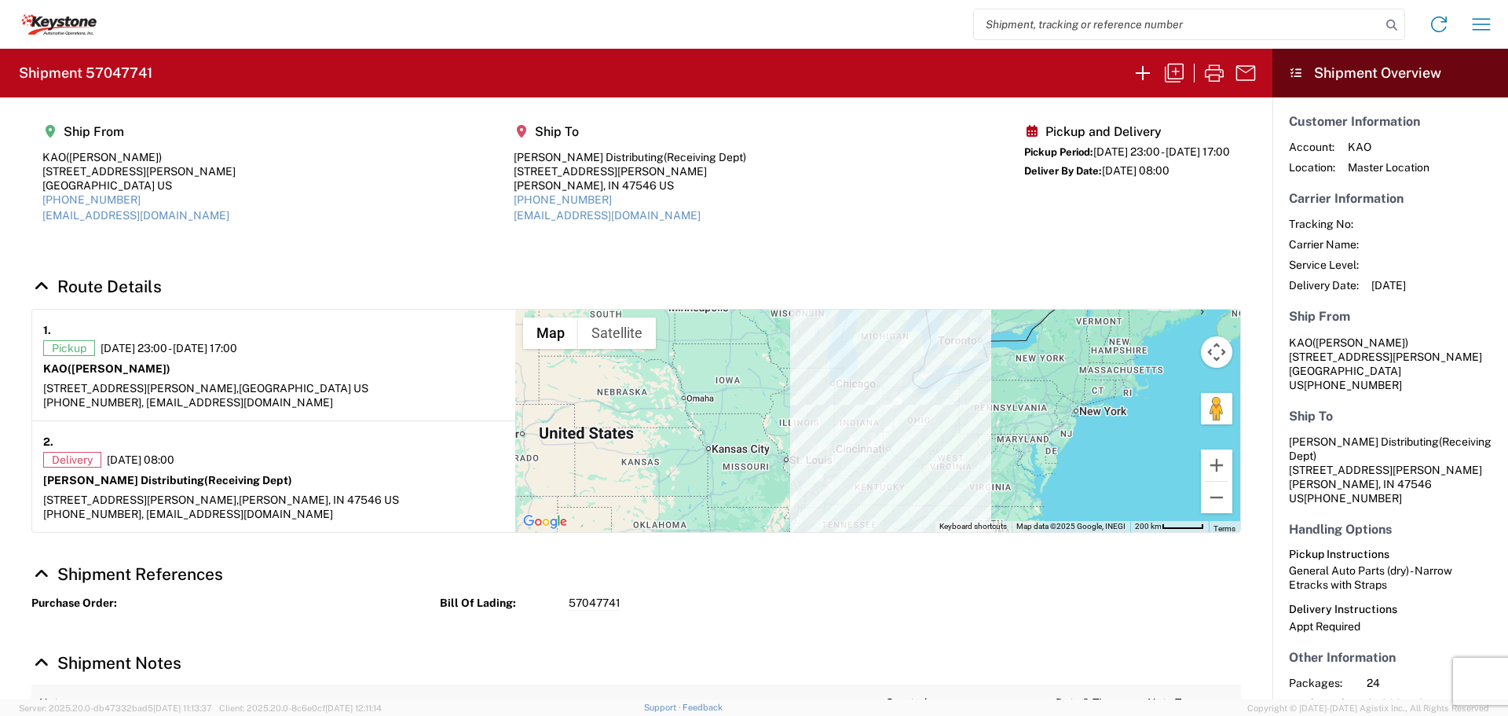
click at [885, 200] on agx-shipment-main-routing-info "Ship From KAO ([PERSON_NAME]) [STREET_ADDRESS][PERSON_NAME] US [PHONE_NUMBER] […" at bounding box center [636, 179] width 1210 height 132
click at [493, 258] on section "Ship From KAO ([PERSON_NAME]) [STREET_ADDRESS][PERSON_NAME] US [PHONE_NUMBER] […" at bounding box center [636, 178] width 1273 height 163
click at [937, 236] on agx-shipment-main-routing-info "Ship From KAO ([PERSON_NAME]) [STREET_ADDRESS][PERSON_NAME] US [PHONE_NUMBER] […" at bounding box center [636, 179] width 1210 height 132
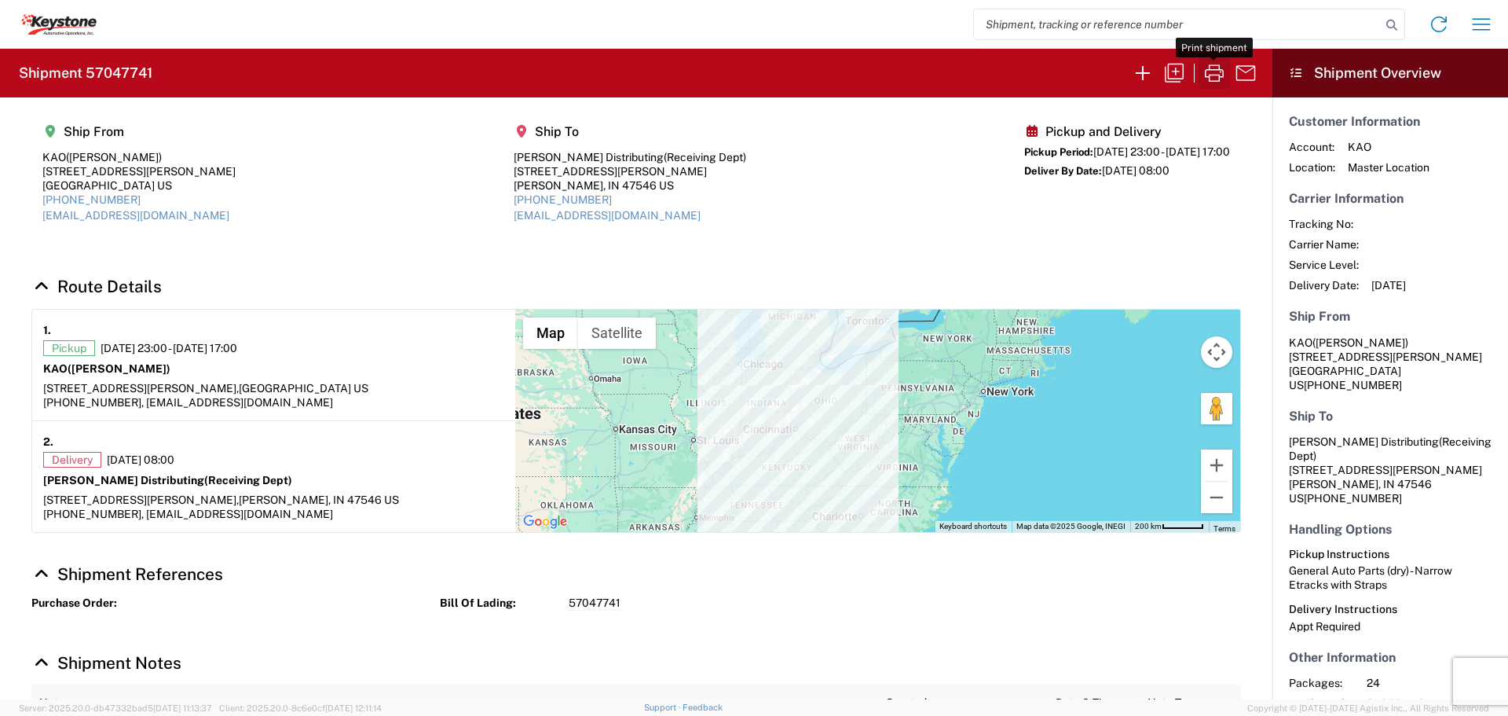
click at [1219, 68] on icon "button" at bounding box center [1214, 72] width 19 height 17
click at [240, 18] on div "Home Shipment request Shipment tracking" at bounding box center [800, 24] width 1406 height 38
click at [803, 173] on agx-shipment-main-routing-info "Ship From KAO ([PERSON_NAME]) [STREET_ADDRESS][PERSON_NAME] US [PHONE_NUMBER] […" at bounding box center [636, 179] width 1210 height 132
